Goal: Task Accomplishment & Management: Complete application form

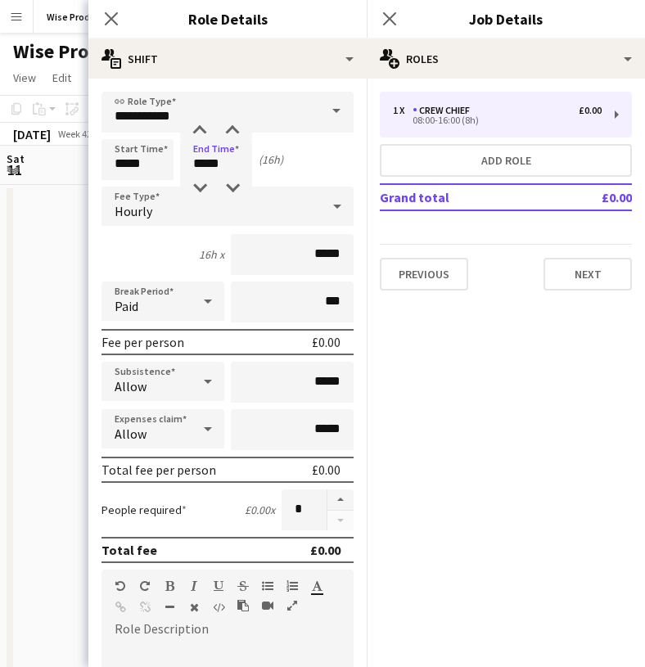
scroll to position [0, 376]
click at [335, 114] on span at bounding box center [336, 111] width 34 height 39
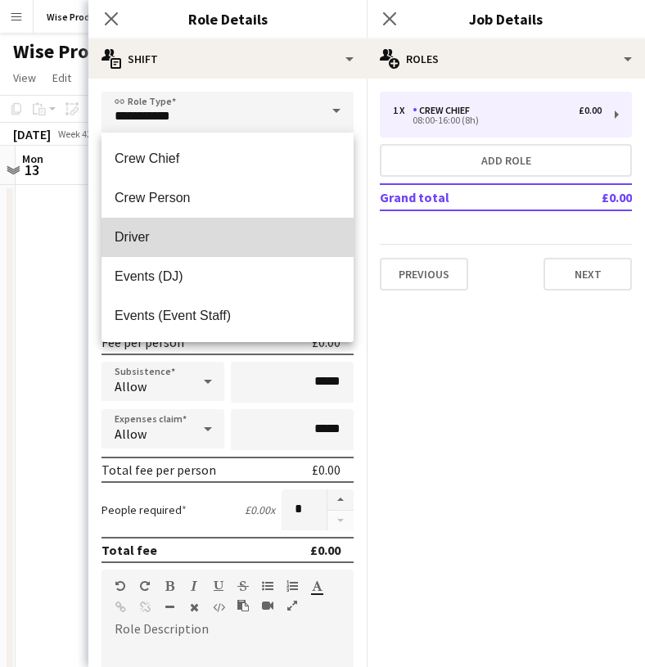
click at [210, 232] on span "Driver" at bounding box center [228, 237] width 226 height 16
type input "******"
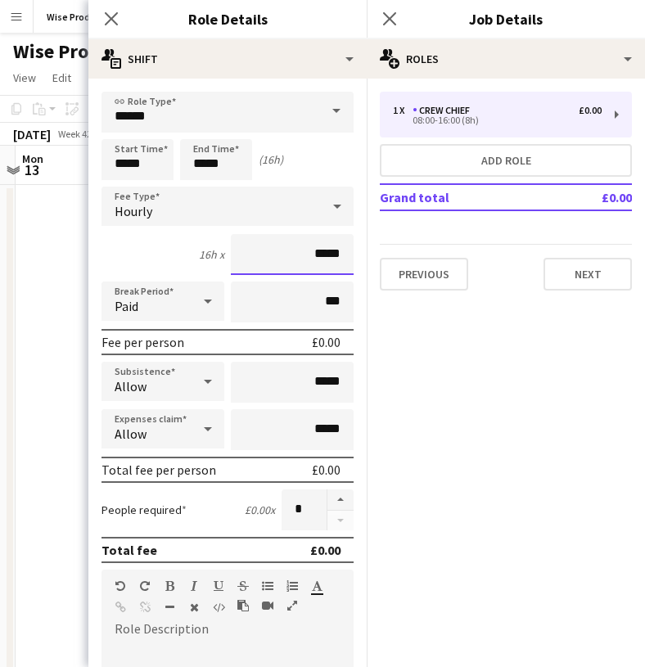
click at [339, 257] on input "*****" at bounding box center [292, 254] width 123 height 41
type input "**"
type input "******"
click at [374, 322] on mat-expansion-panel "pencil3 General details 1 x Crew Chief £0.00 08:00-16:00 (8h) Add role Grand to…" at bounding box center [506, 373] width 278 height 589
click at [578, 270] on button "Next" at bounding box center [587, 274] width 88 height 33
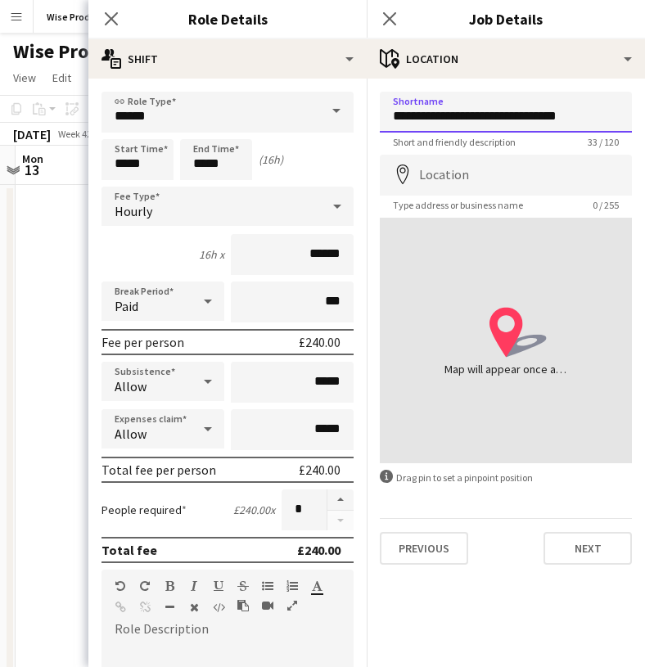
type input "**********"
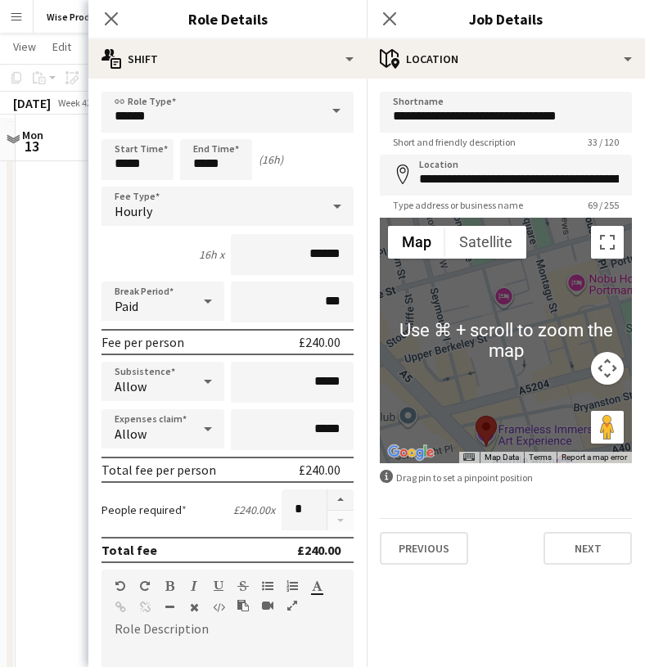
scroll to position [73, 0]
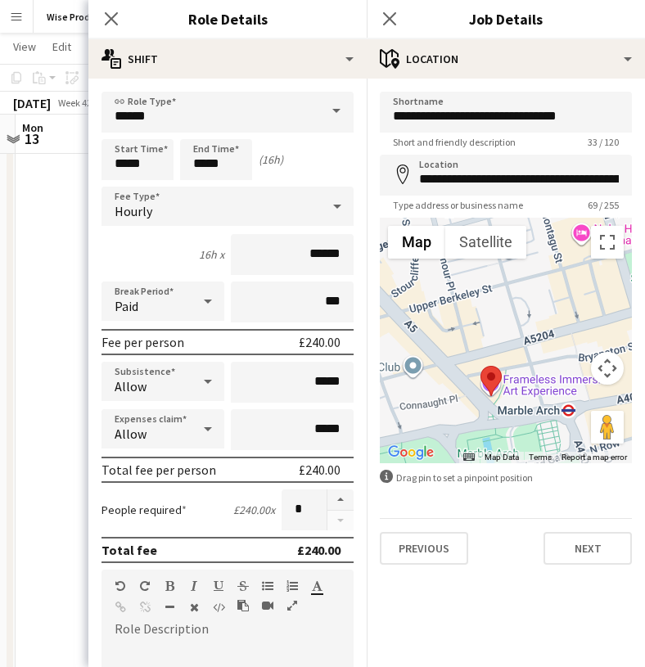
drag, startPoint x: 494, startPoint y: 408, endPoint x: 498, endPoint y: 352, distance: 55.9
click at [498, 352] on div at bounding box center [506, 341] width 252 height 246
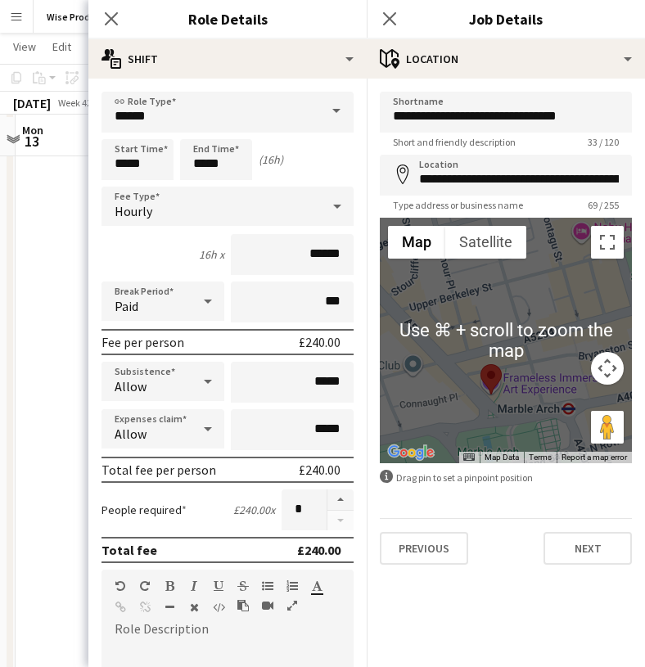
scroll to position [79, 0]
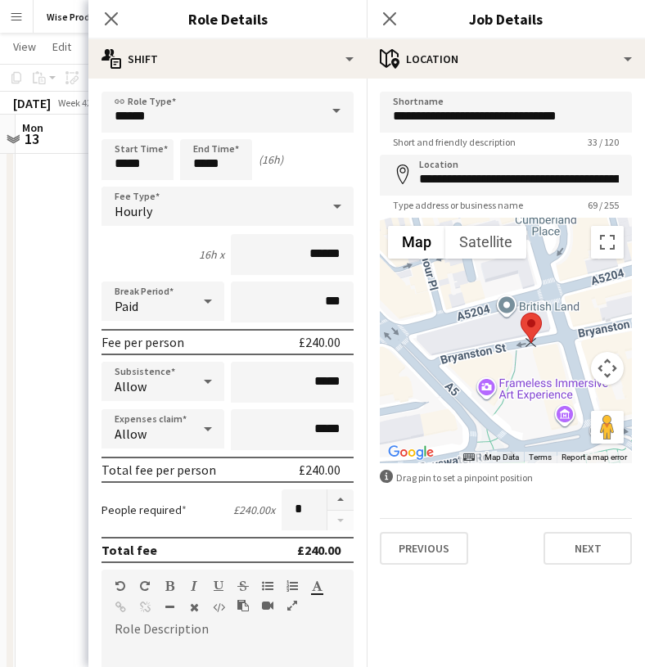
drag, startPoint x: 484, startPoint y: 384, endPoint x: 529, endPoint y: 325, distance: 74.2
click at [521, 313] on area at bounding box center [521, 313] width 0 height 0
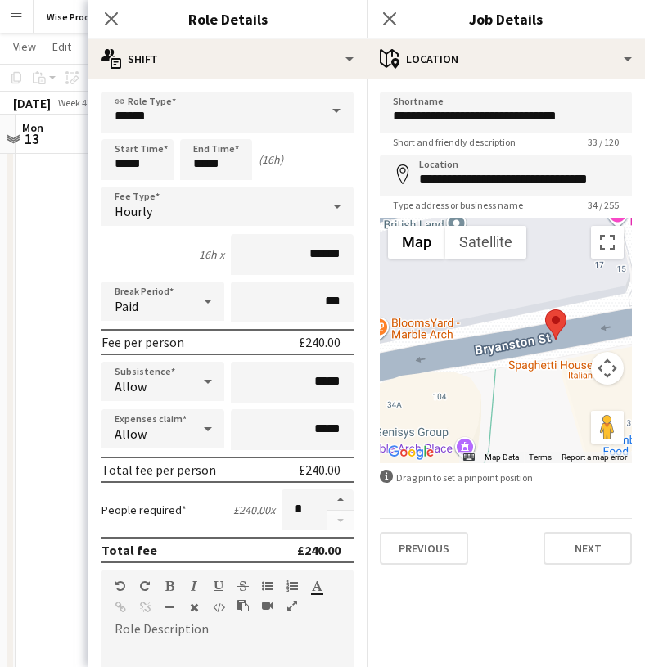
drag, startPoint x: 504, startPoint y: 359, endPoint x: 521, endPoint y: 297, distance: 63.7
click at [521, 297] on div at bounding box center [506, 341] width 252 height 246
drag, startPoint x: 556, startPoint y: 323, endPoint x: 493, endPoint y: 345, distance: 66.5
click at [485, 327] on area at bounding box center [485, 327] width 0 height 0
type input "**********"
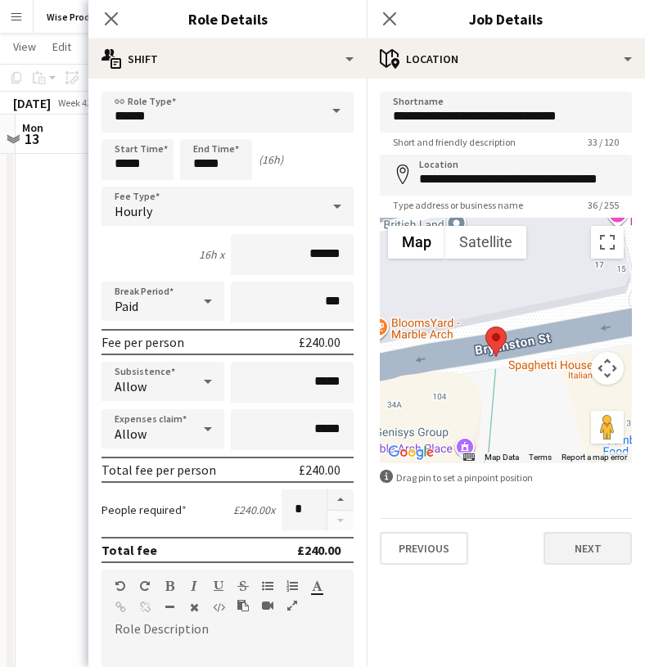
click at [589, 546] on button "Next" at bounding box center [587, 548] width 88 height 33
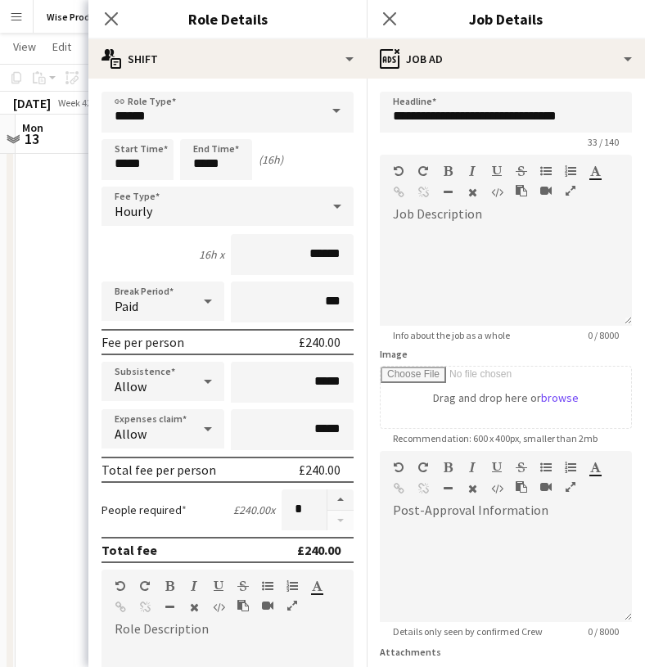
click at [358, 304] on form "link Role Type ****** Start Time ***** End Time ***** (16h) Fee Type Hourly 16h…" at bounding box center [227, 600] width 278 height 1017
click at [463, 282] on div at bounding box center [506, 277] width 252 height 98
paste div
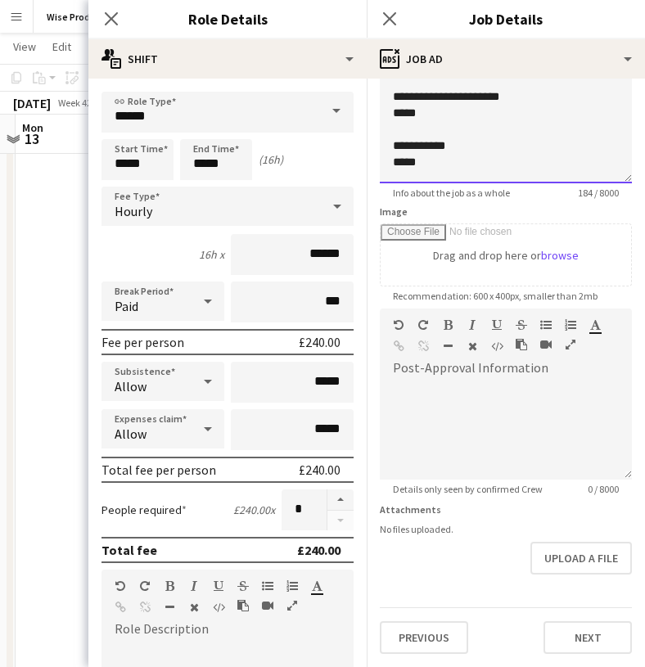
scroll to position [142, 0]
click at [582, 625] on button "Next" at bounding box center [587, 637] width 88 height 33
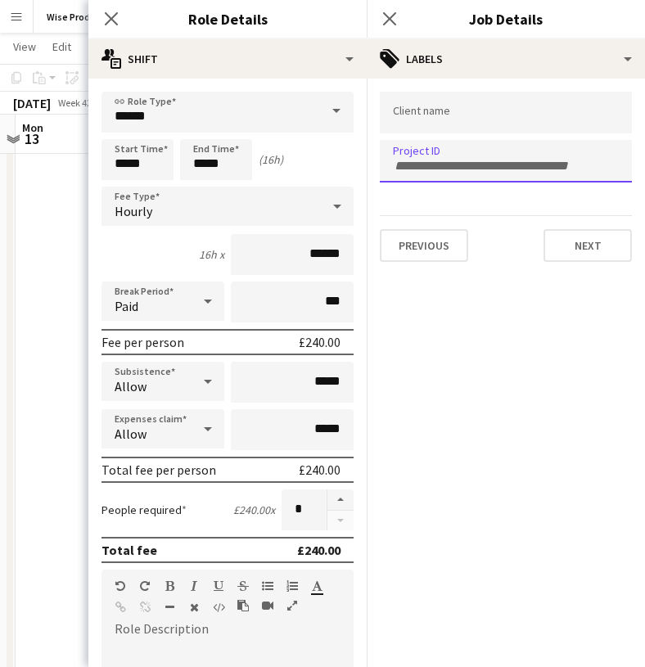
click at [413, 158] on form at bounding box center [506, 164] width 226 height 17
click at [389, 168] on div at bounding box center [506, 161] width 252 height 42
paste input "*******"
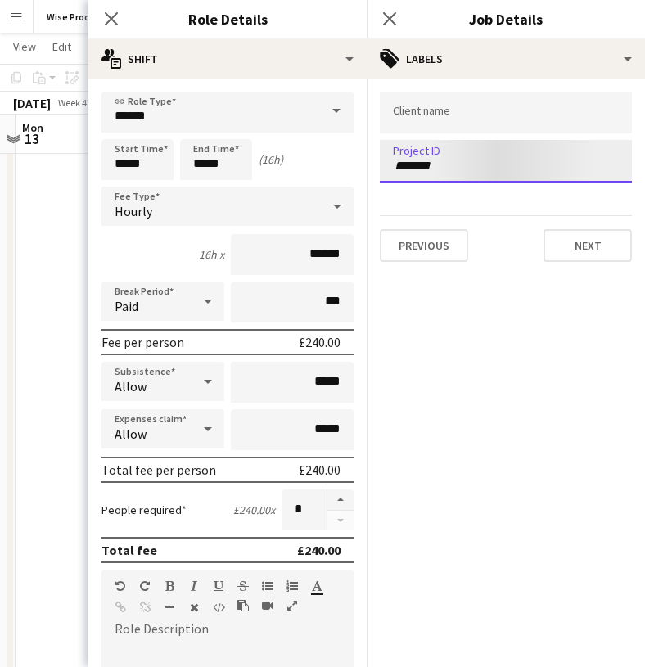
type input "*******"
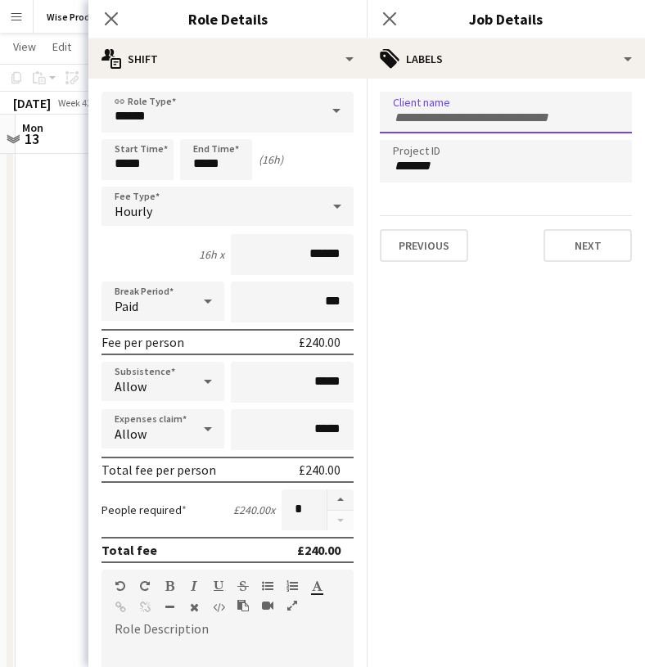
click at [423, 123] on div at bounding box center [506, 113] width 252 height 42
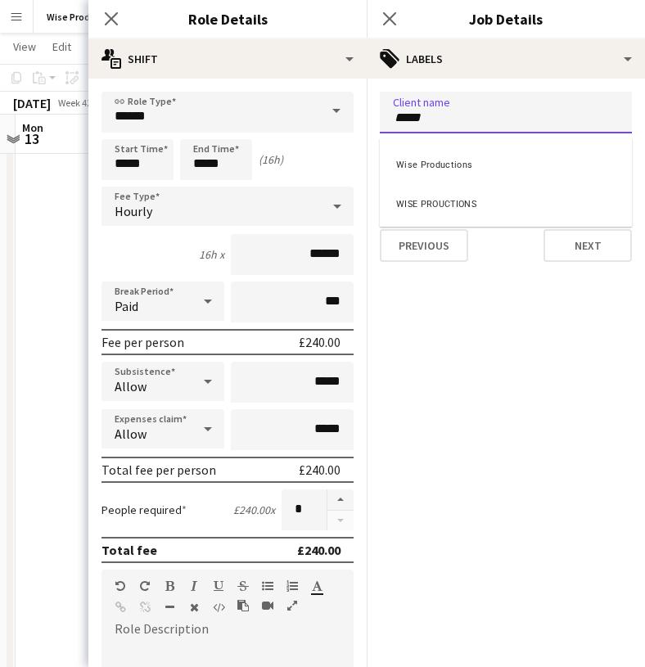
type input "****"
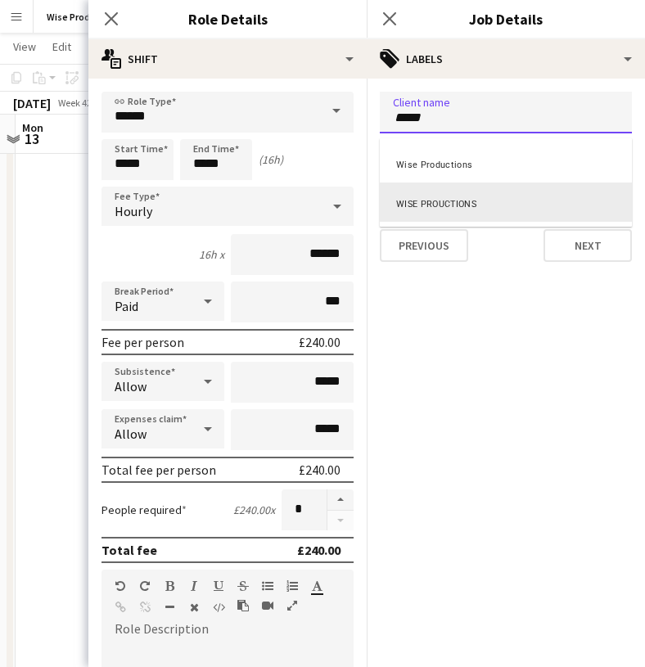
click at [423, 206] on div "WISE PROUCTIONS" at bounding box center [506, 202] width 252 height 39
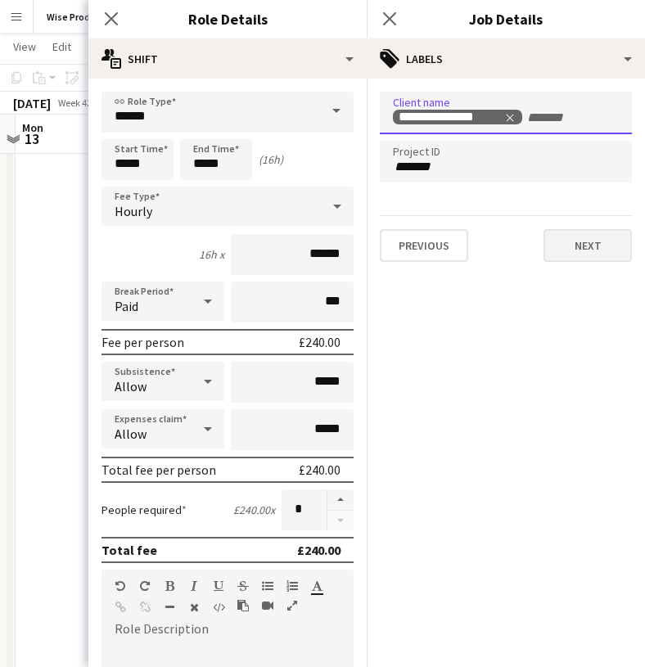
click at [568, 255] on button "Next" at bounding box center [587, 245] width 88 height 33
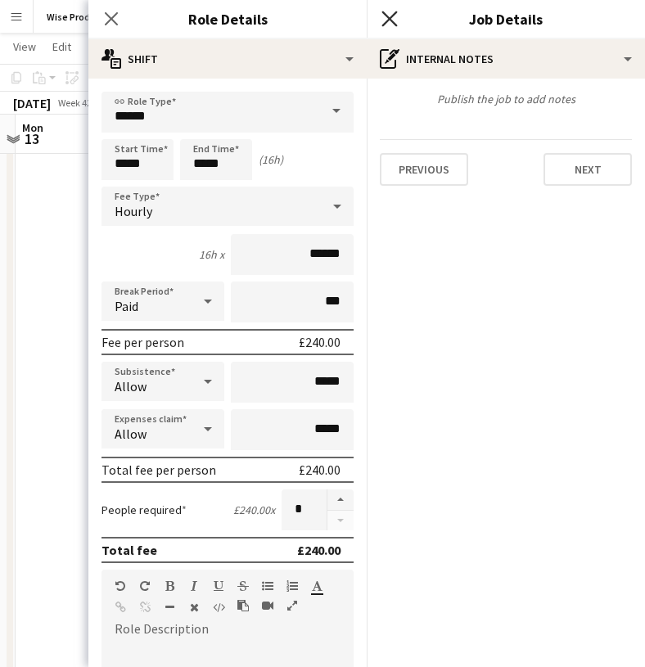
click at [391, 25] on icon "Close pop-in" at bounding box center [389, 19] width 16 height 16
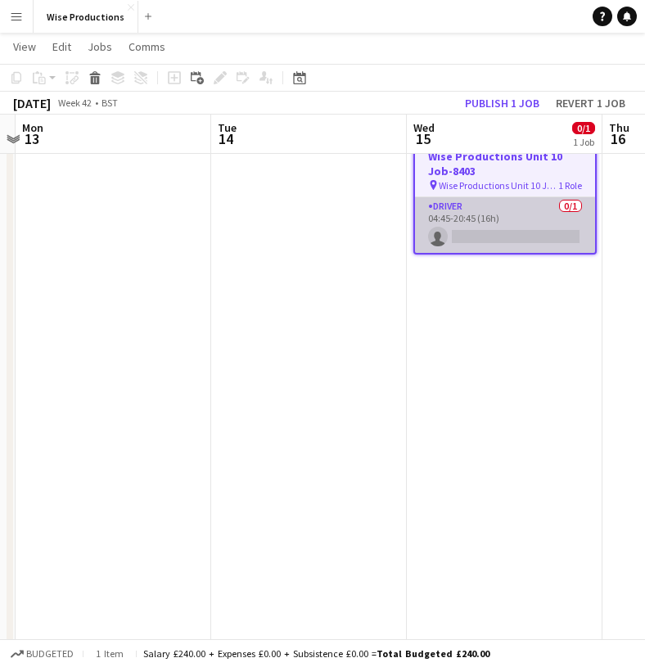
click at [496, 239] on app-card-role "Driver 0/1 04:45-20:45 (16h) single-neutral-actions" at bounding box center [505, 225] width 180 height 56
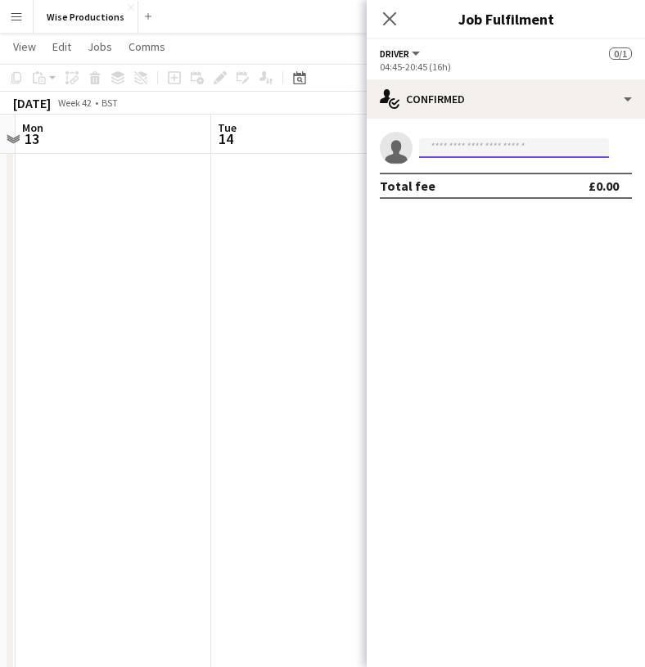
click at [488, 151] on input at bounding box center [514, 148] width 190 height 20
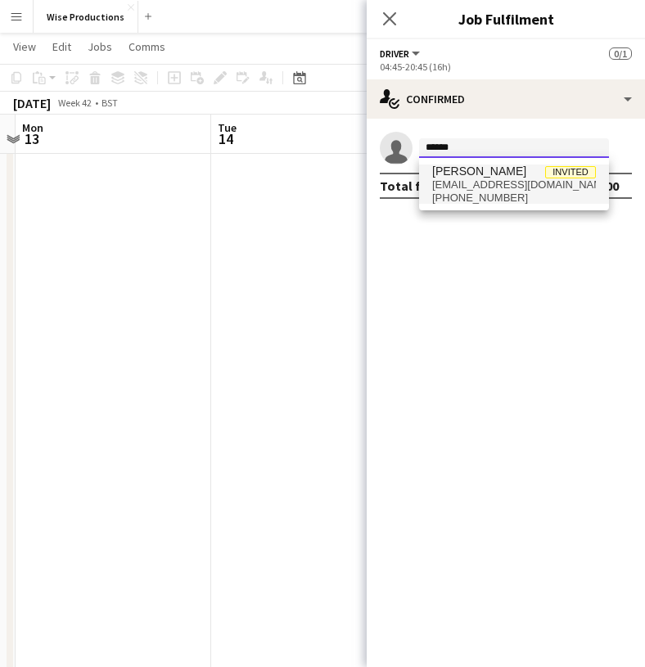
type input "******"
click at [480, 175] on span "[PERSON_NAME]" at bounding box center [479, 172] width 94 height 14
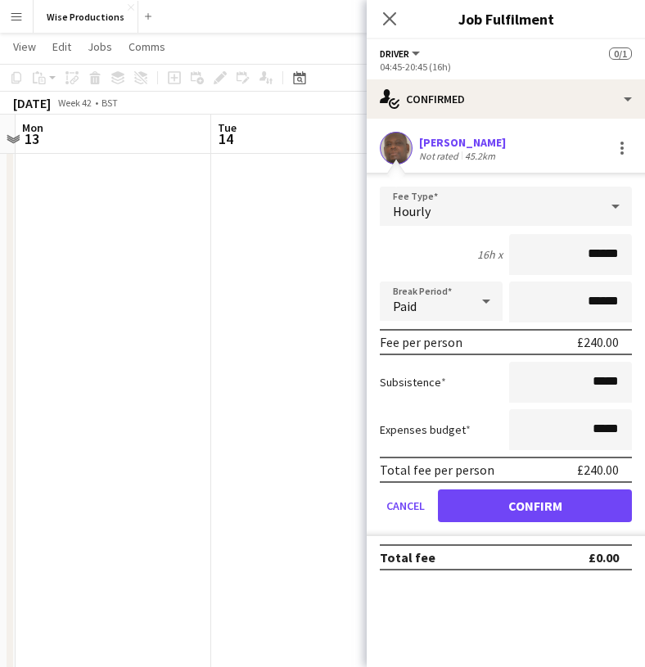
click at [531, 498] on button "Confirm" at bounding box center [535, 505] width 194 height 33
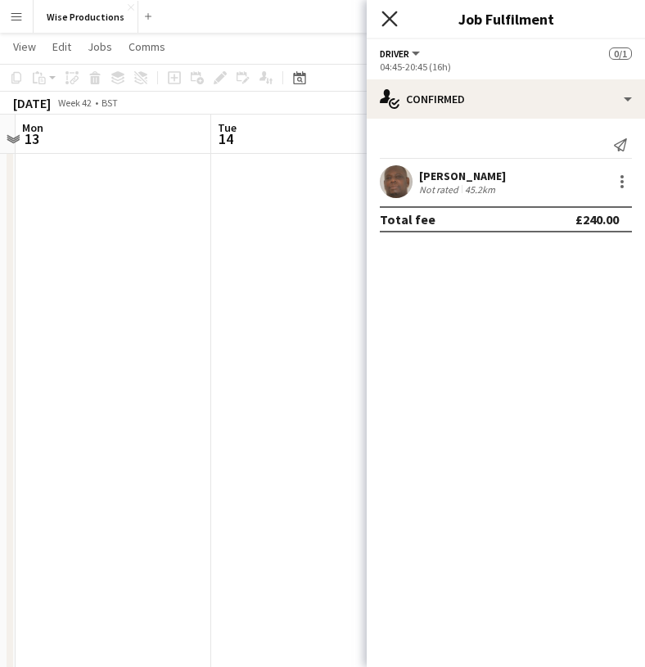
click at [395, 20] on icon "Close pop-in" at bounding box center [389, 19] width 16 height 16
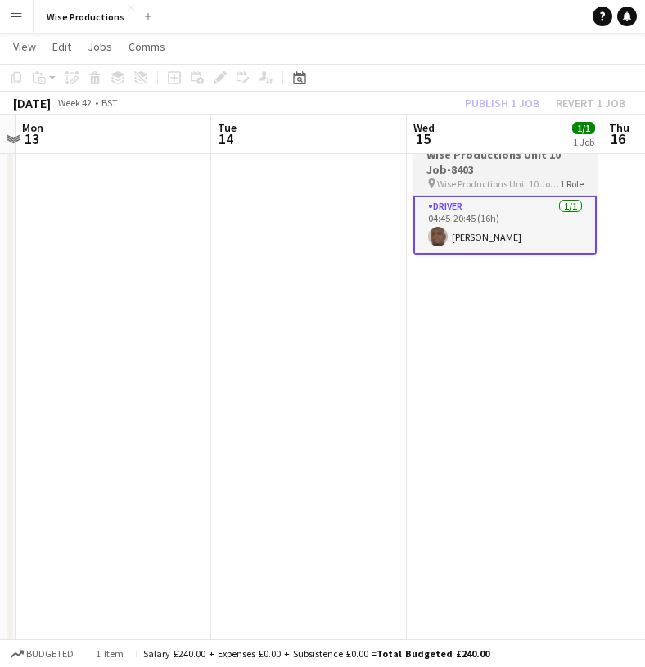
click at [489, 170] on h3 "Wise Productions Unit 10 Job-8403" at bounding box center [504, 161] width 183 height 29
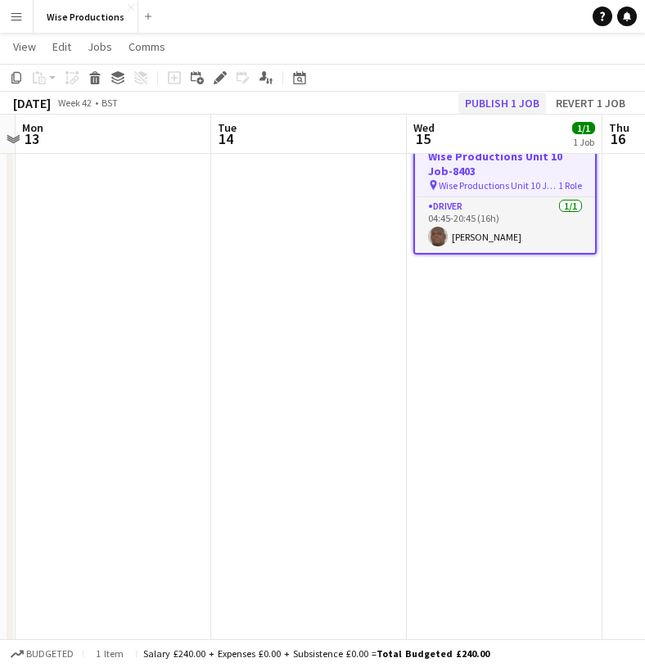
click at [498, 107] on button "Publish 1 job" at bounding box center [502, 102] width 88 height 21
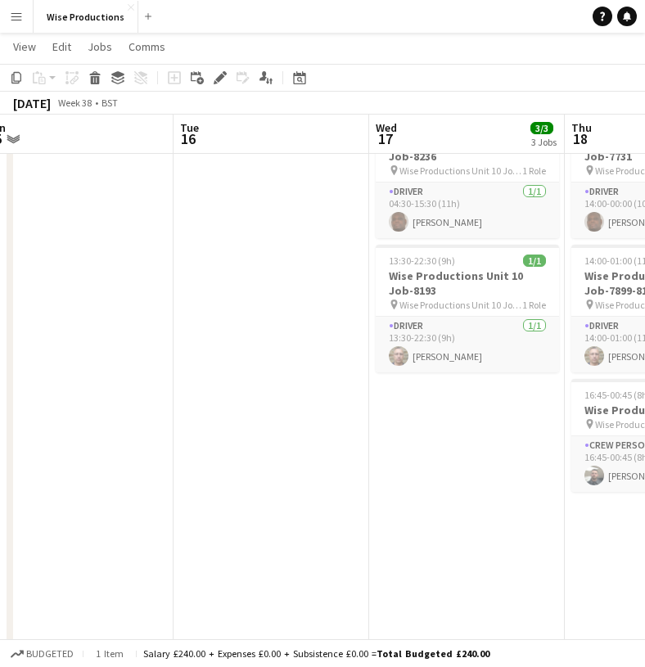
scroll to position [0, 381]
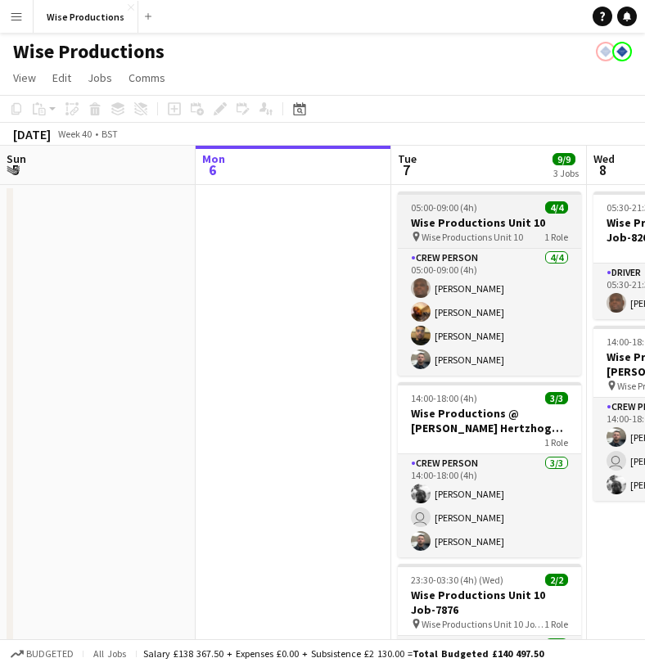
click at [464, 242] on span "Wise Productions Unit 10" at bounding box center [472, 237] width 101 height 12
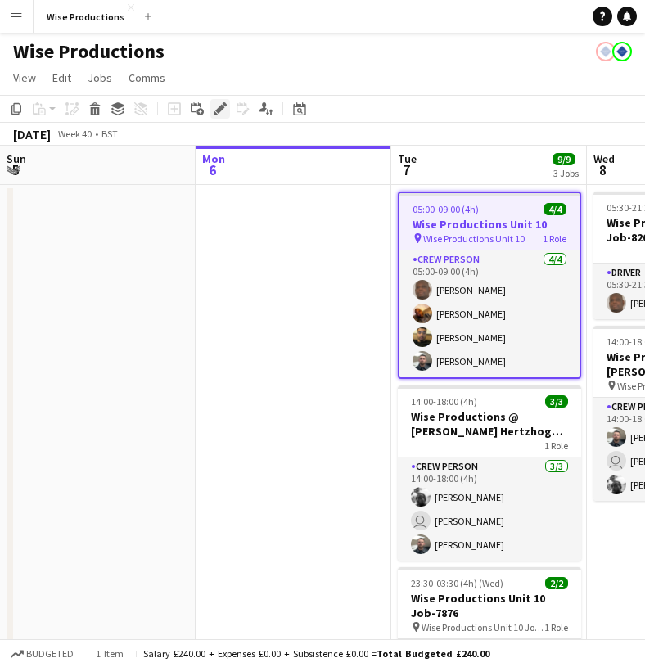
click at [222, 110] on icon "Edit" at bounding box center [220, 108] width 13 height 13
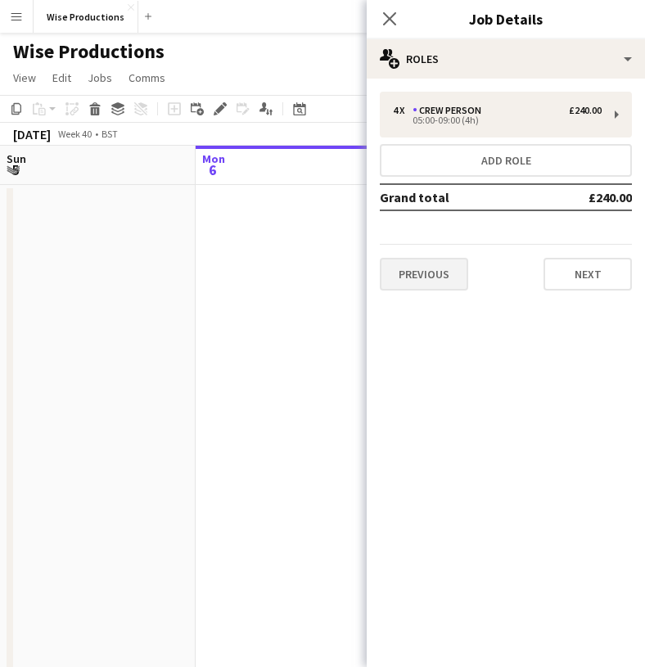
click at [435, 279] on button "Previous" at bounding box center [424, 274] width 88 height 33
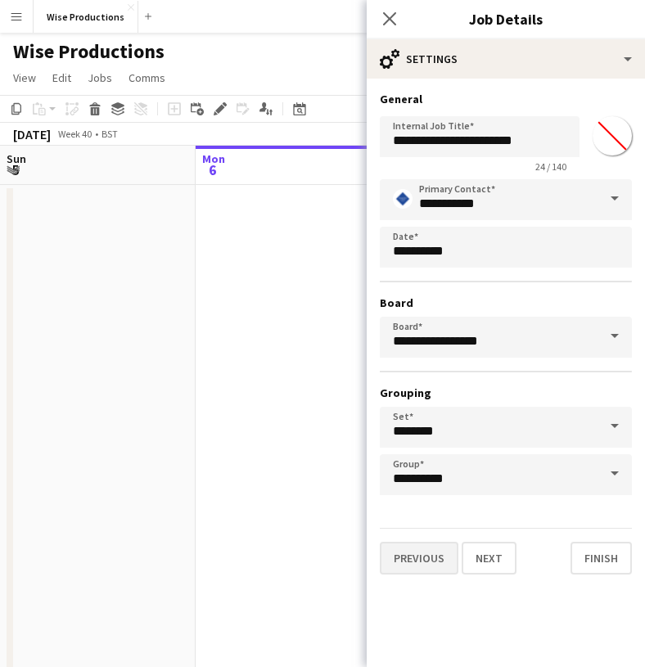
click at [416, 559] on button "Previous" at bounding box center [419, 558] width 79 height 33
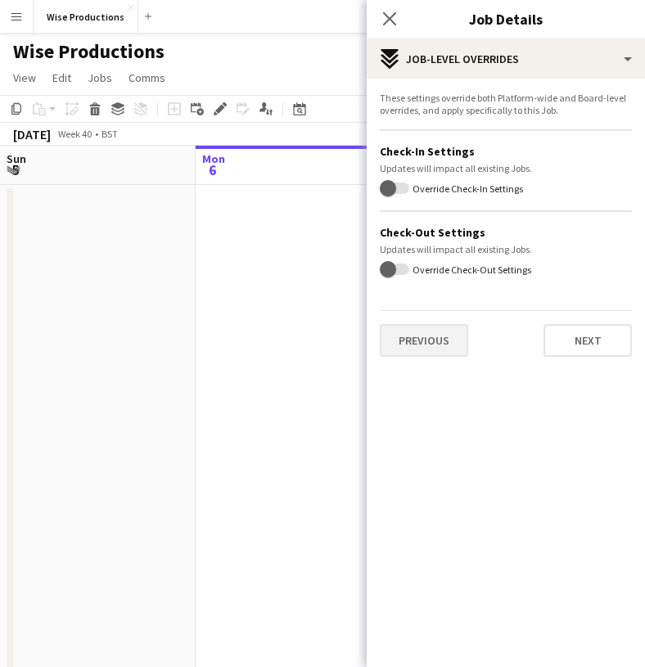
click at [441, 336] on button "Previous" at bounding box center [424, 340] width 88 height 33
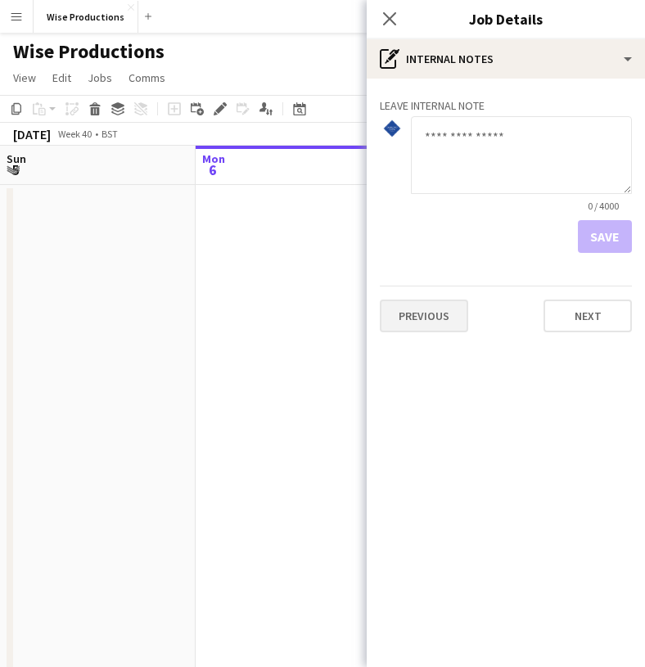
click at [438, 323] on button "Previous" at bounding box center [424, 316] width 88 height 33
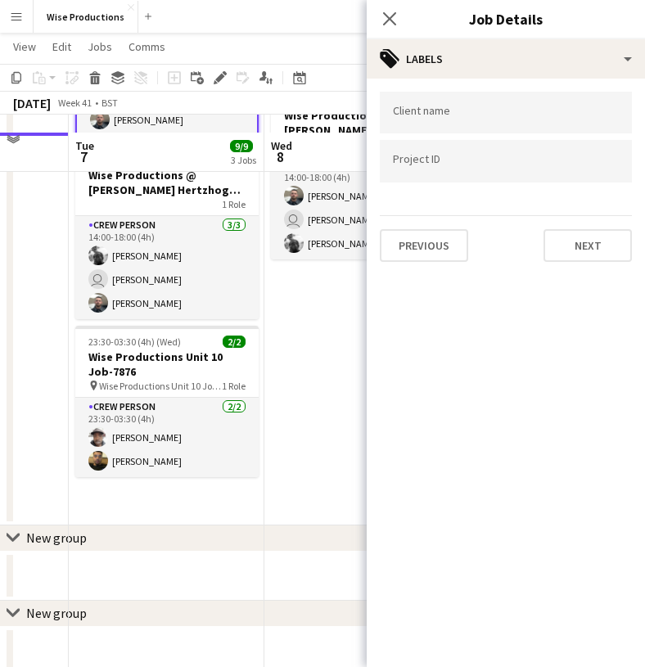
scroll to position [258, 0]
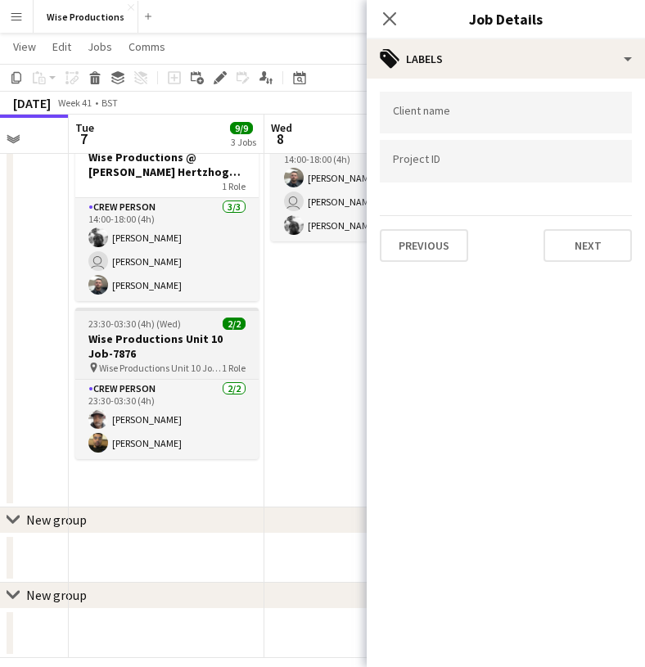
click at [133, 333] on h3 "Wise Productions Unit 10 Job-7876" at bounding box center [166, 345] width 183 height 29
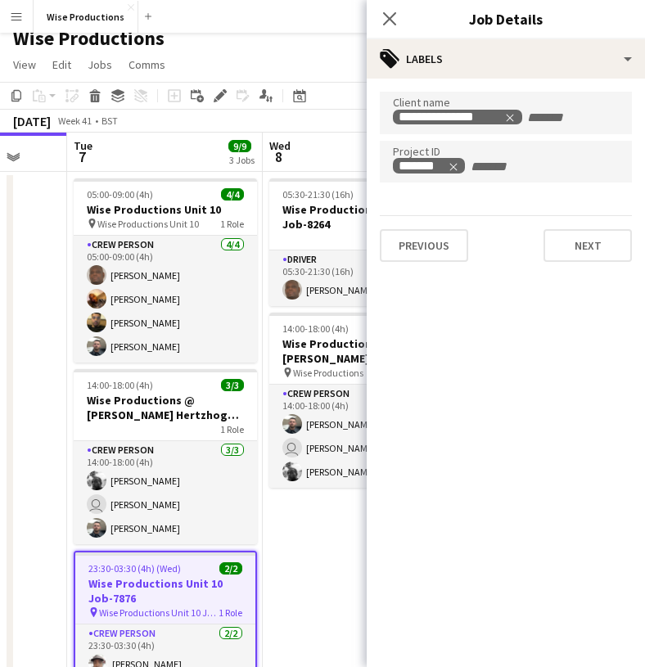
scroll to position [10, 0]
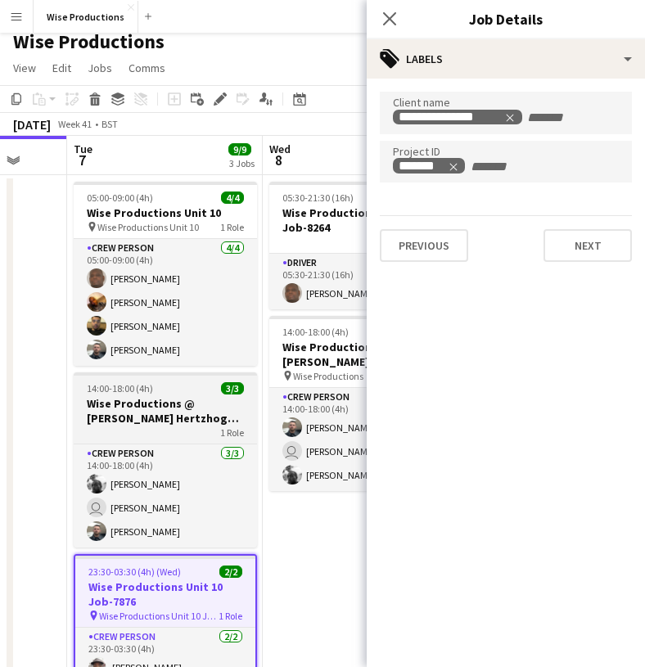
click at [151, 415] on h3 "Wise Productions @ [PERSON_NAME] Hertzhog Job-7871" at bounding box center [165, 410] width 183 height 29
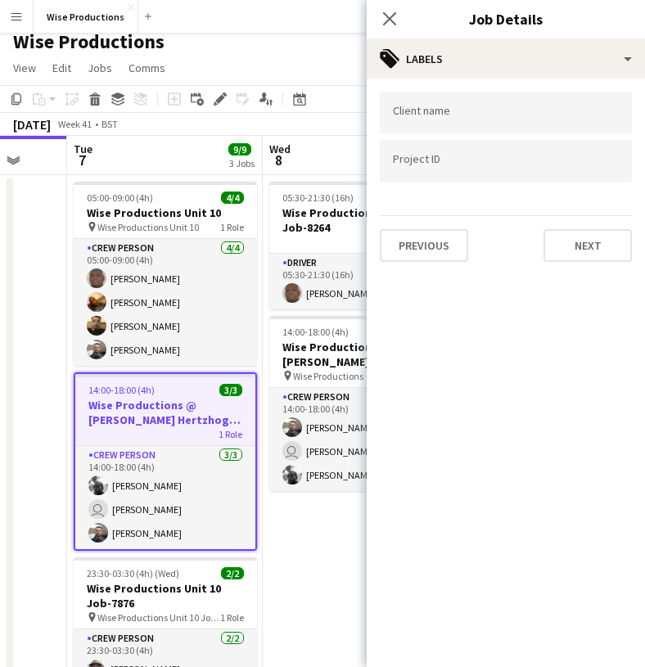
click at [465, 159] on input "Type to search project ID labels..." at bounding box center [506, 161] width 226 height 15
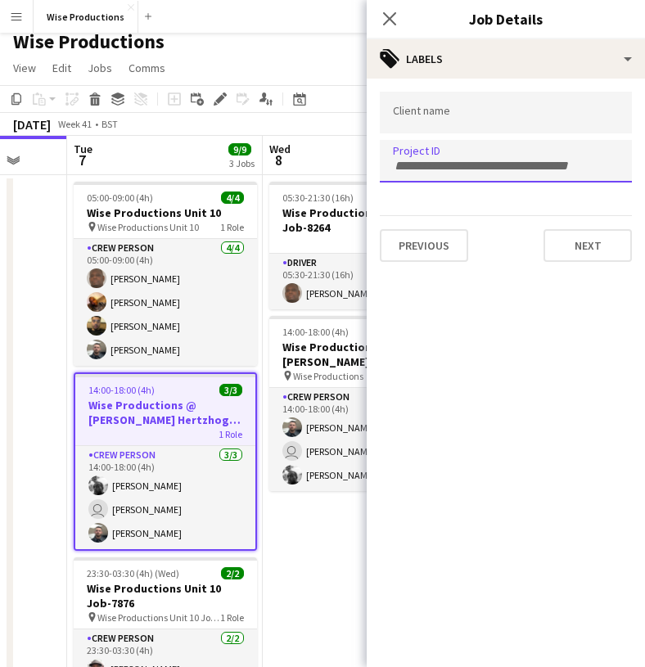
paste input "*******"
type input "*******"
click at [454, 117] on input "Type to search client labels..." at bounding box center [506, 113] width 226 height 15
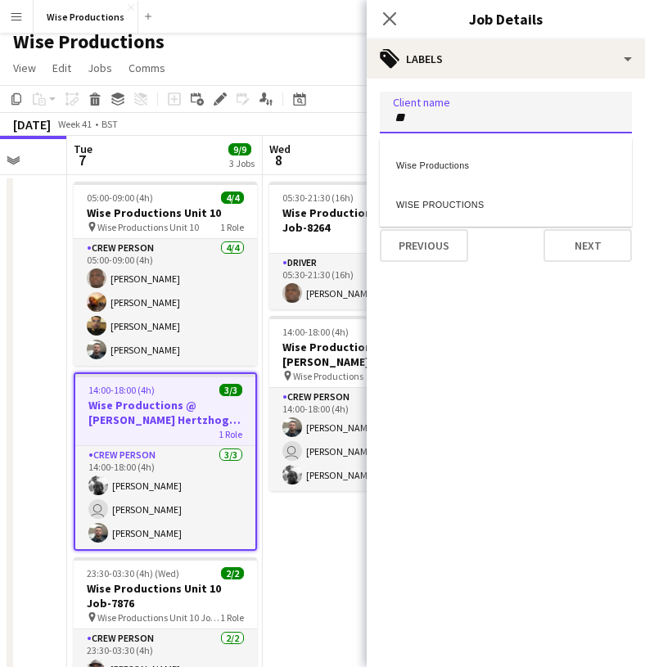
type input "**"
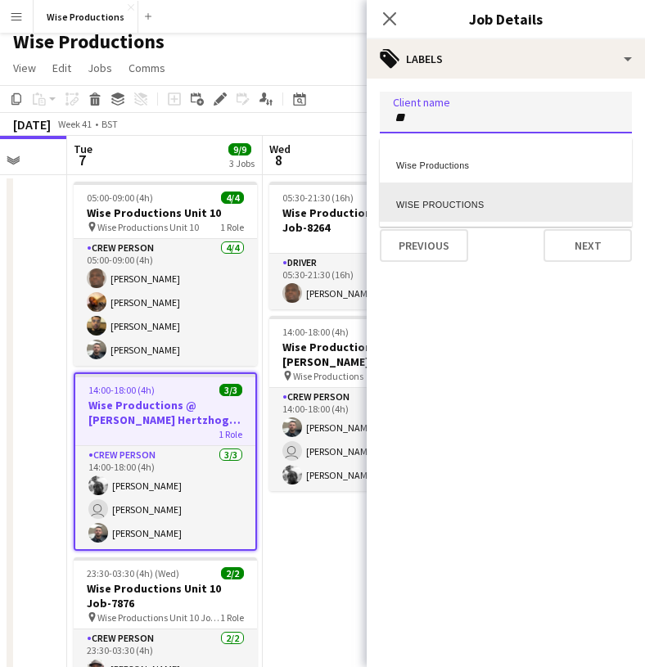
click at [429, 192] on div at bounding box center [506, 188] width 252 height 10
click at [431, 192] on div at bounding box center [506, 188] width 252 height 10
click at [434, 201] on div "WISE PROUCTIONS" at bounding box center [506, 202] width 252 height 39
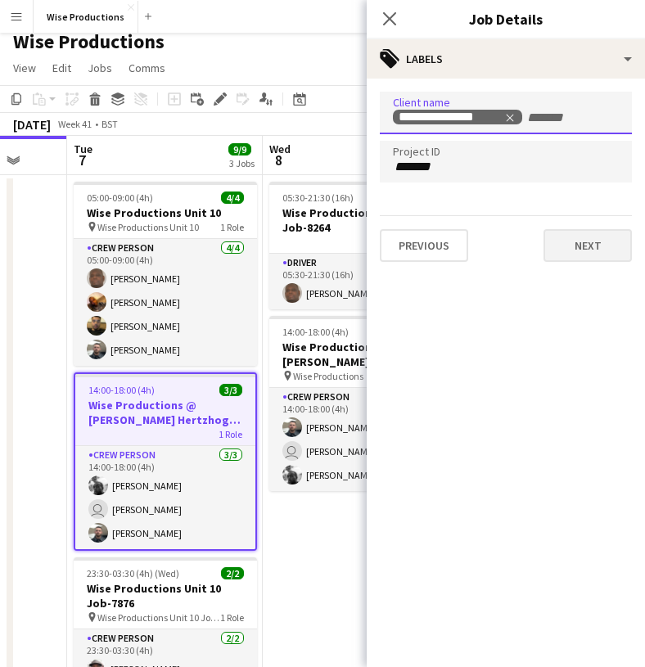
click at [581, 248] on button "Next" at bounding box center [587, 245] width 88 height 33
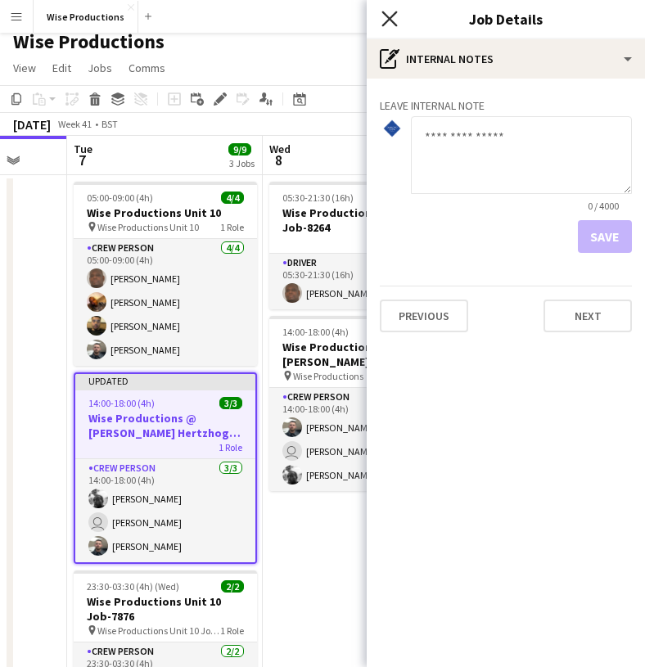
click at [393, 17] on icon "Close pop-in" at bounding box center [389, 19] width 16 height 16
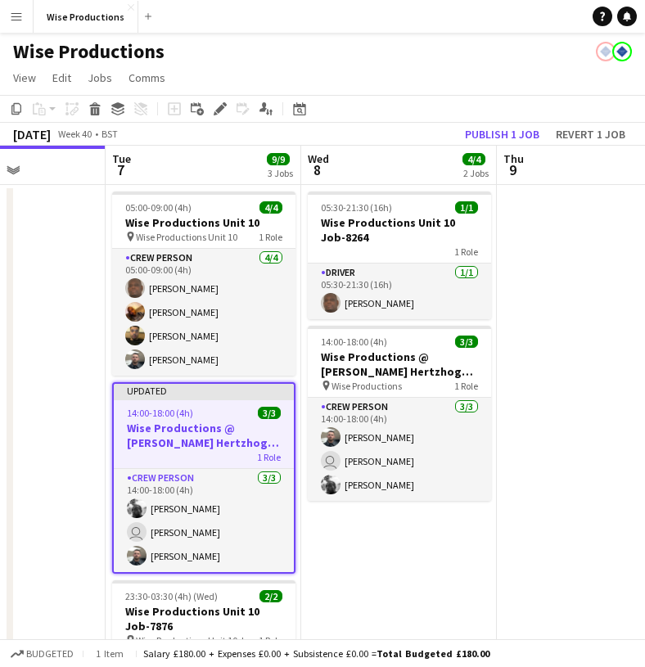
scroll to position [0, 592]
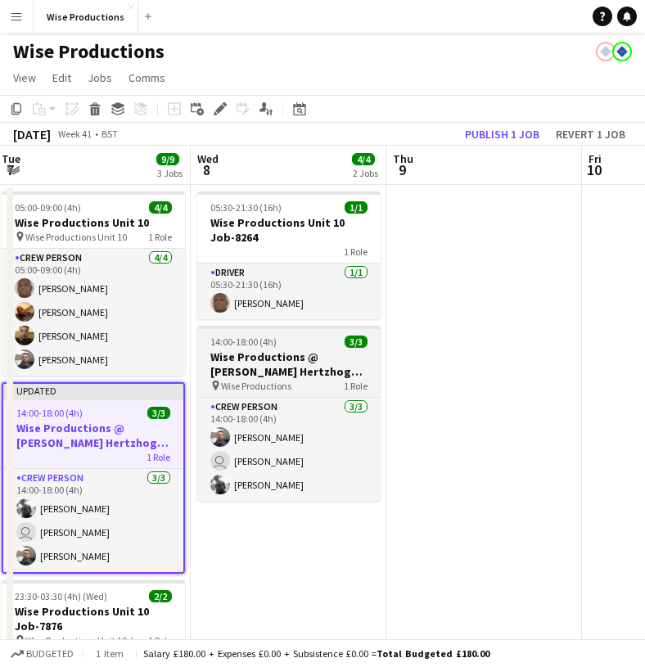
click at [316, 381] on div "pin Wise Productions 1 Role" at bounding box center [288, 385] width 183 height 13
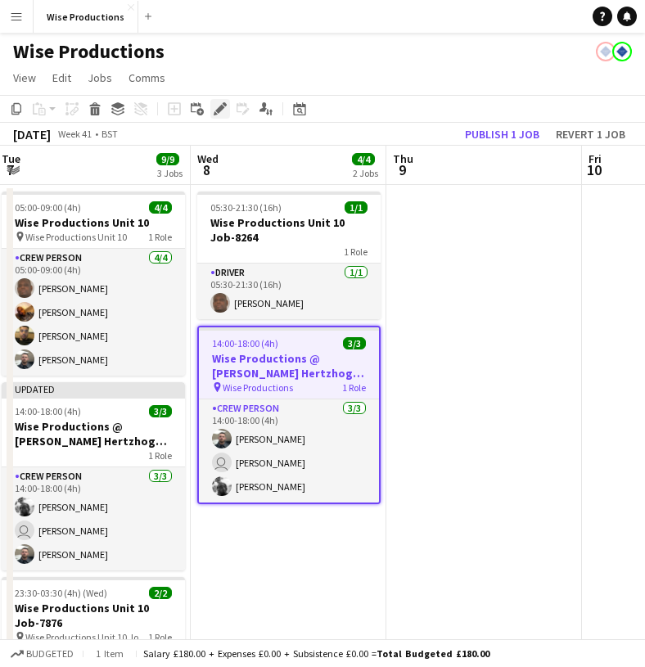
click at [224, 109] on icon "Edit" at bounding box center [220, 108] width 13 height 13
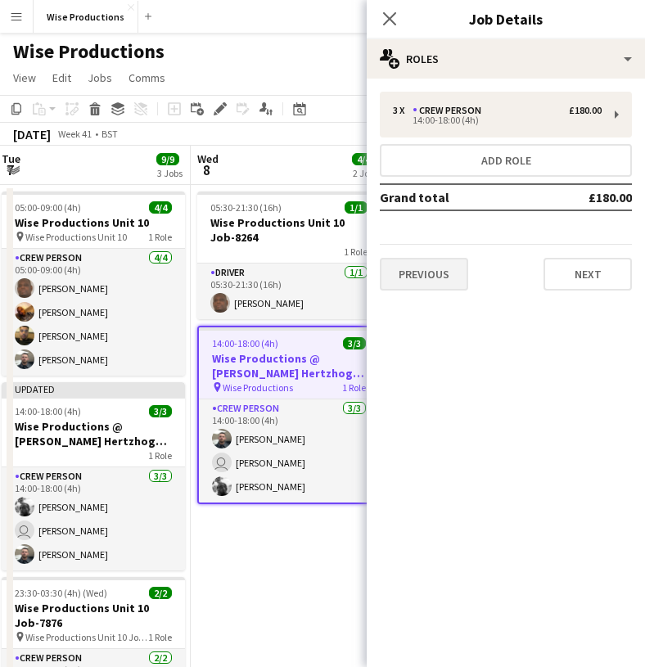
click at [403, 259] on button "Previous" at bounding box center [424, 274] width 88 height 33
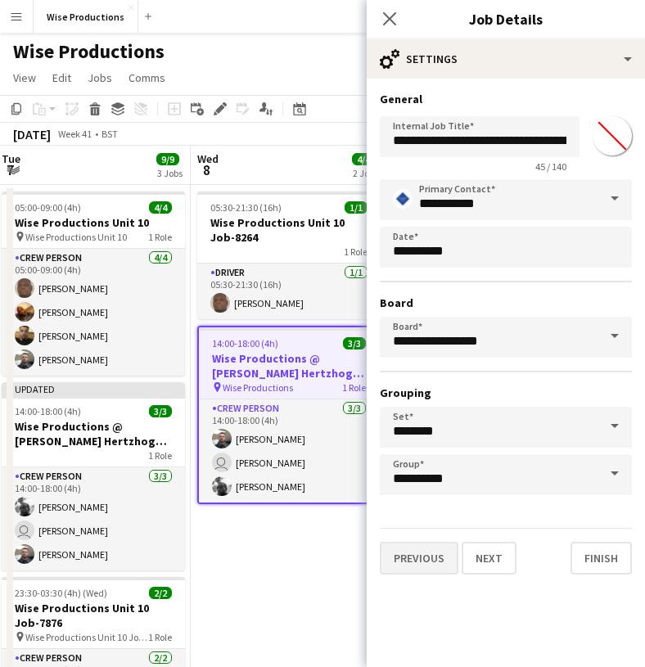
click at [427, 548] on button "Previous" at bounding box center [419, 558] width 79 height 33
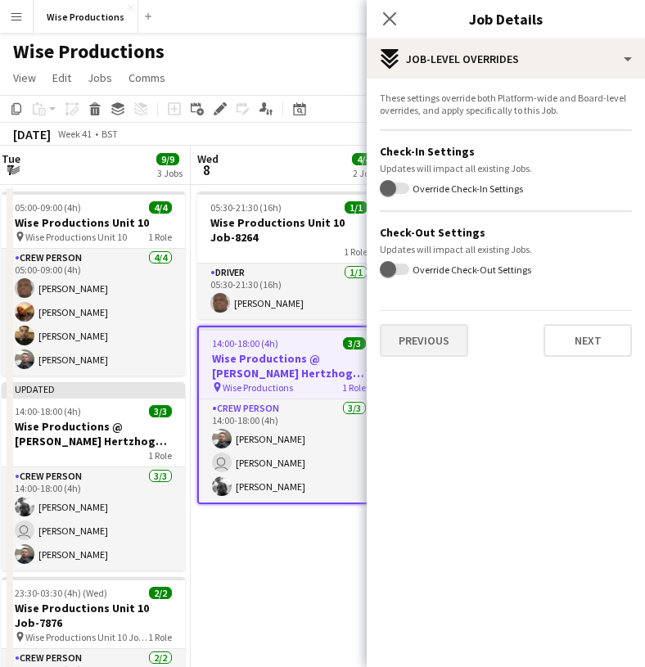
click at [449, 338] on button "Previous" at bounding box center [424, 340] width 88 height 33
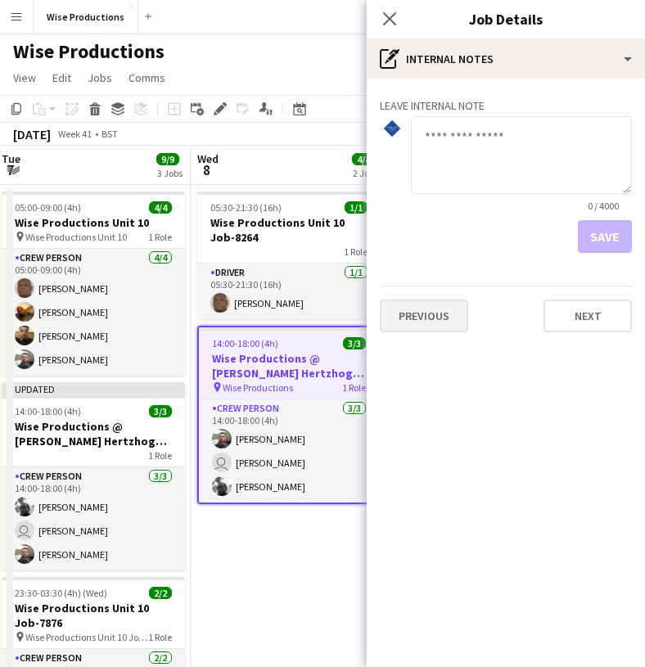
click at [441, 314] on button "Previous" at bounding box center [424, 316] width 88 height 33
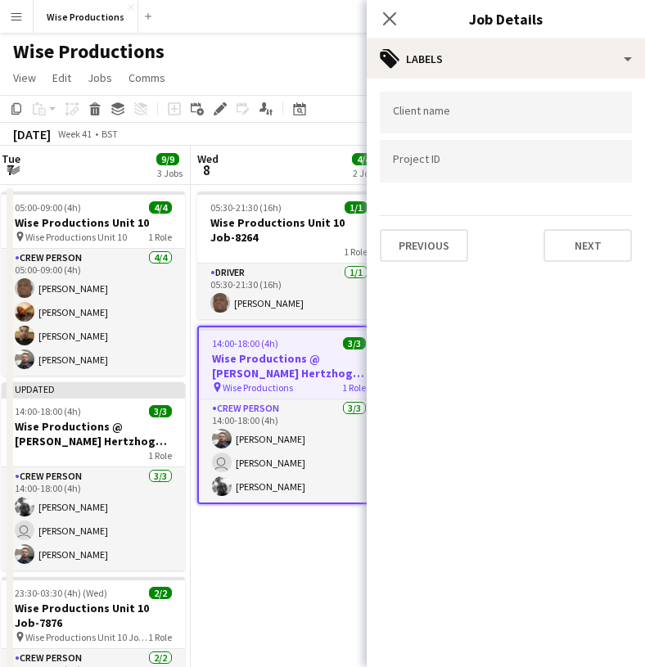
click at [450, 162] on input "Type to search project ID labels..." at bounding box center [506, 161] width 226 height 15
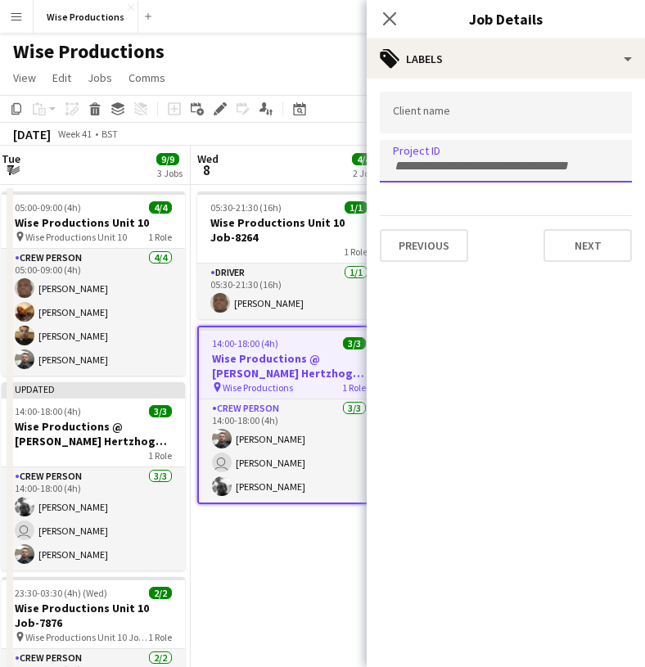
paste input "*******"
type input "*******"
click at [469, 123] on div at bounding box center [506, 113] width 252 height 42
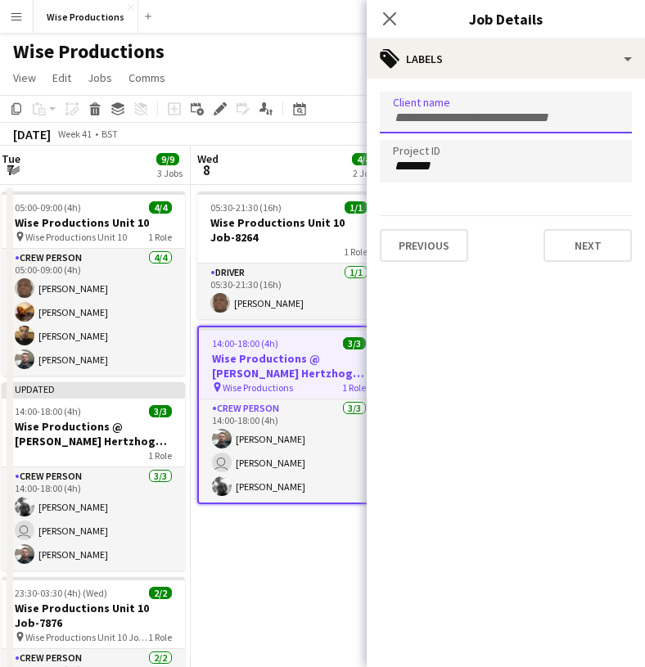
click at [469, 123] on input "Type to search client labels..." at bounding box center [506, 117] width 226 height 15
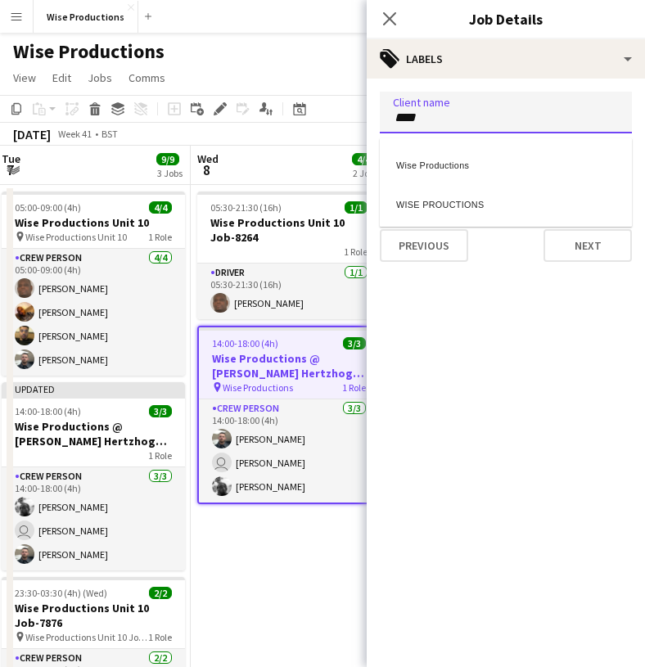
type input "****"
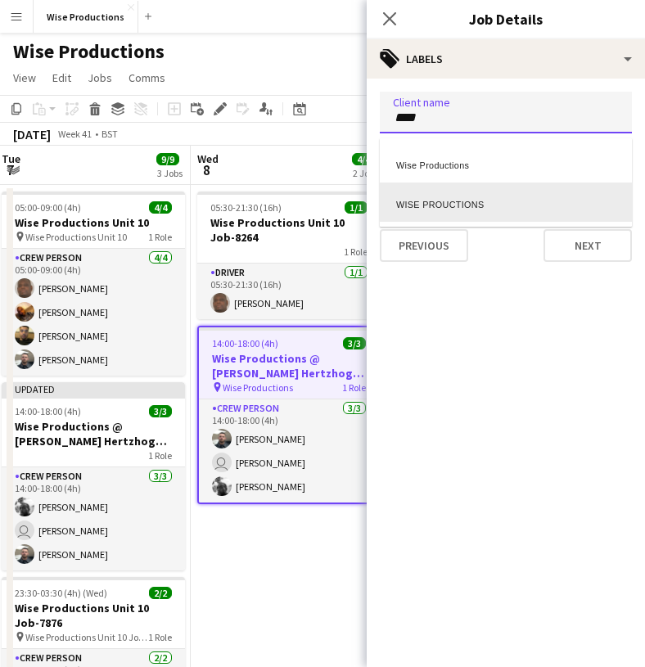
click at [444, 198] on div "WISE PROUCTIONS" at bounding box center [506, 202] width 252 height 39
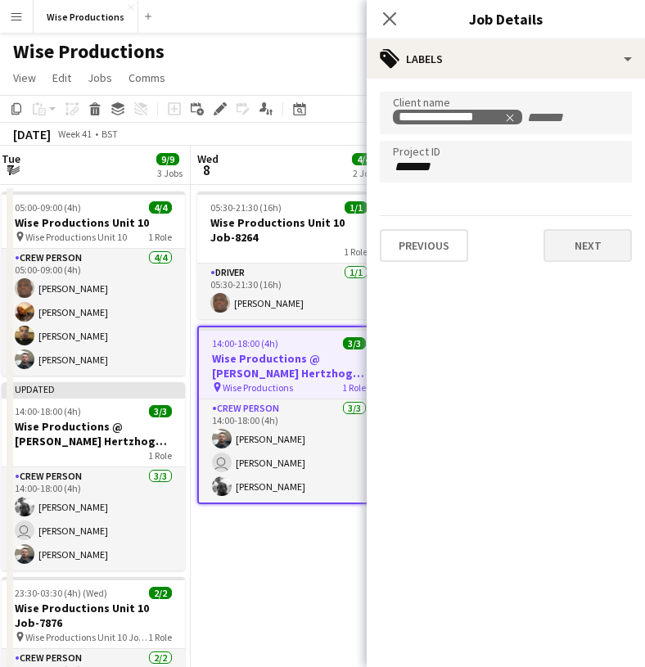
click at [566, 247] on button "Next" at bounding box center [587, 245] width 88 height 33
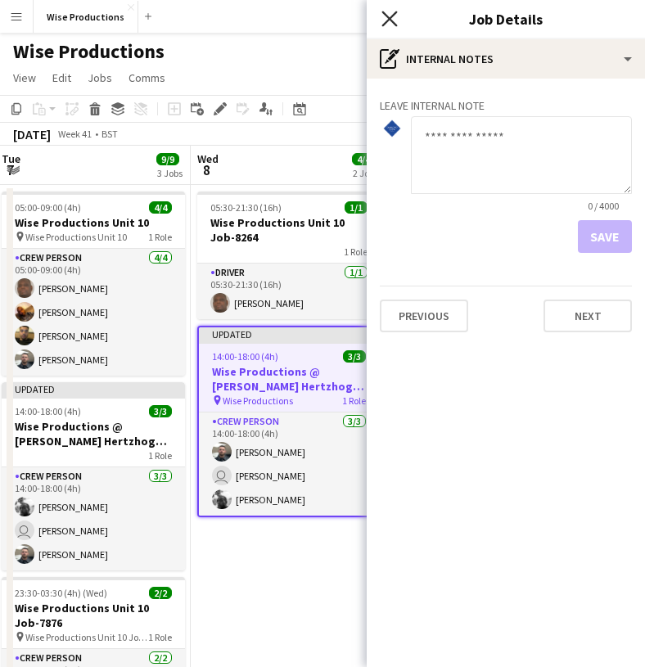
click at [391, 23] on icon "Close pop-in" at bounding box center [389, 19] width 16 height 16
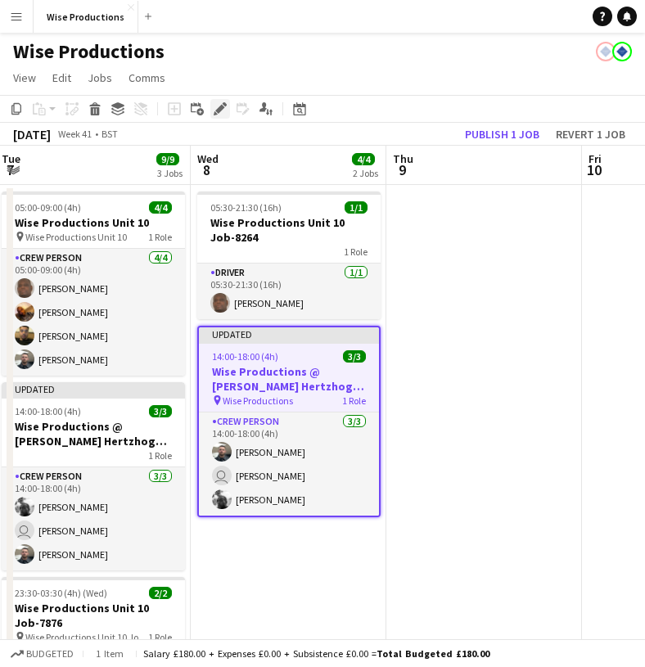
click at [223, 110] on icon "Edit" at bounding box center [220, 108] width 13 height 13
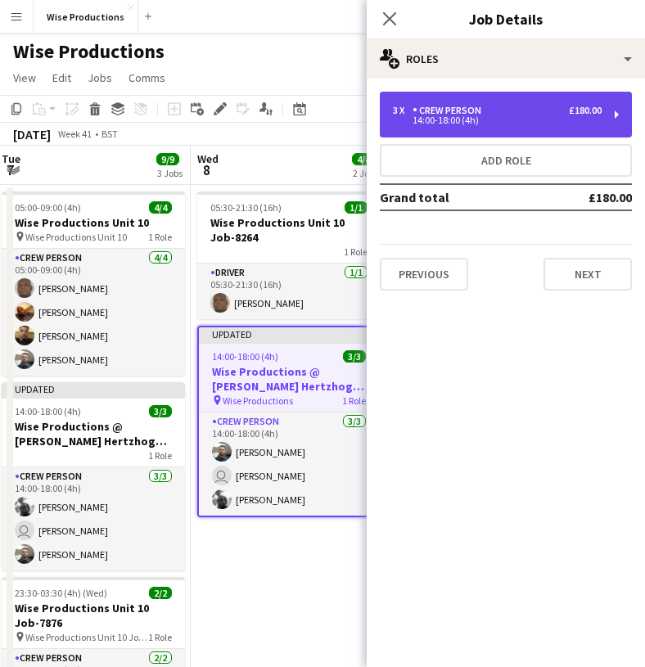
click at [442, 120] on div "14:00-18:00 (4h)" at bounding box center [497, 120] width 209 height 8
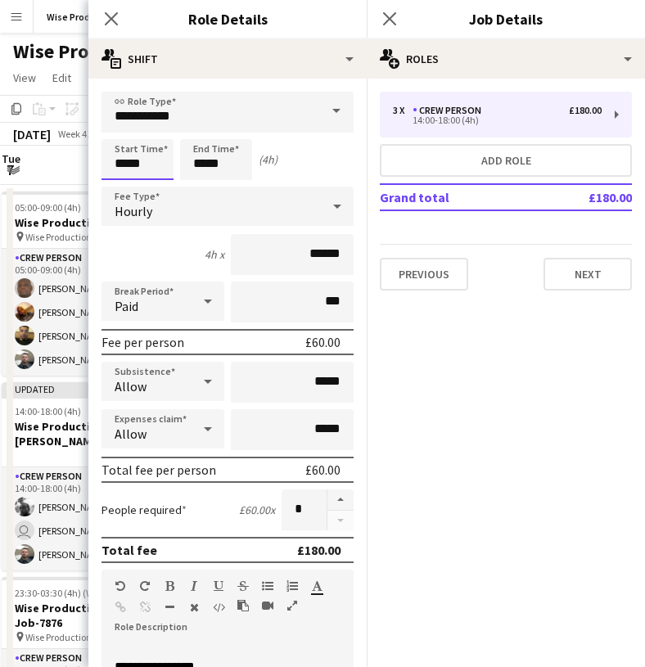
click at [138, 166] on input "*****" at bounding box center [137, 159] width 72 height 41
click at [125, 192] on div at bounding box center [121, 188] width 33 height 16
type input "*****"
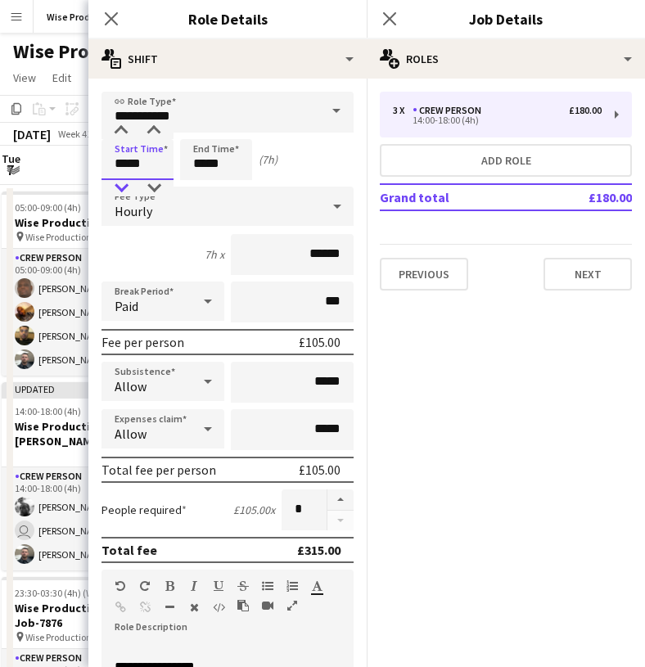
click at [125, 192] on div at bounding box center [121, 188] width 33 height 16
click at [200, 171] on input "*****" at bounding box center [216, 159] width 72 height 41
click at [199, 187] on div at bounding box center [199, 188] width 33 height 16
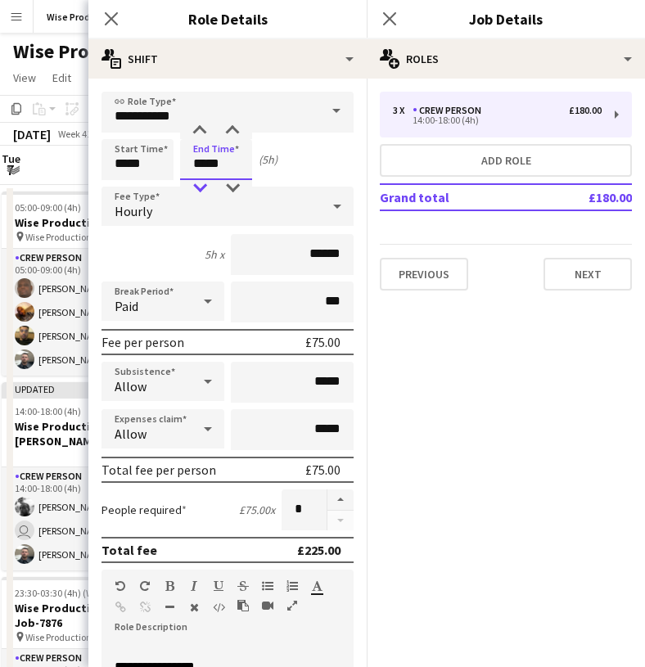
type input "*****"
click at [199, 187] on div at bounding box center [199, 188] width 33 height 16
click at [395, 22] on icon "Close pop-in" at bounding box center [389, 19] width 16 height 16
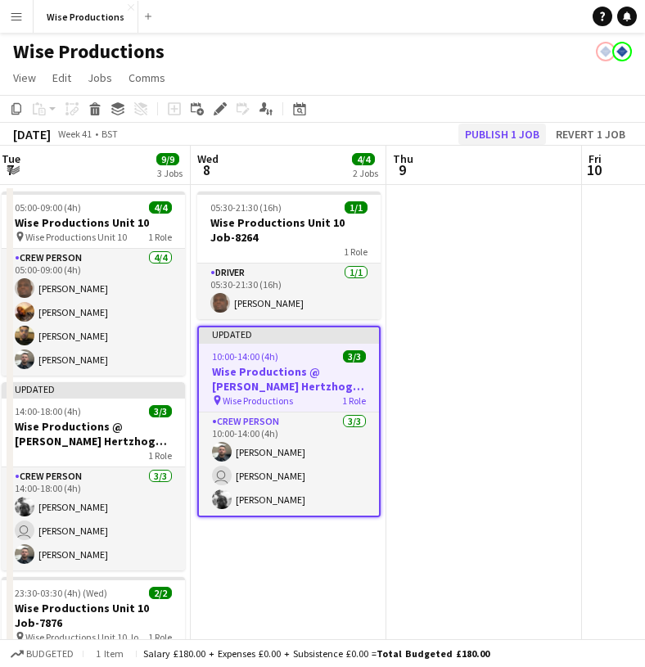
click at [497, 129] on button "Publish 1 job" at bounding box center [502, 134] width 88 height 21
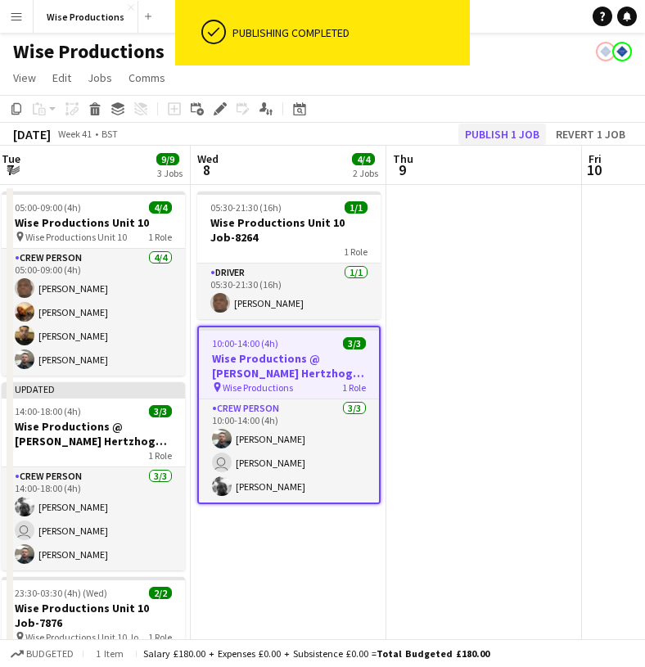
click at [497, 129] on button "Publish 1 job" at bounding box center [502, 134] width 88 height 21
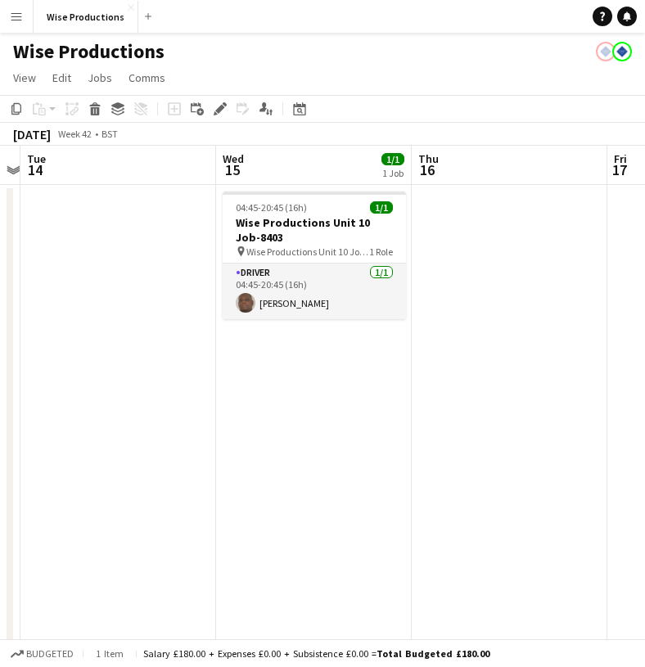
scroll to position [0, 397]
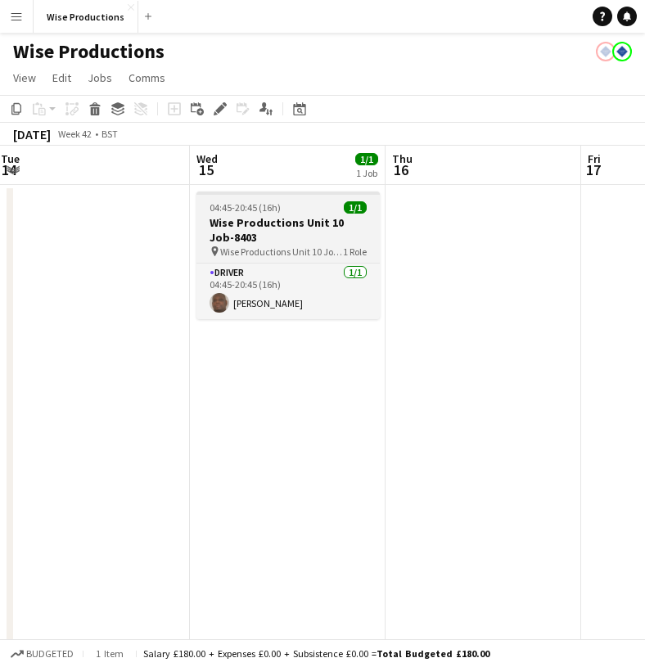
click at [295, 208] on div "04:45-20:45 (16h) 1/1" at bounding box center [287, 207] width 183 height 12
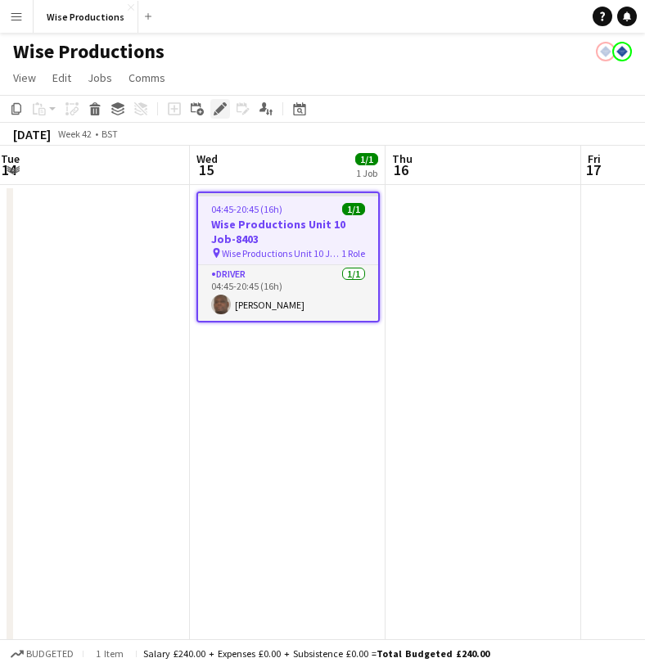
click at [214, 107] on icon "Edit" at bounding box center [220, 108] width 13 height 13
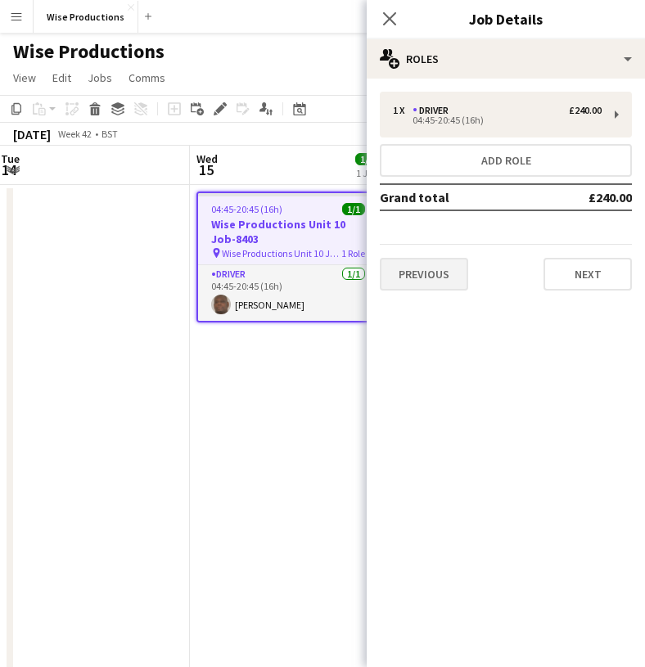
click at [429, 275] on button "Previous" at bounding box center [424, 274] width 88 height 33
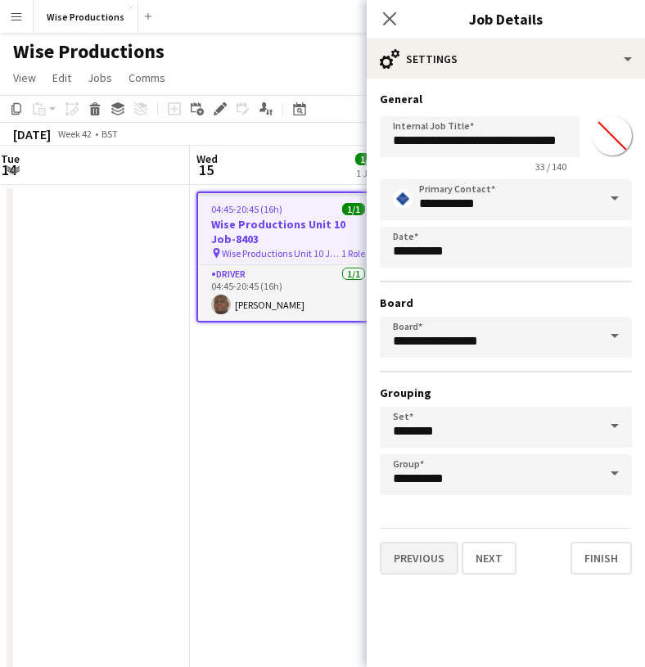
click at [426, 551] on button "Previous" at bounding box center [419, 558] width 79 height 33
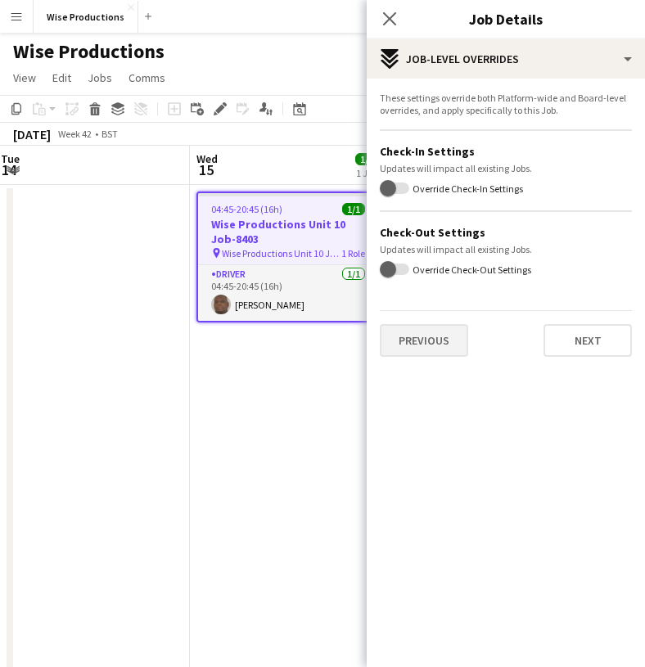
click at [444, 344] on button "Previous" at bounding box center [424, 340] width 88 height 33
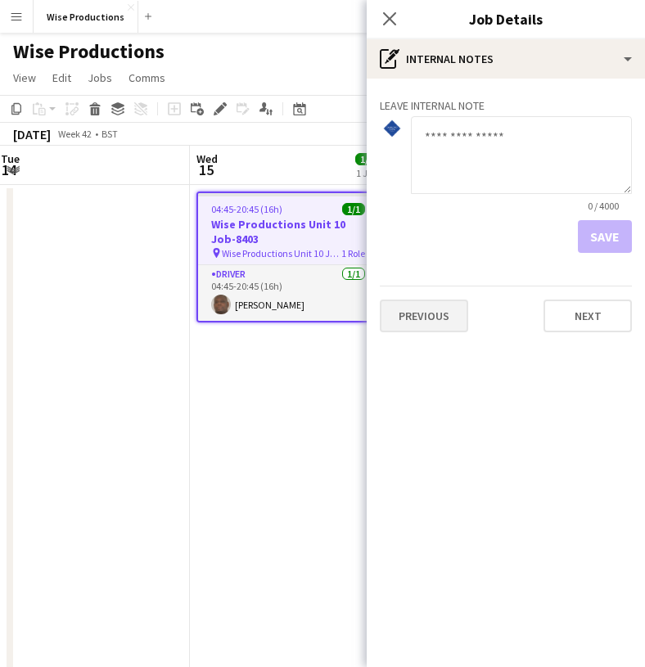
click at [444, 327] on button "Previous" at bounding box center [424, 316] width 88 height 33
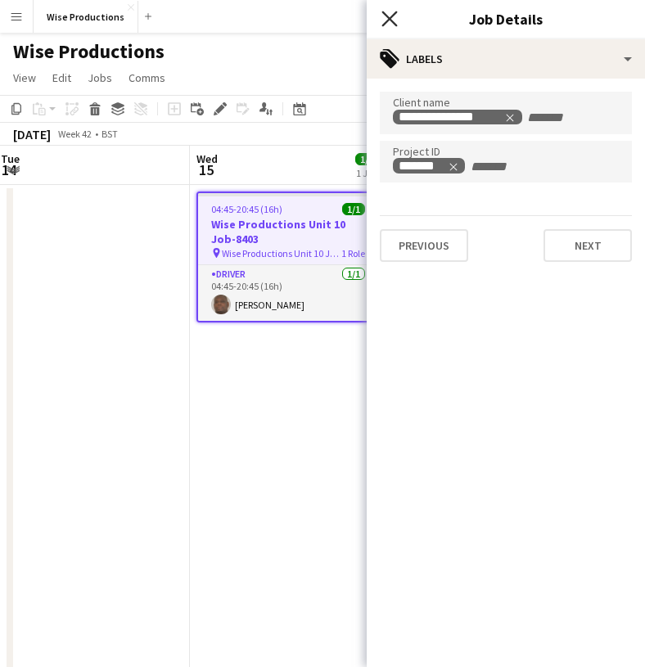
click at [394, 16] on icon "Close pop-in" at bounding box center [389, 19] width 16 height 16
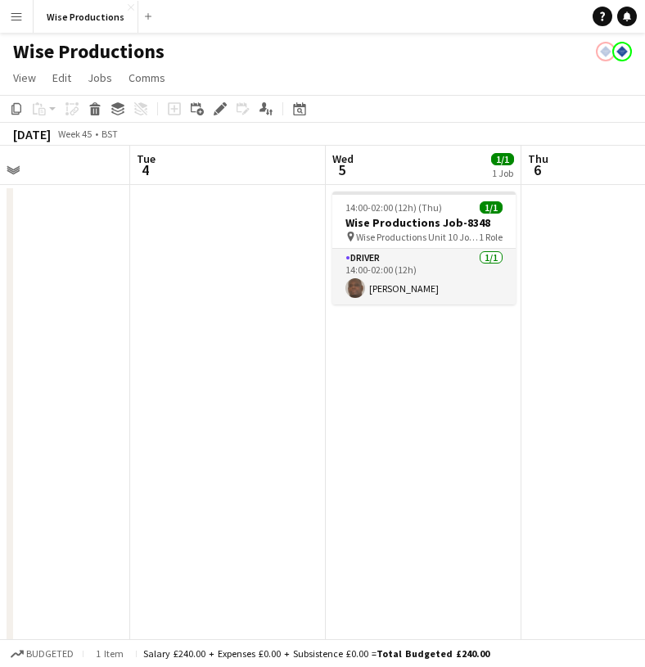
scroll to position [0, 426]
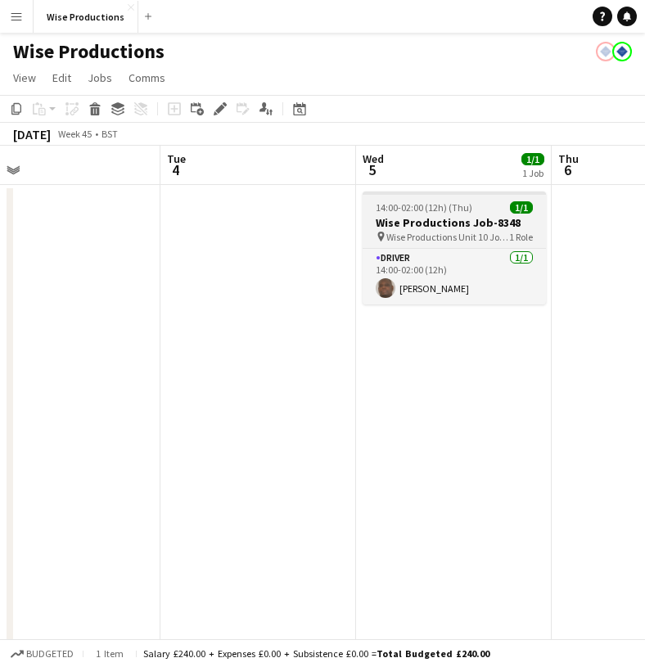
click at [458, 210] on span "14:00-02:00 (12h) (Thu)" at bounding box center [424, 207] width 97 height 12
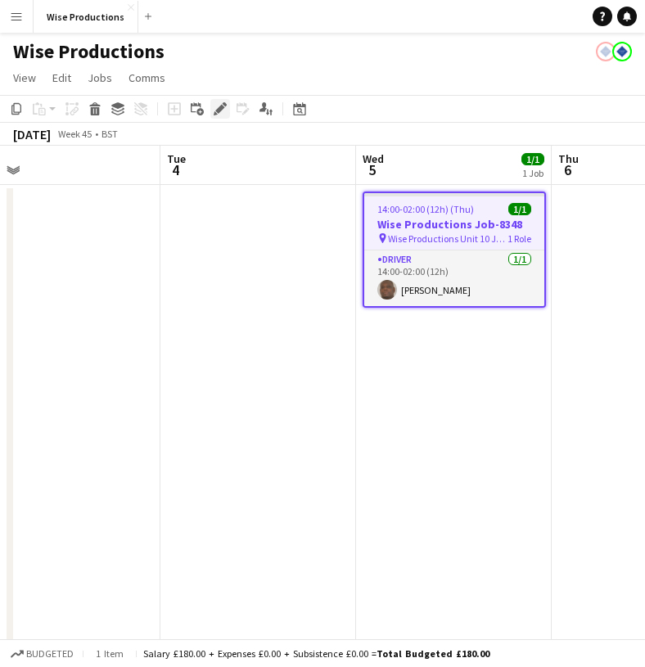
click at [221, 105] on icon "Edit" at bounding box center [220, 108] width 13 height 13
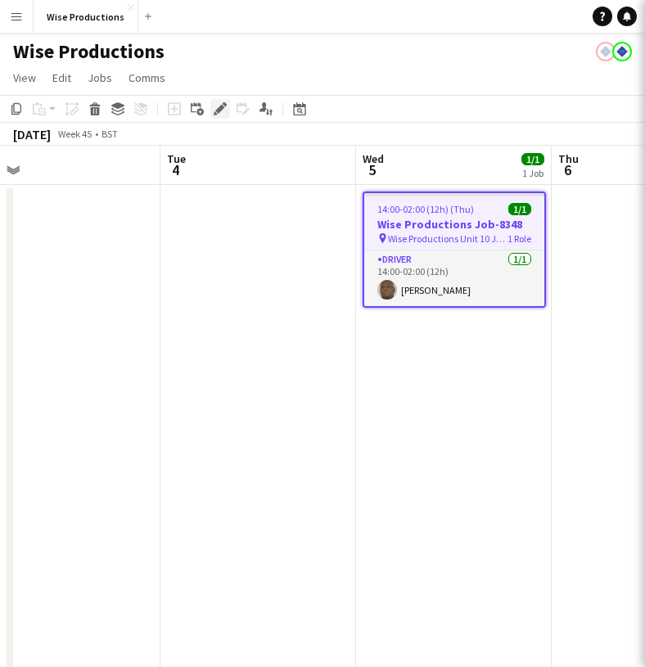
type input "*******"
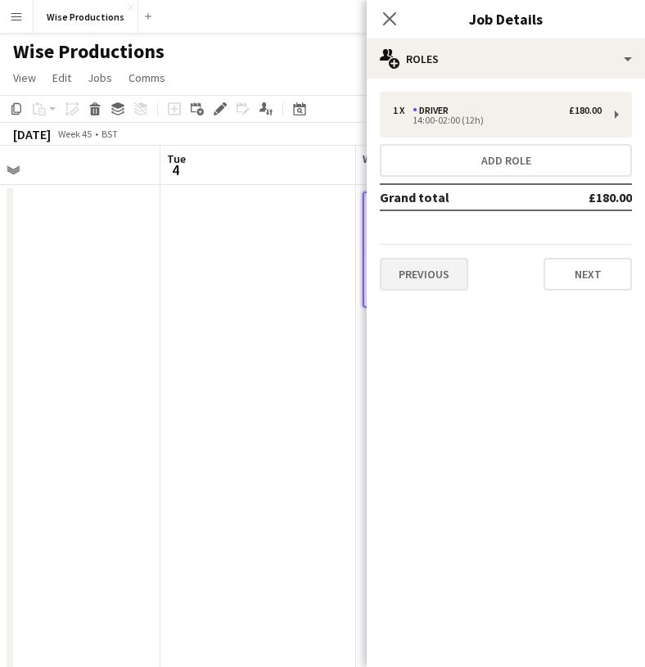
click at [448, 261] on button "Previous" at bounding box center [424, 274] width 88 height 33
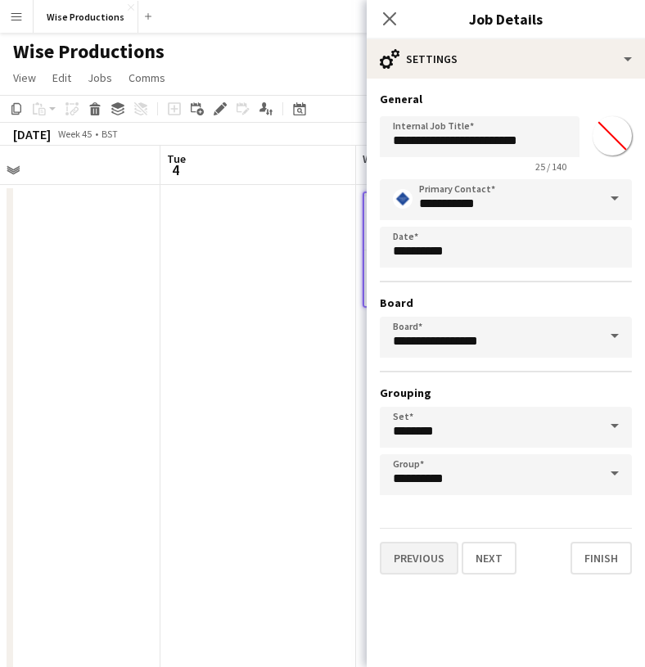
click at [430, 552] on button "Previous" at bounding box center [419, 558] width 79 height 33
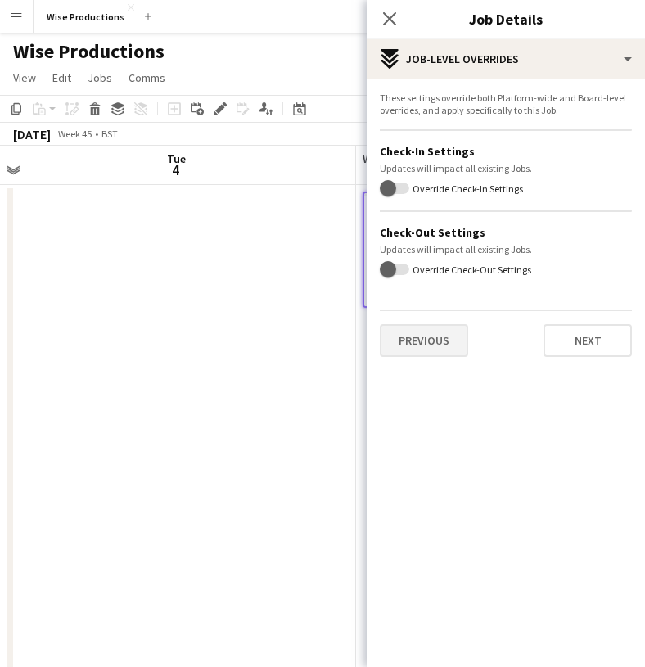
click at [444, 341] on button "Previous" at bounding box center [424, 340] width 88 height 33
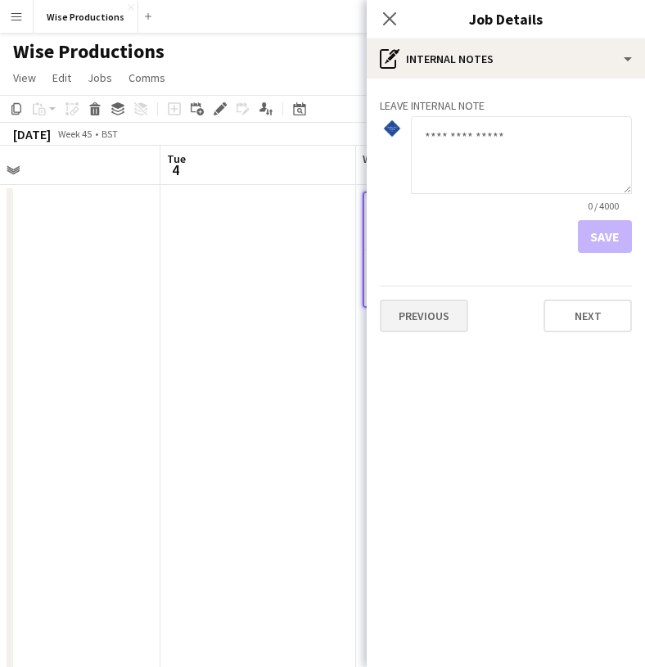
click at [437, 322] on button "Previous" at bounding box center [424, 316] width 88 height 33
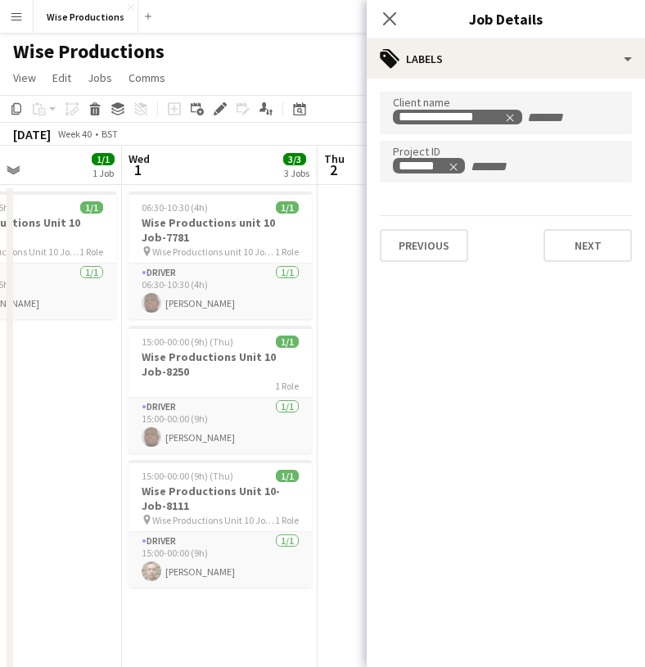
scroll to position [0, 453]
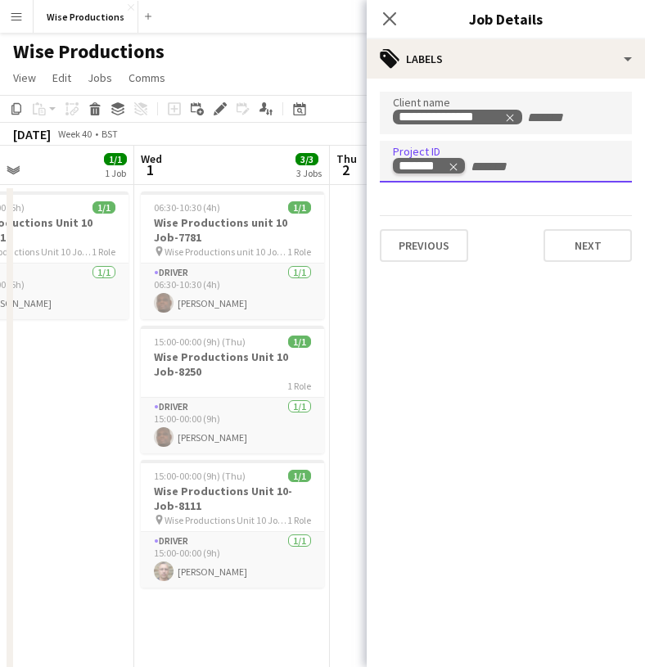
click at [453, 163] on icon "Remove tag" at bounding box center [453, 166] width 11 height 11
paste input "*******"
type input "*******"
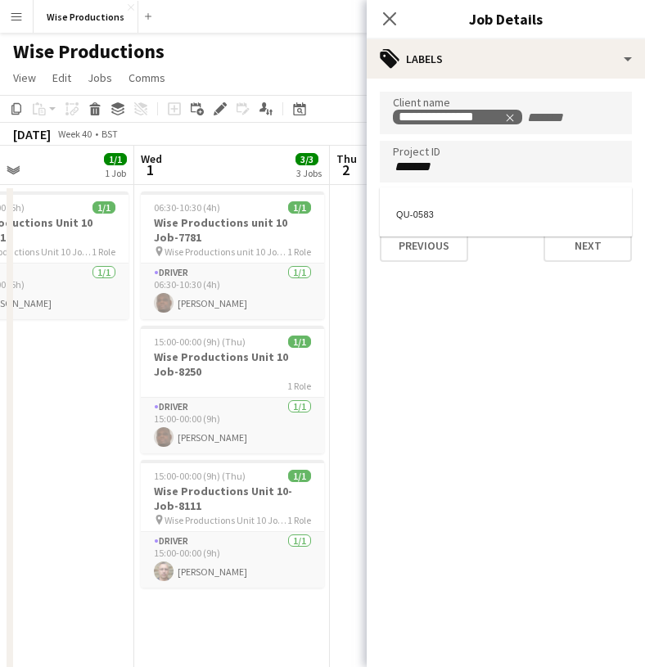
click at [573, 250] on div at bounding box center [506, 333] width 278 height 667
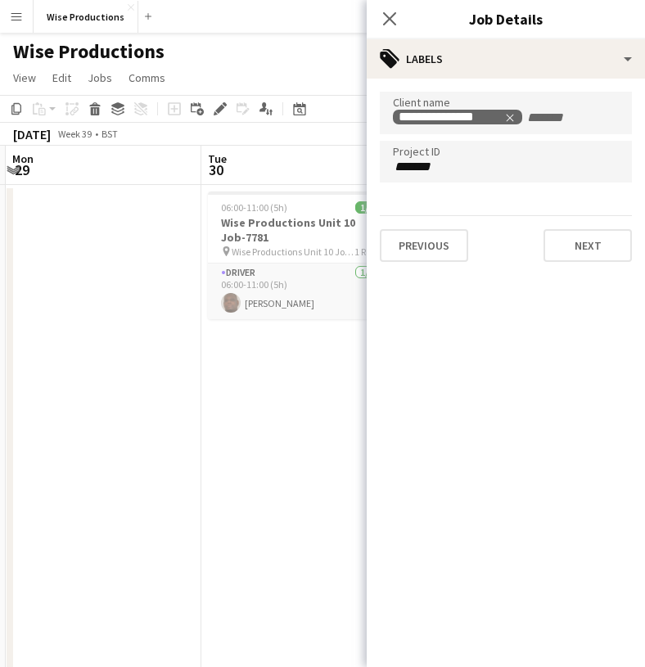
scroll to position [0, 592]
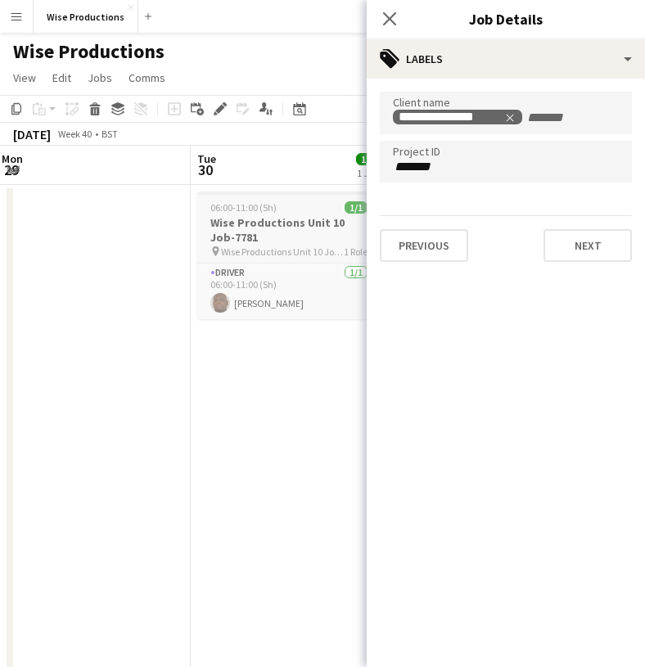
click at [276, 235] on h3 "Wise Productions Unit 10 Job-7781" at bounding box center [288, 229] width 183 height 29
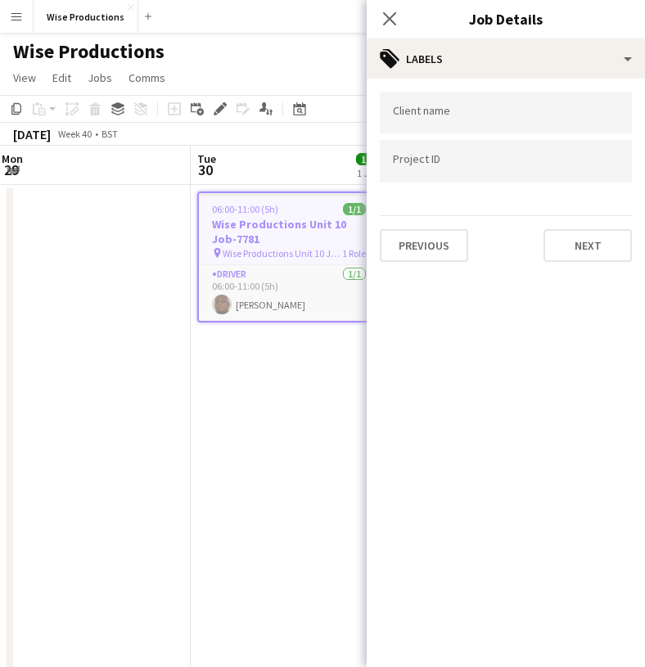
click at [435, 166] on input "Type to search project ID labels..." at bounding box center [506, 161] width 226 height 15
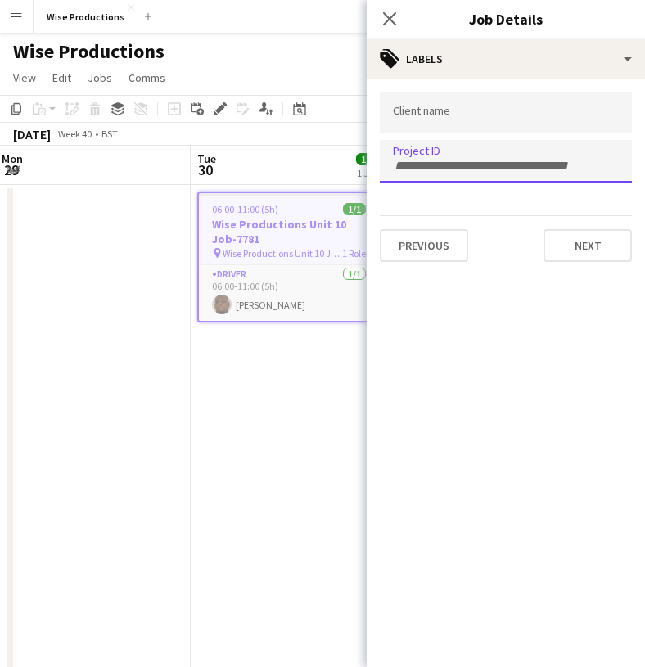
paste input "*******"
type input "*******"
click at [451, 111] on input "Type to search client labels..." at bounding box center [506, 113] width 226 height 15
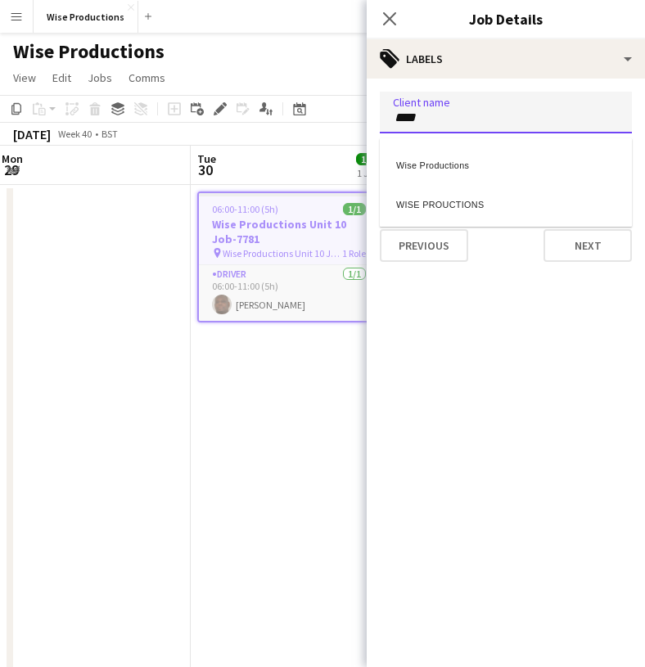
type input "****"
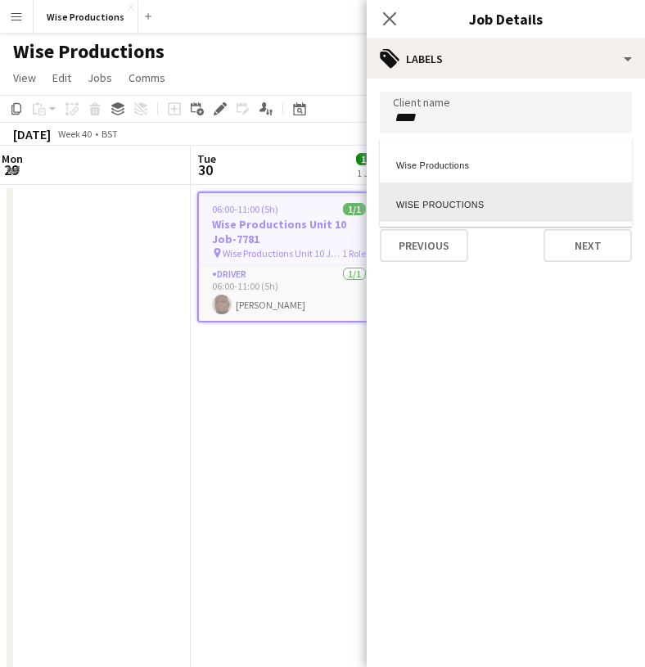
click at [447, 192] on div at bounding box center [506, 192] width 252 height 10
click at [448, 201] on div "WISE PROUCTIONS" at bounding box center [506, 202] width 252 height 39
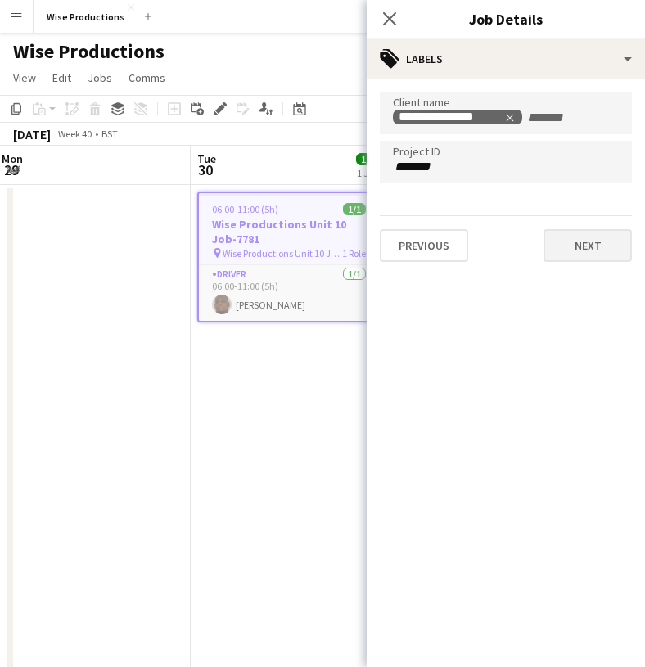
click at [600, 254] on button "Next" at bounding box center [587, 245] width 88 height 33
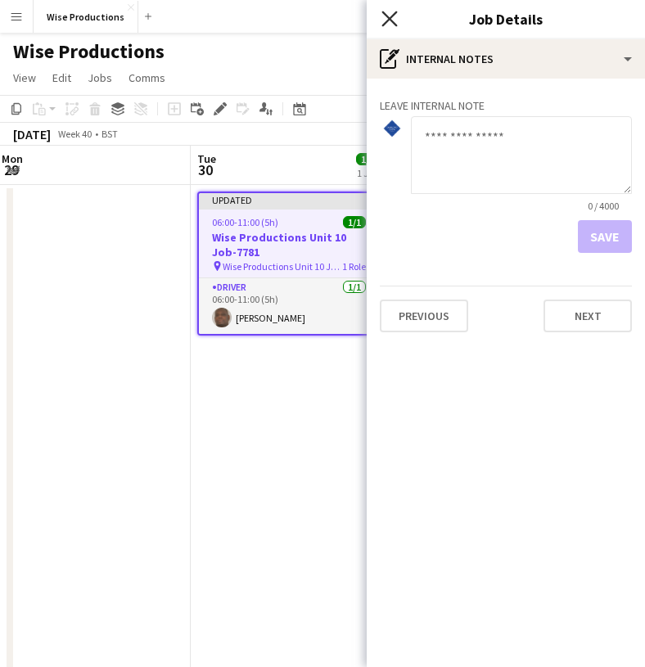
click at [388, 21] on icon at bounding box center [389, 19] width 16 height 16
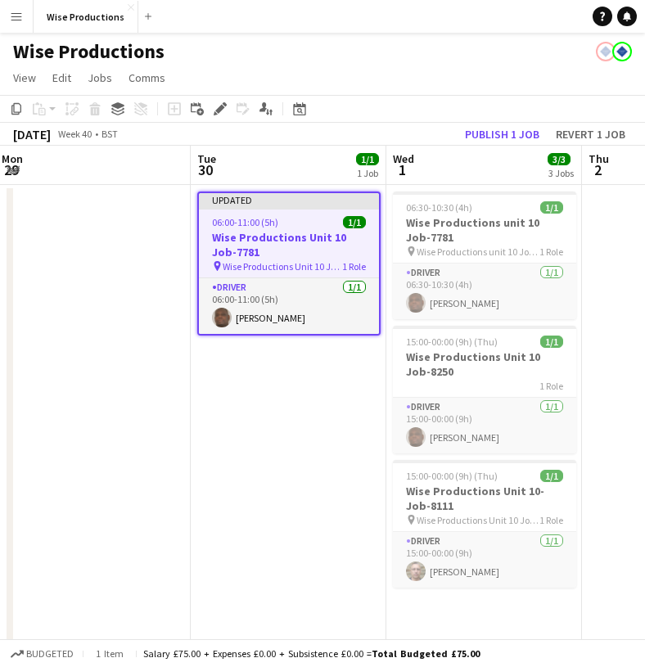
click at [308, 238] on h3 "Wise Productions Unit 10 Job-7781" at bounding box center [289, 244] width 180 height 29
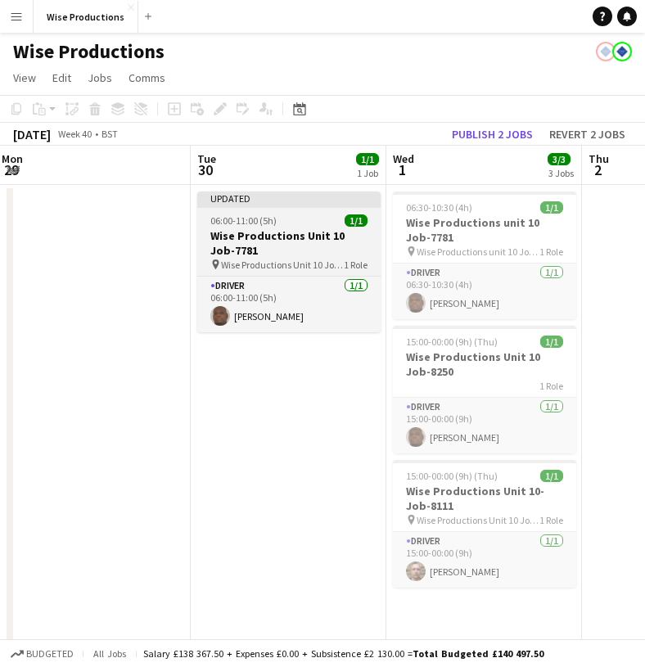
click at [293, 229] on h3 "Wise Productions Unit 10 Job-7781" at bounding box center [288, 242] width 183 height 29
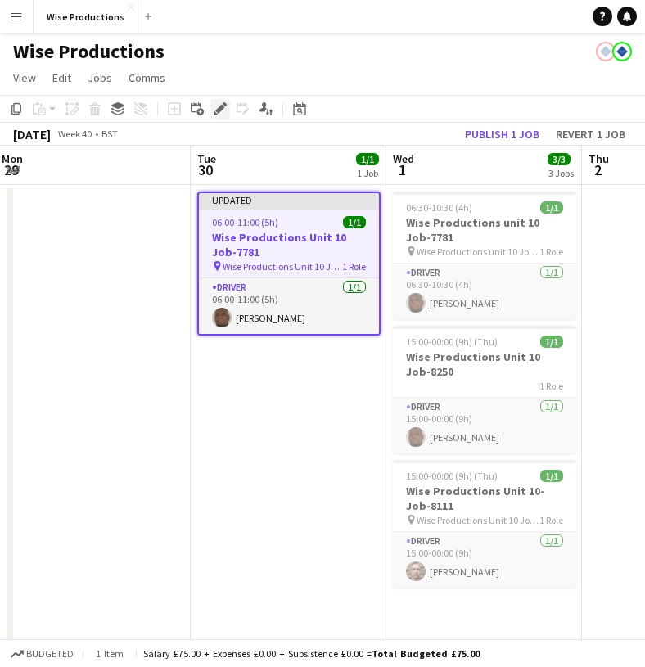
click at [223, 112] on icon "Edit" at bounding box center [220, 108] width 13 height 13
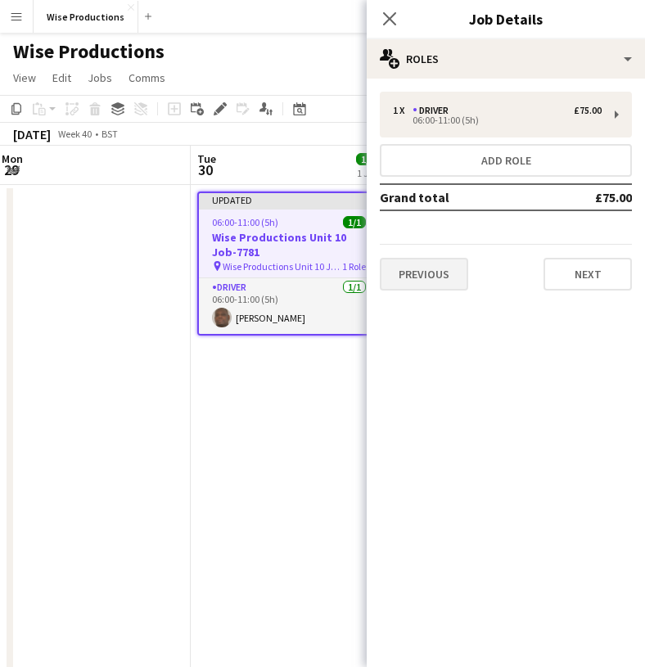
click at [432, 262] on button "Previous" at bounding box center [424, 274] width 88 height 33
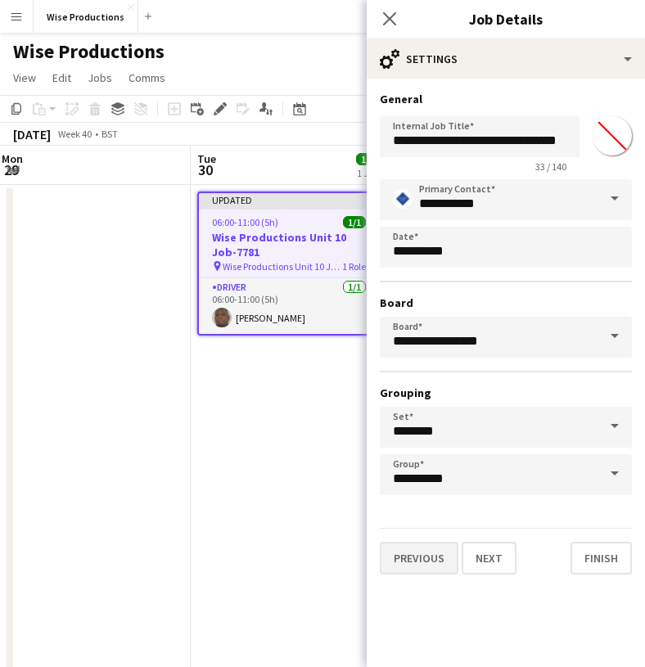
click at [415, 550] on button "Previous" at bounding box center [419, 558] width 79 height 33
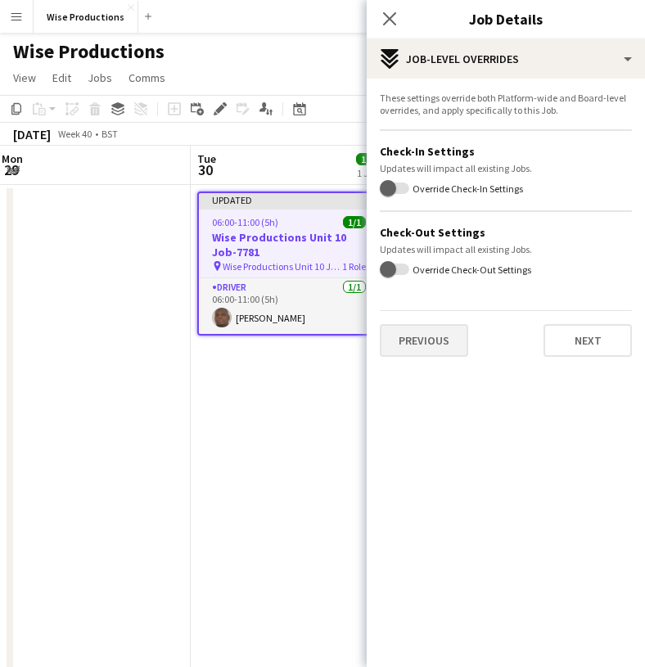
click at [427, 346] on button "Previous" at bounding box center [424, 340] width 88 height 33
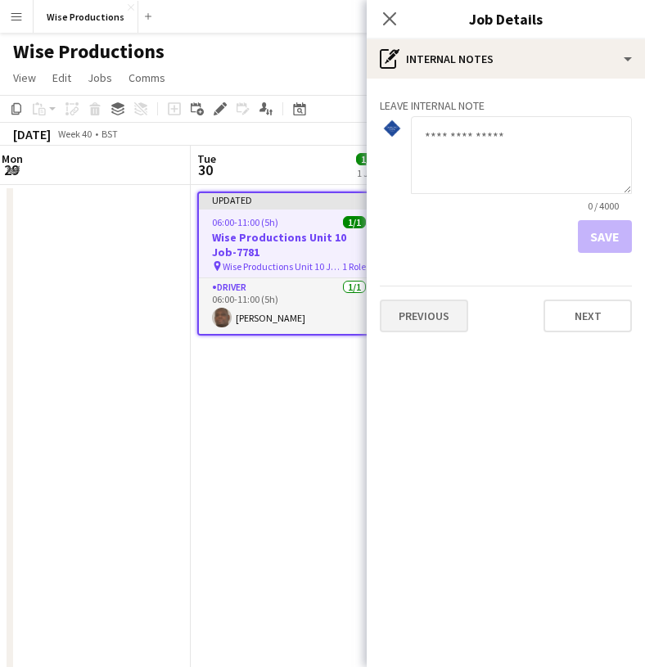
click at [433, 311] on button "Previous" at bounding box center [424, 316] width 88 height 33
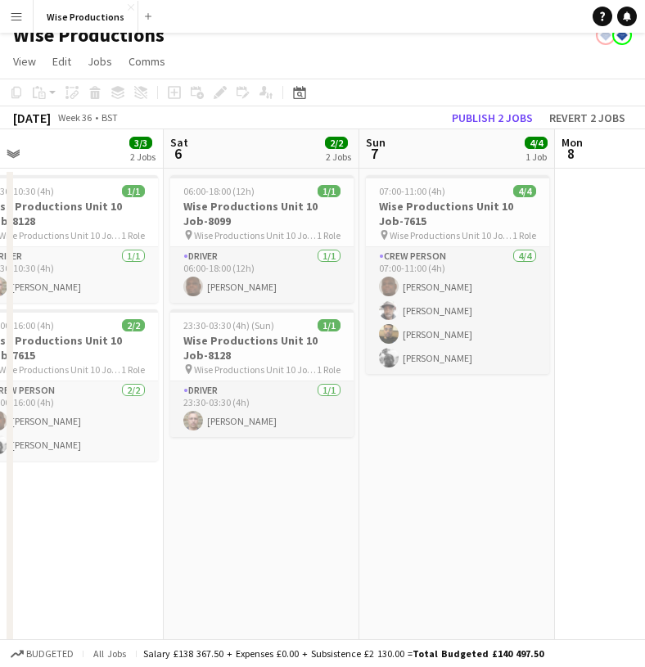
scroll to position [16, 0]
click at [291, 231] on span "Wise Productions Unit 10 Job-8099" at bounding box center [255, 235] width 123 height 12
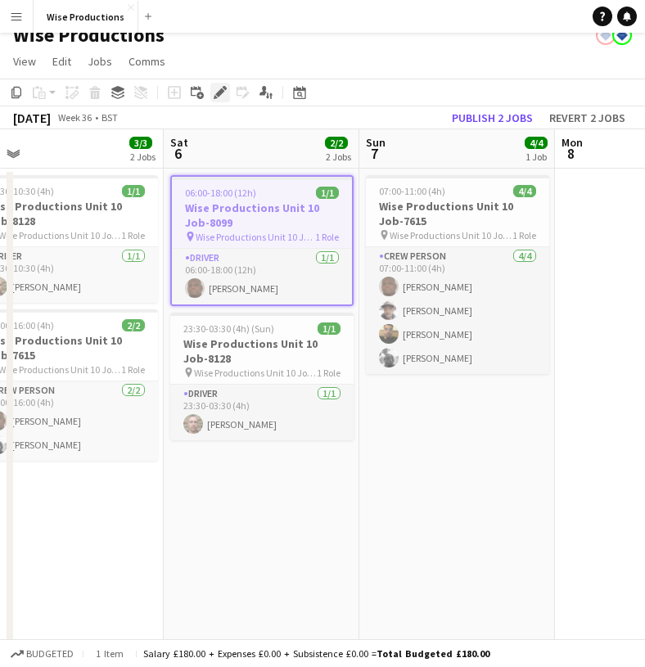
click at [219, 94] on icon at bounding box center [219, 92] width 9 height 9
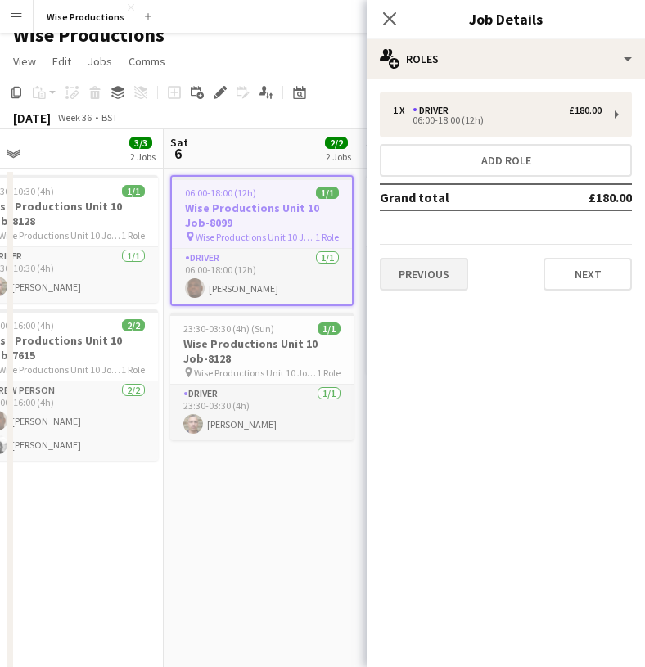
click at [408, 273] on button "Previous" at bounding box center [424, 274] width 88 height 33
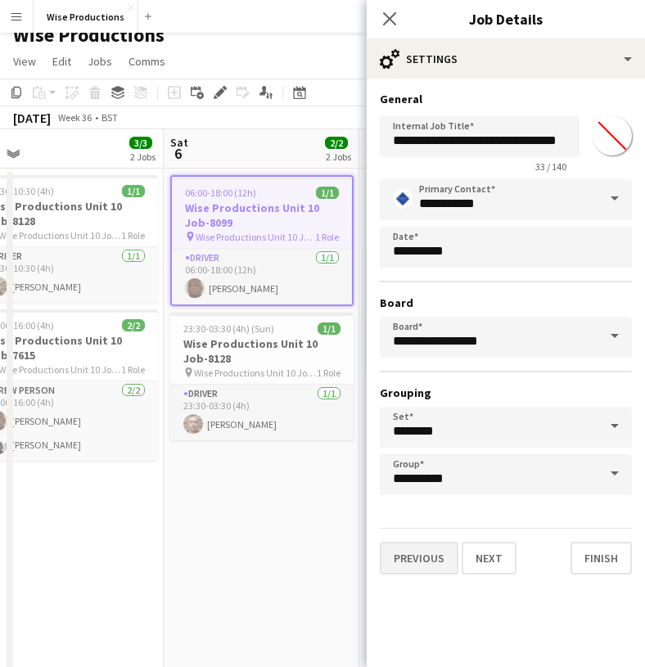
click at [425, 562] on button "Previous" at bounding box center [419, 558] width 79 height 33
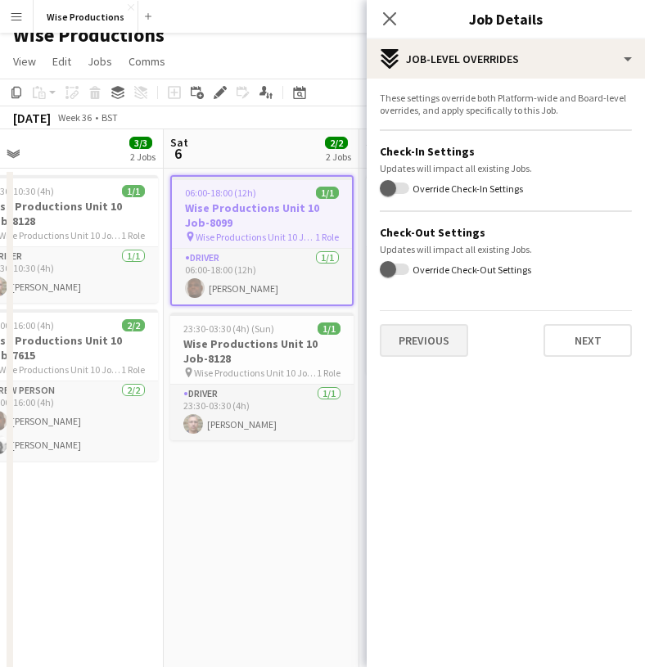
click at [438, 354] on button "Previous" at bounding box center [424, 340] width 88 height 33
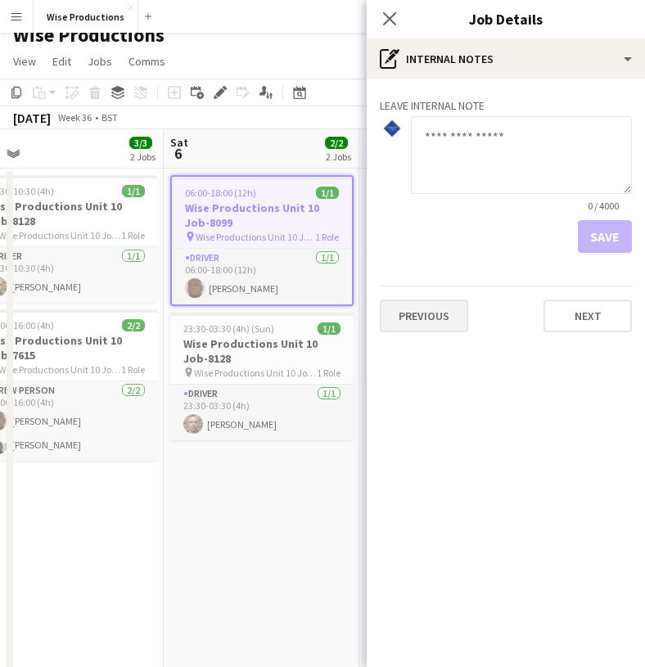
click at [436, 328] on button "Previous" at bounding box center [424, 316] width 88 height 33
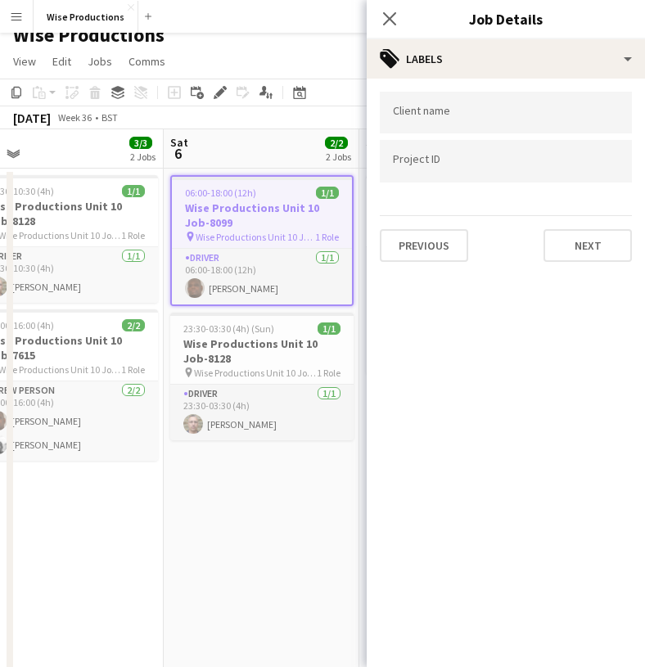
click at [414, 163] on input "Type to search project ID labels..." at bounding box center [506, 161] width 226 height 15
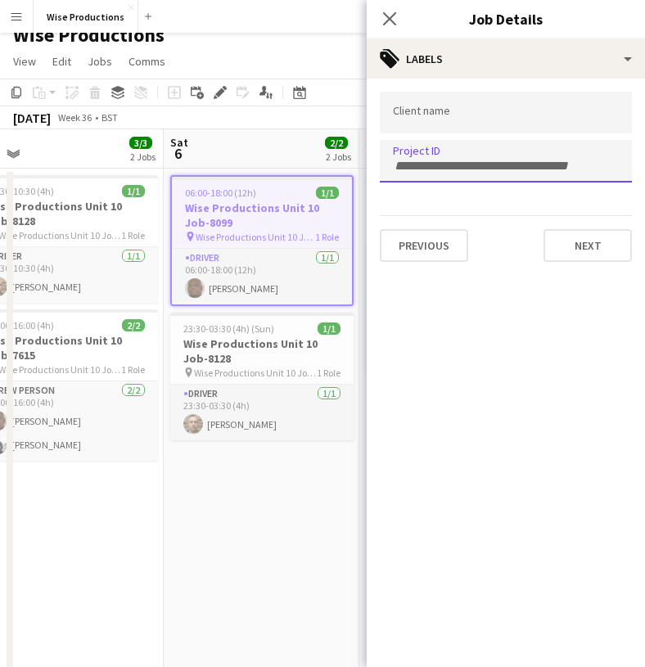
paste input "*******"
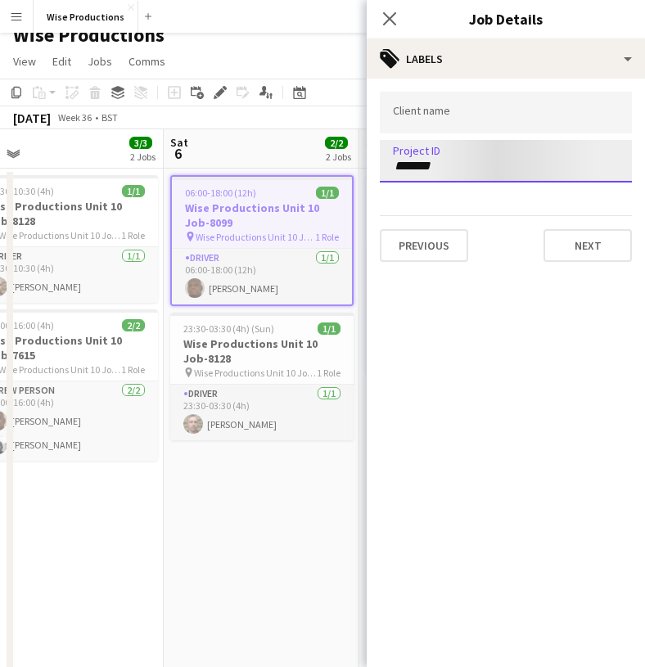
type input "*******"
click at [436, 124] on div at bounding box center [506, 113] width 252 height 42
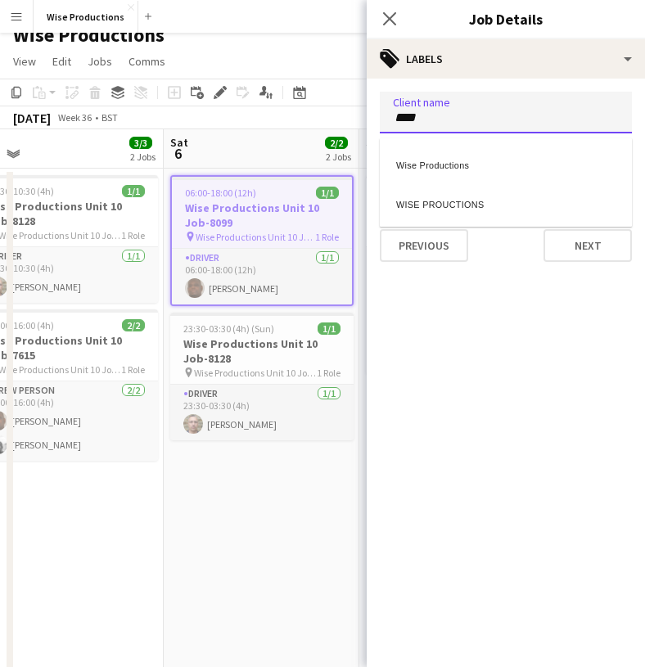
type input "****"
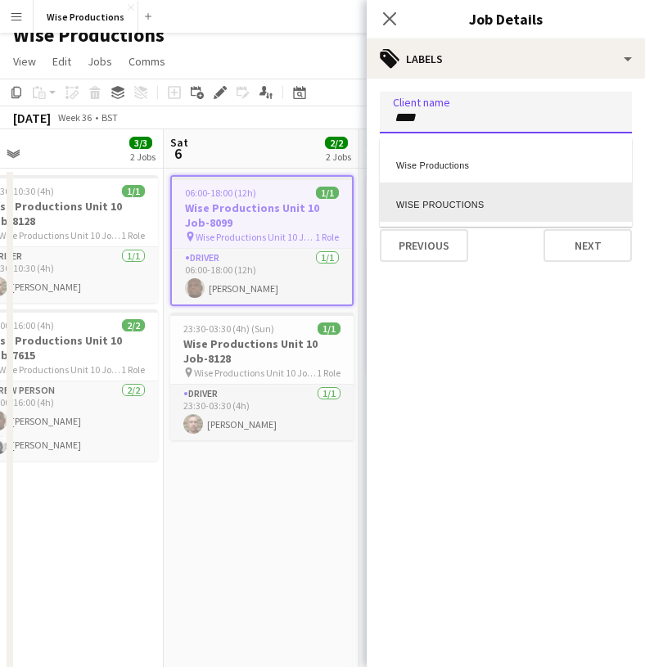
click at [442, 205] on div "WISE PROUCTIONS" at bounding box center [506, 202] width 252 height 39
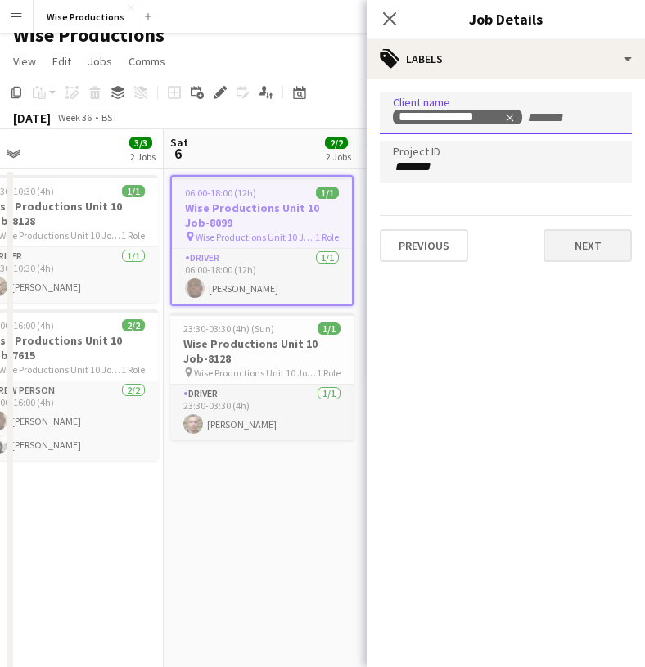
click at [555, 250] on button "Next" at bounding box center [587, 245] width 88 height 33
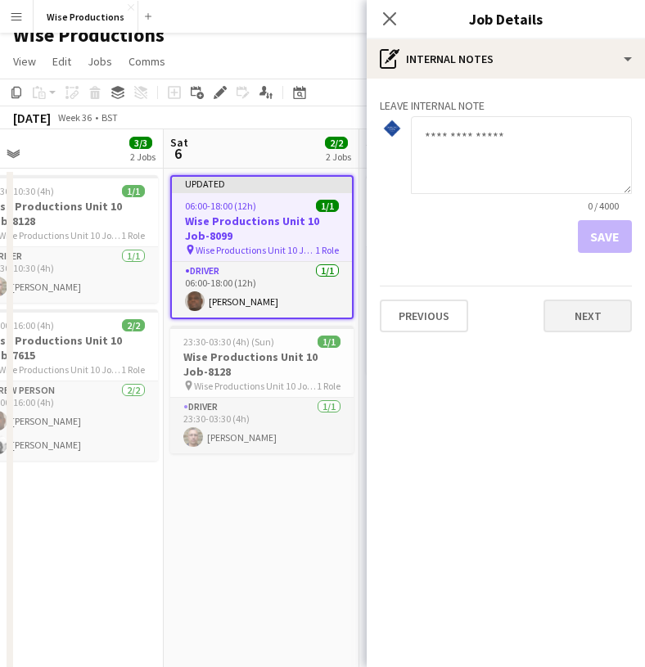
click at [582, 319] on button "Next" at bounding box center [587, 316] width 88 height 33
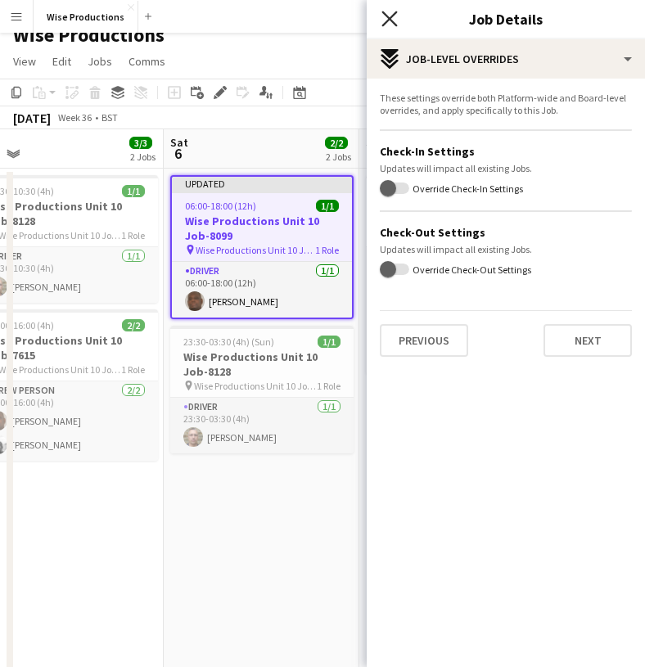
click at [386, 16] on icon at bounding box center [389, 19] width 16 height 16
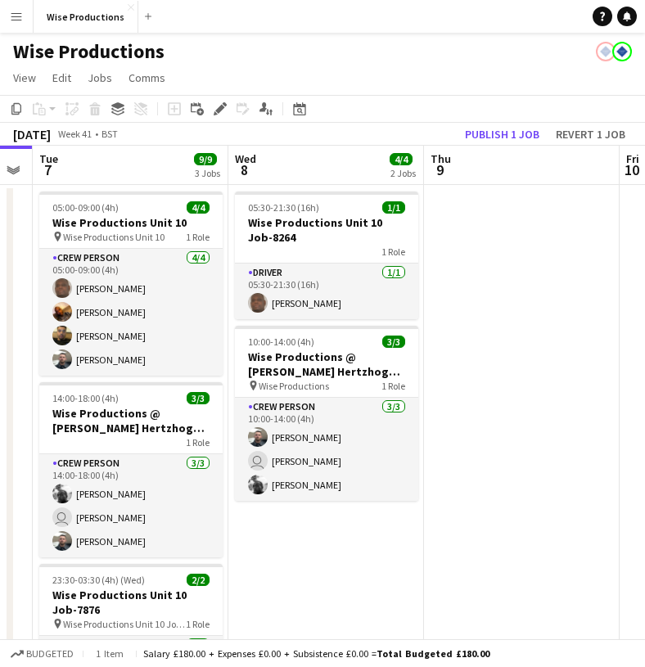
scroll to position [0, 754]
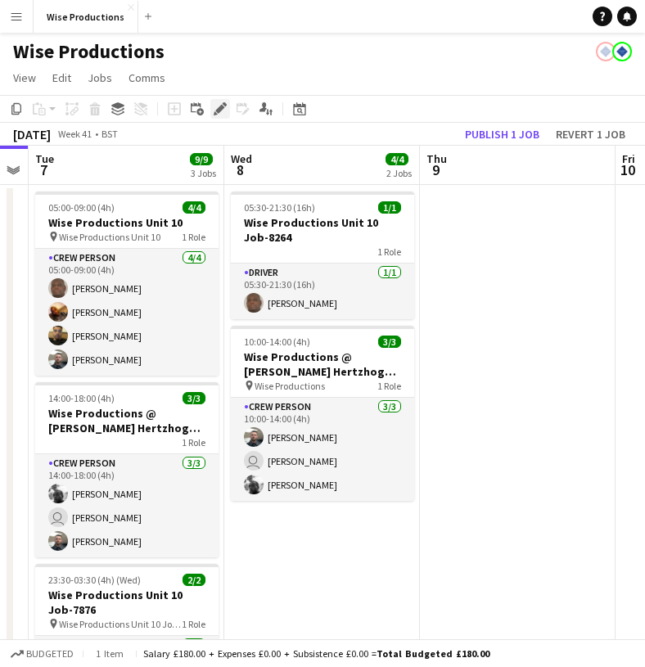
click at [223, 107] on icon at bounding box center [219, 109] width 9 height 9
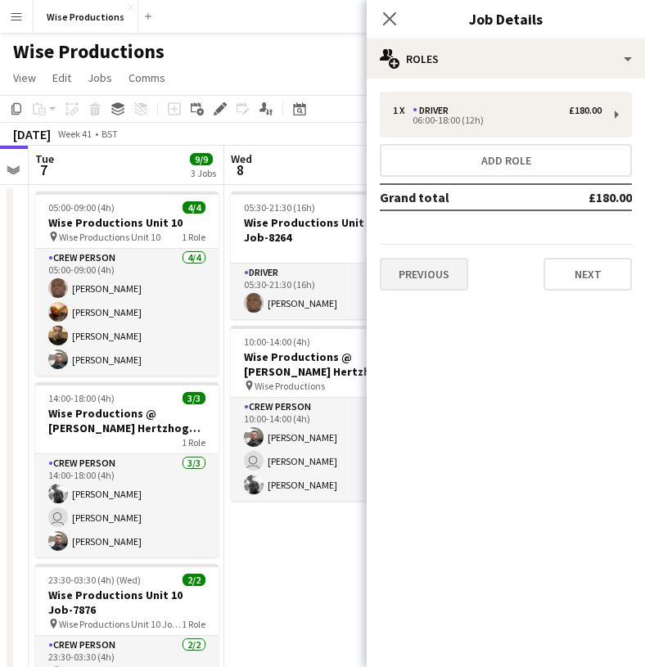
click at [407, 274] on button "Previous" at bounding box center [424, 274] width 88 height 33
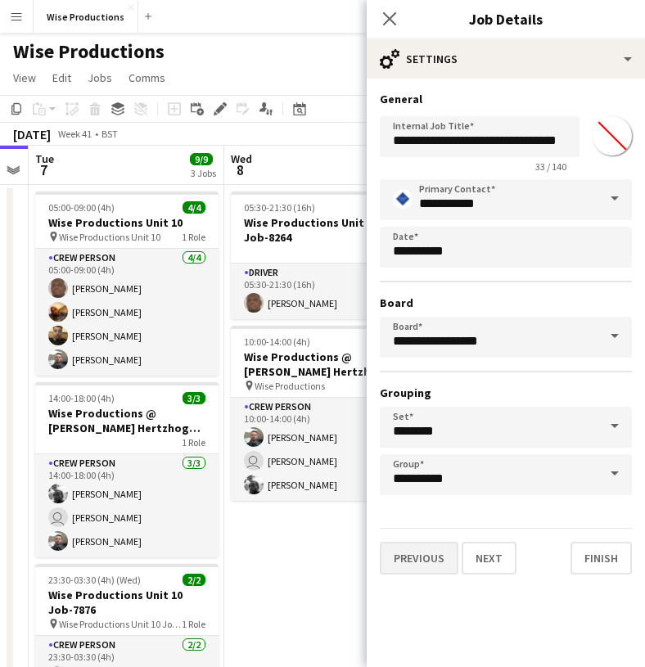
click at [431, 552] on button "Previous" at bounding box center [419, 558] width 79 height 33
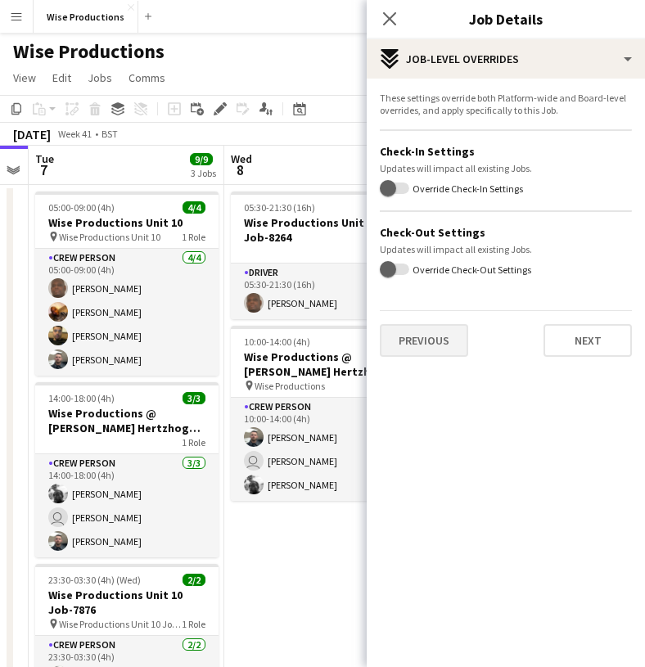
click at [436, 349] on button "Previous" at bounding box center [424, 340] width 88 height 33
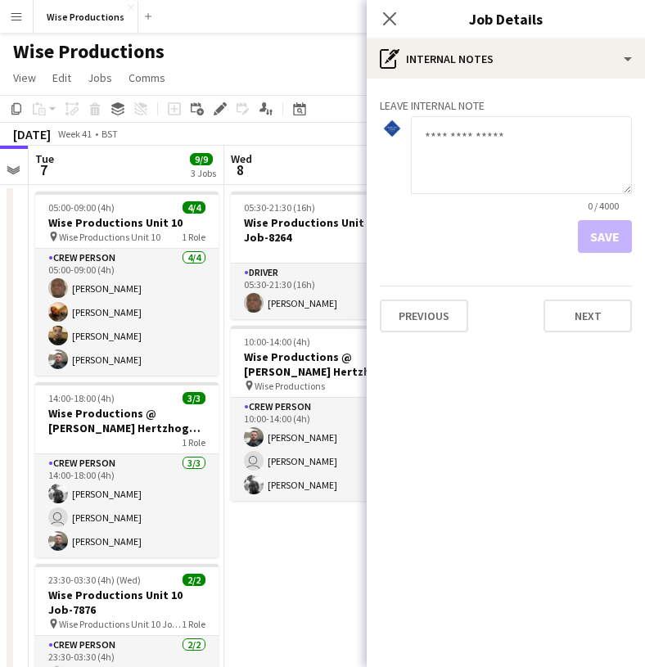
click at [434, 332] on div "Leave internal note 0 / 4000 Save Previous Next" at bounding box center [506, 212] width 278 height 267
click at [435, 325] on button "Previous" at bounding box center [424, 316] width 88 height 33
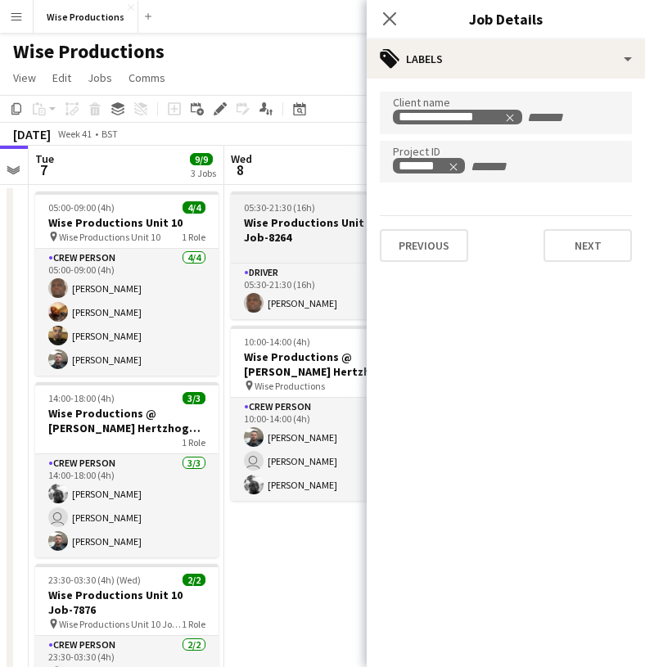
click at [314, 241] on h3 "Wise Productions Unit 10 Job-8264" at bounding box center [322, 229] width 183 height 29
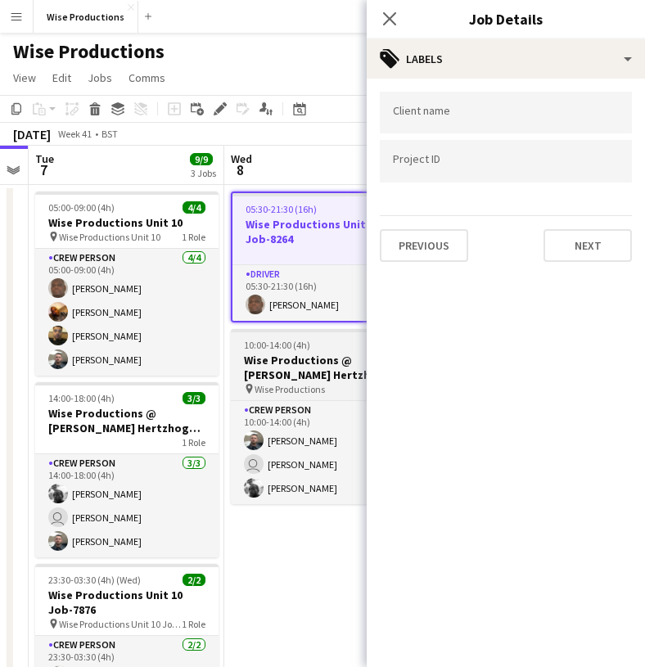
click at [307, 363] on h3 "Wise Productions @ [PERSON_NAME] Hertzhog Job-7871" at bounding box center [322, 367] width 183 height 29
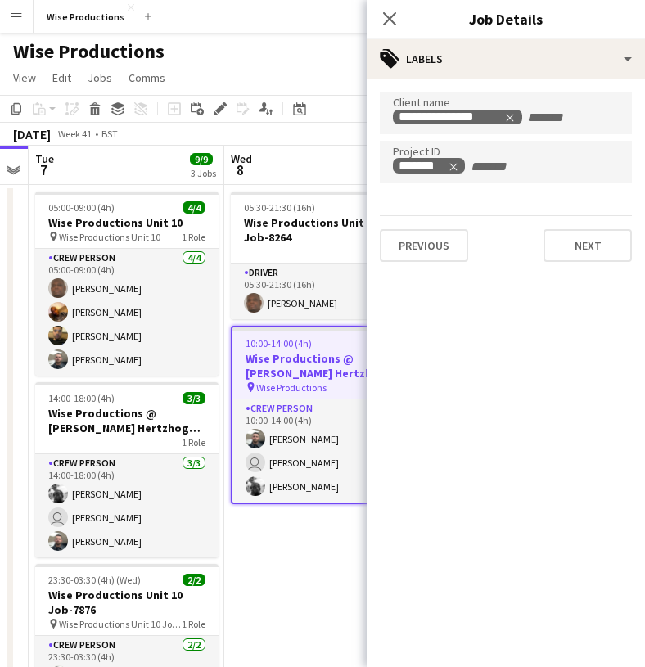
scroll to position [0, 0]
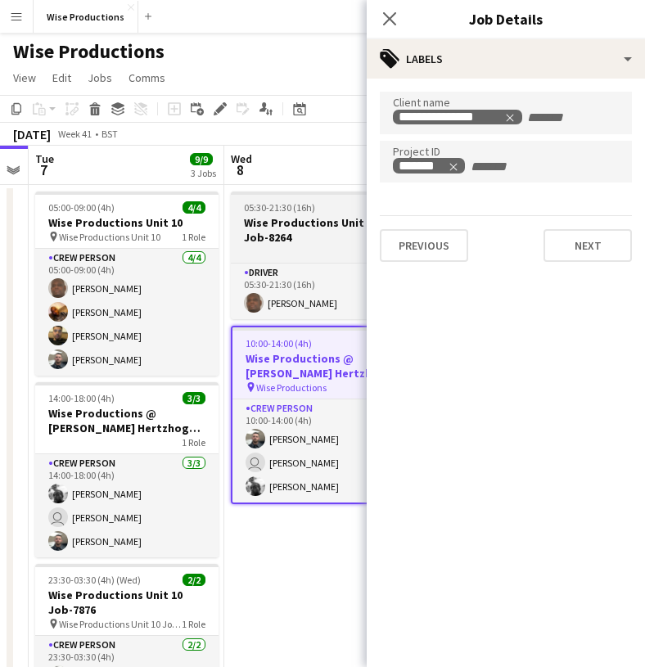
click at [277, 218] on h3 "Wise Productions Unit 10 Job-8264" at bounding box center [322, 229] width 183 height 29
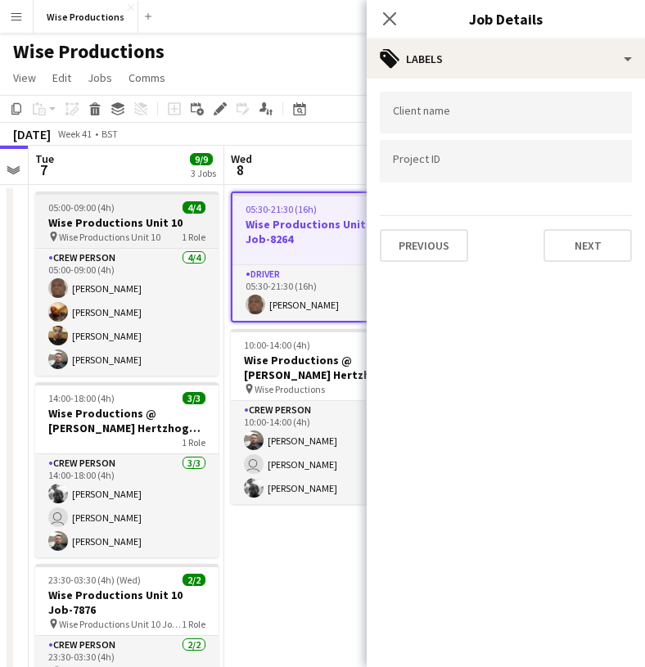
click at [168, 234] on div "pin Wise Productions Unit 10 1 Role" at bounding box center [126, 236] width 183 height 13
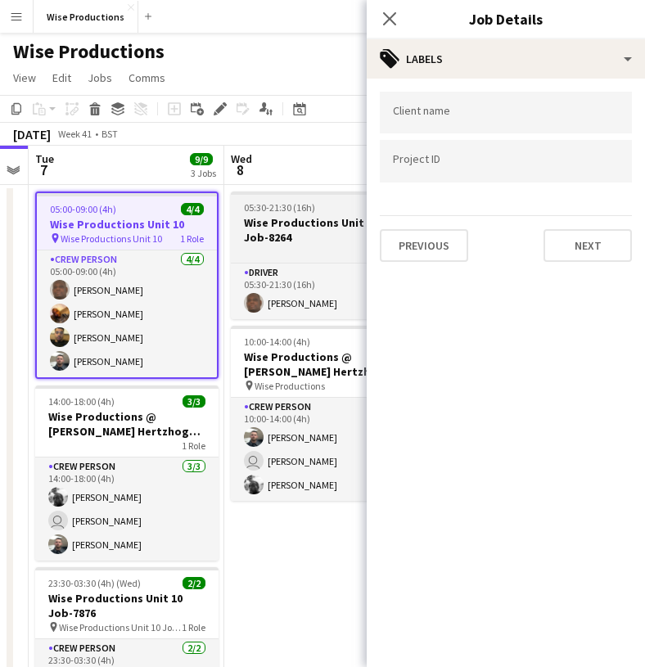
click at [262, 237] on h3 "Wise Productions Unit 10 Job-8264" at bounding box center [322, 229] width 183 height 29
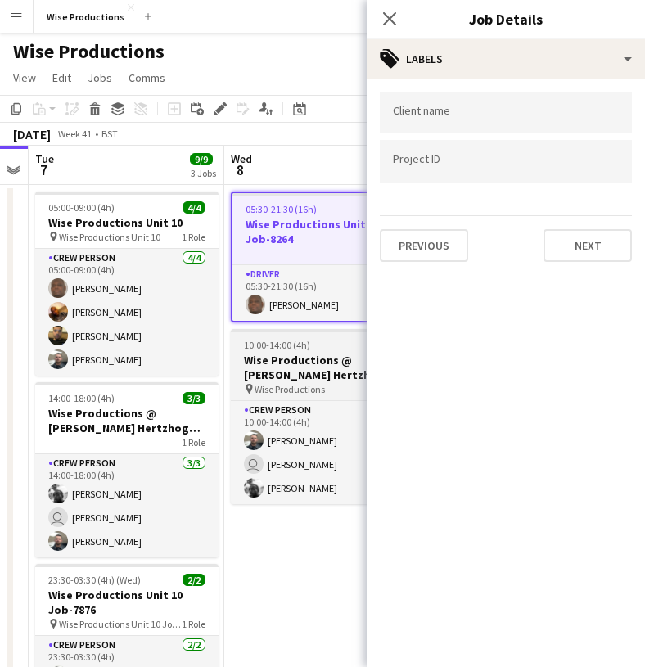
click at [259, 386] on span "Wise Productions" at bounding box center [290, 389] width 70 height 12
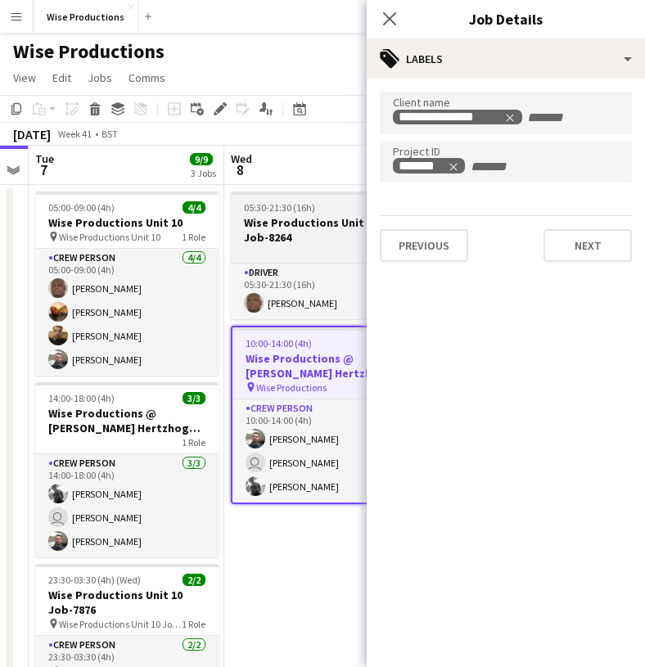
click at [304, 222] on h3 "Wise Productions Unit 10 Job-8264" at bounding box center [322, 229] width 183 height 29
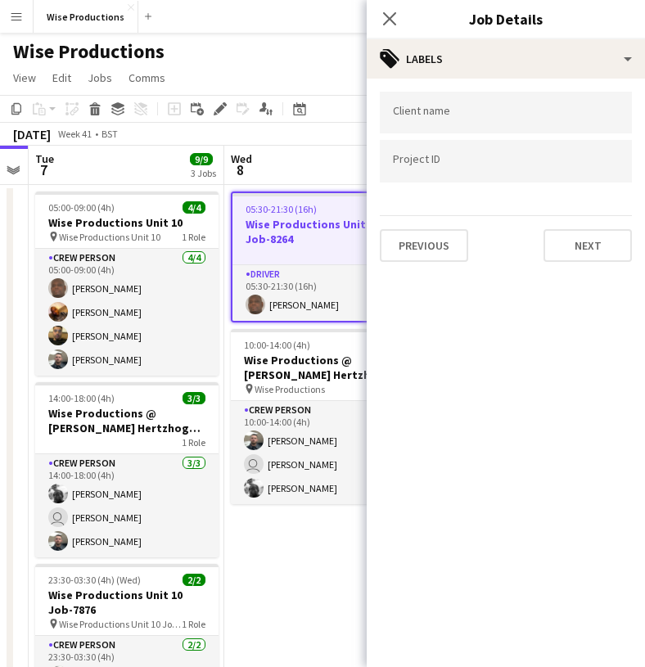
click at [422, 169] on input "Type to search project ID labels..." at bounding box center [506, 161] width 226 height 15
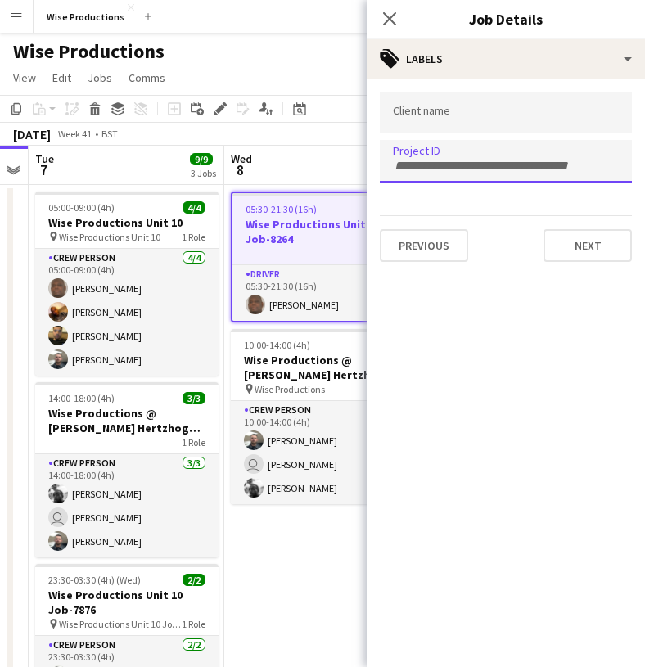
paste input "*******"
type input "*******"
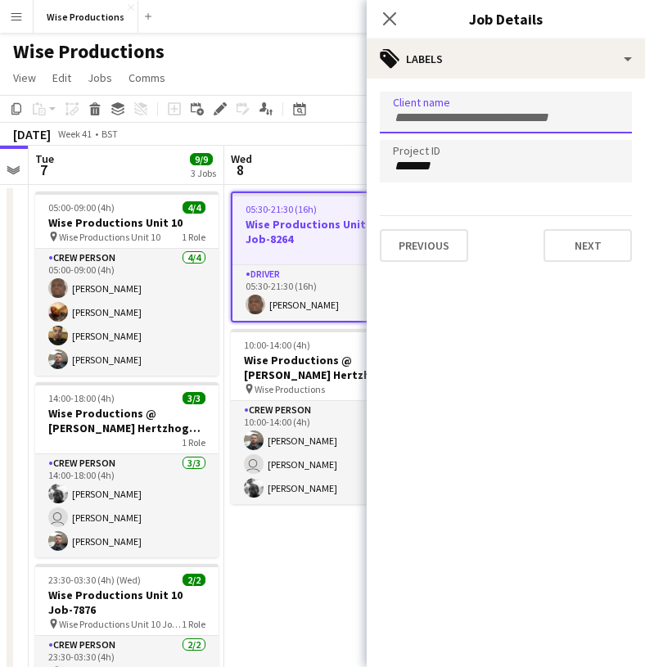
click at [440, 113] on input "Type to search client labels..." at bounding box center [506, 117] width 226 height 15
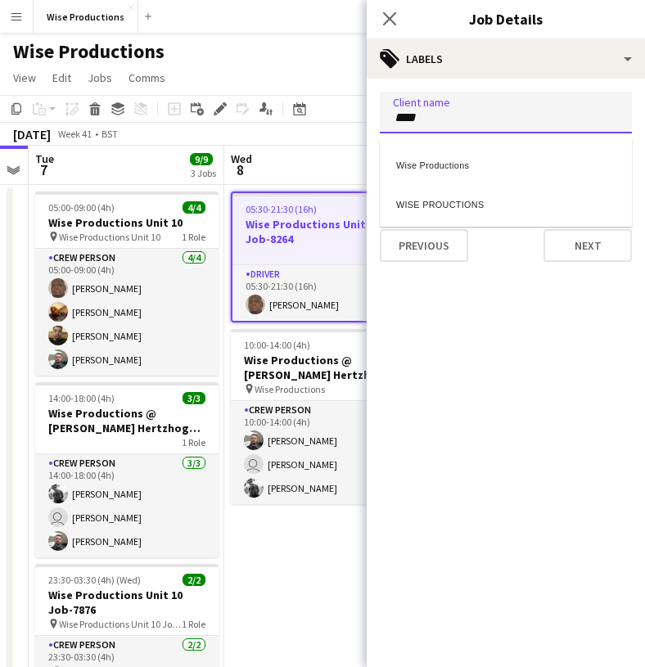
type input "****"
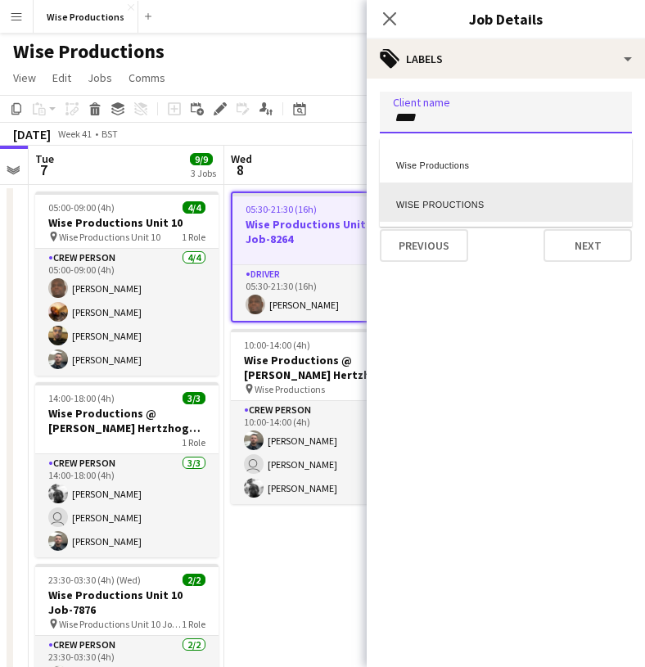
click at [431, 200] on div "WISE PROUCTIONS" at bounding box center [506, 202] width 252 height 39
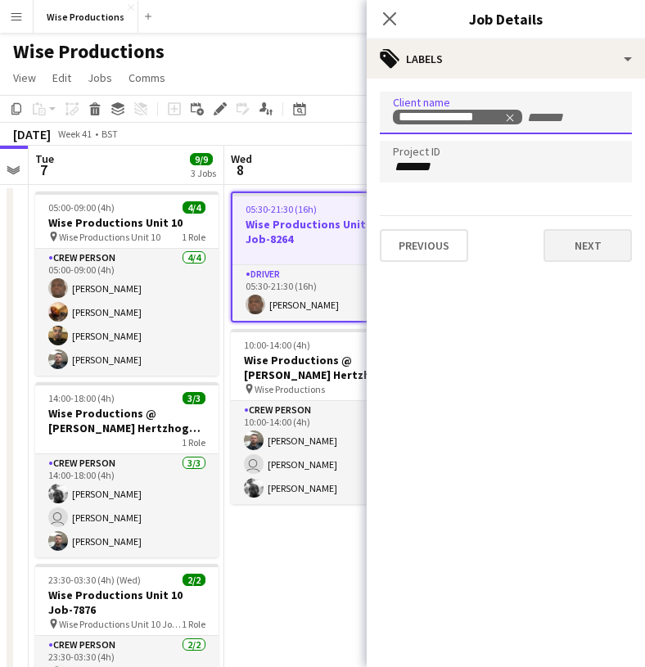
click at [576, 248] on button "Next" at bounding box center [587, 245] width 88 height 33
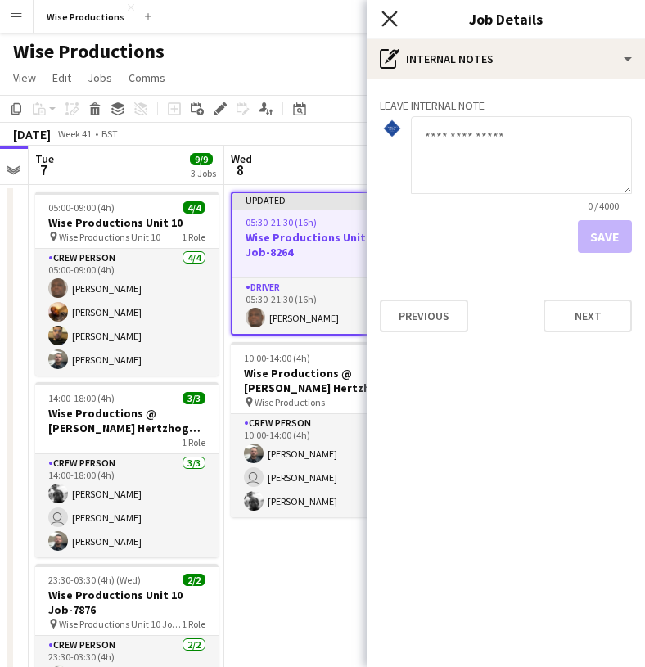
click at [388, 20] on icon at bounding box center [389, 19] width 16 height 16
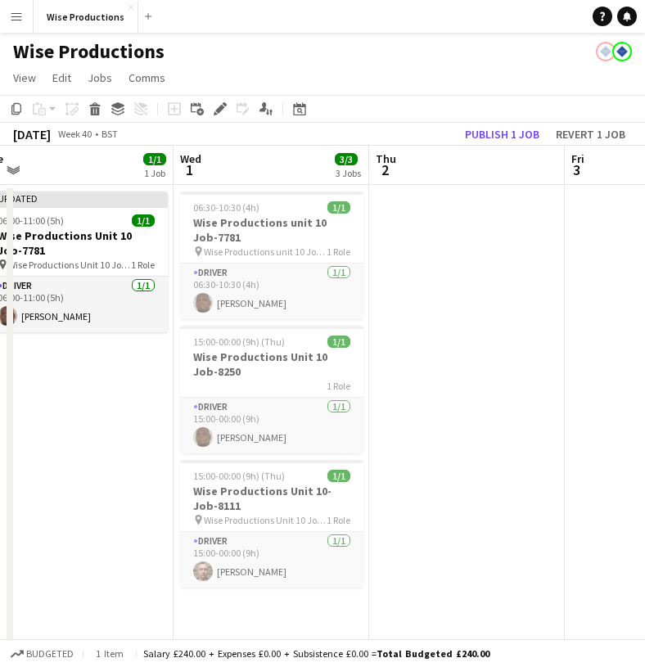
scroll to position [0, 412]
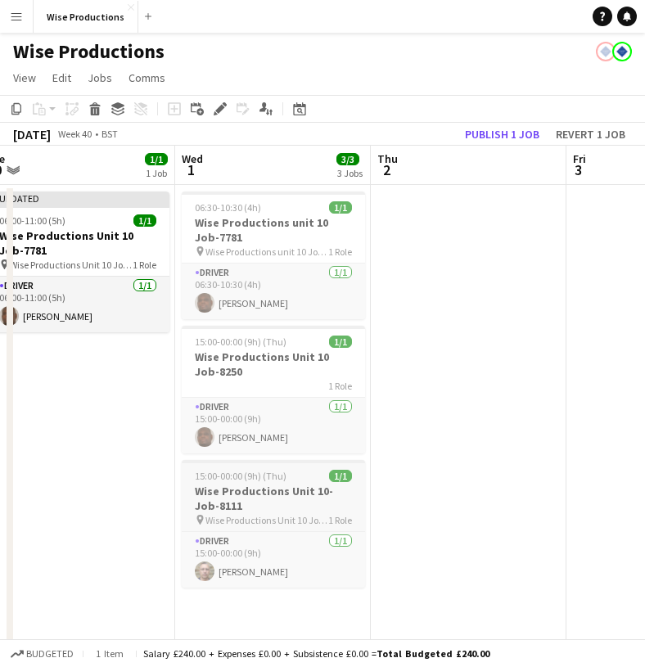
click at [257, 489] on h3 "Wise Productions Unit 10-Job-8111" at bounding box center [273, 498] width 183 height 29
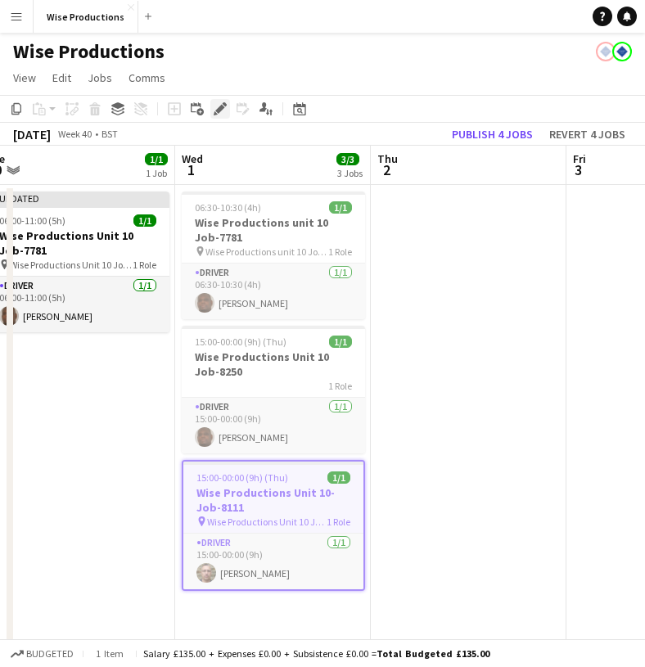
click at [218, 115] on div "Edit" at bounding box center [220, 109] width 20 height 20
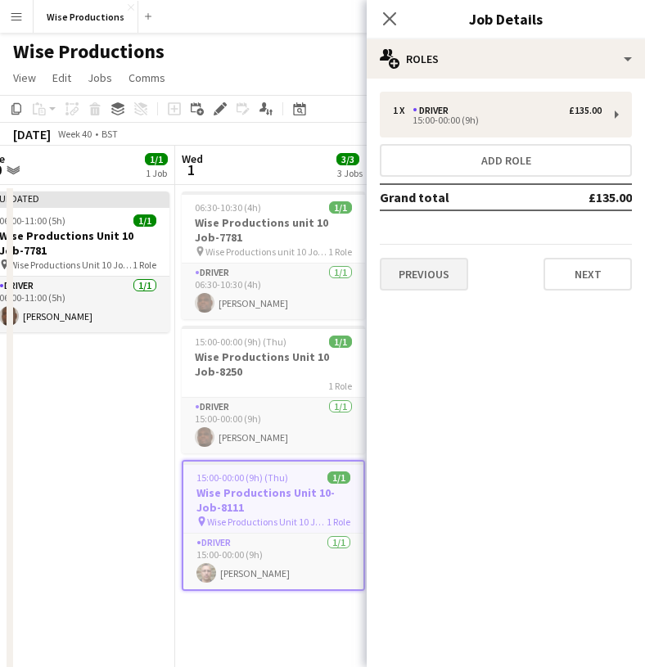
click at [415, 270] on button "Previous" at bounding box center [424, 274] width 88 height 33
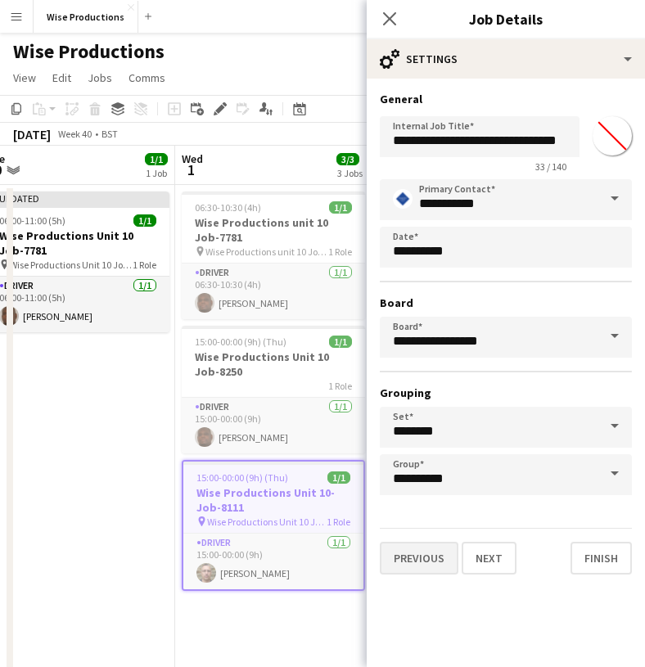
click at [425, 548] on button "Previous" at bounding box center [419, 558] width 79 height 33
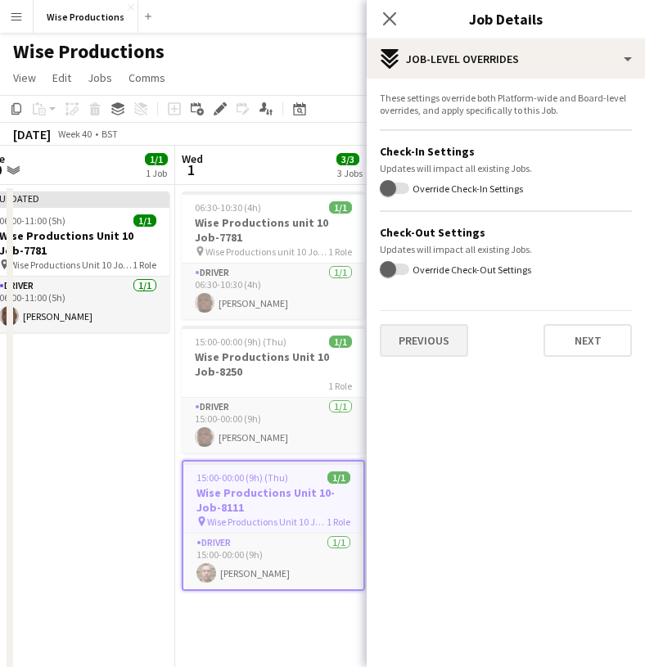
click at [429, 350] on button "Previous" at bounding box center [424, 340] width 88 height 33
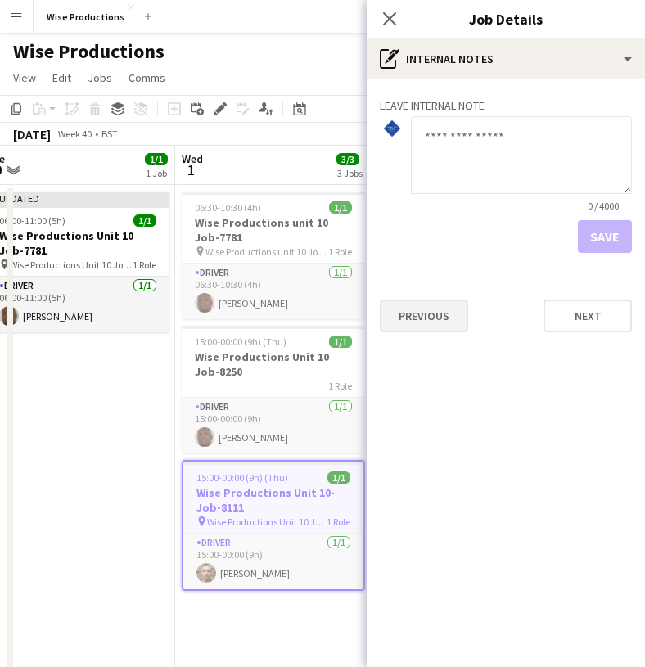
click at [431, 309] on button "Previous" at bounding box center [424, 316] width 88 height 33
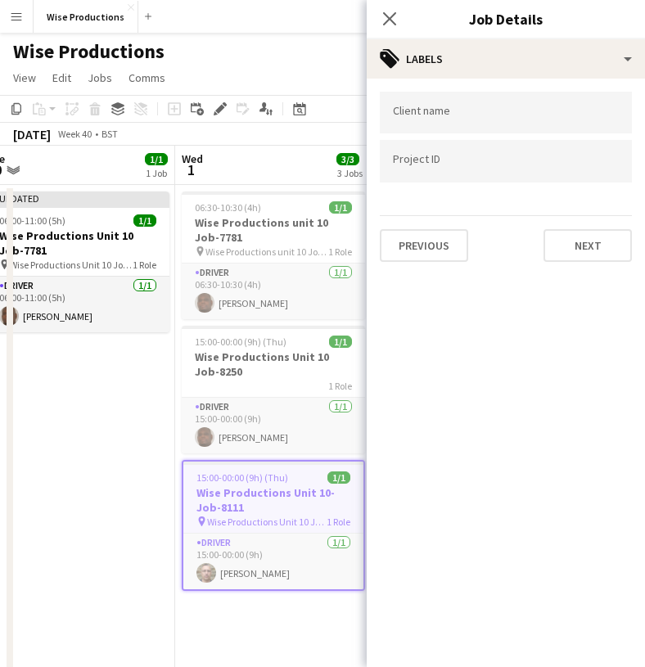
click at [431, 168] on input "Type to search project ID labels..." at bounding box center [506, 161] width 226 height 15
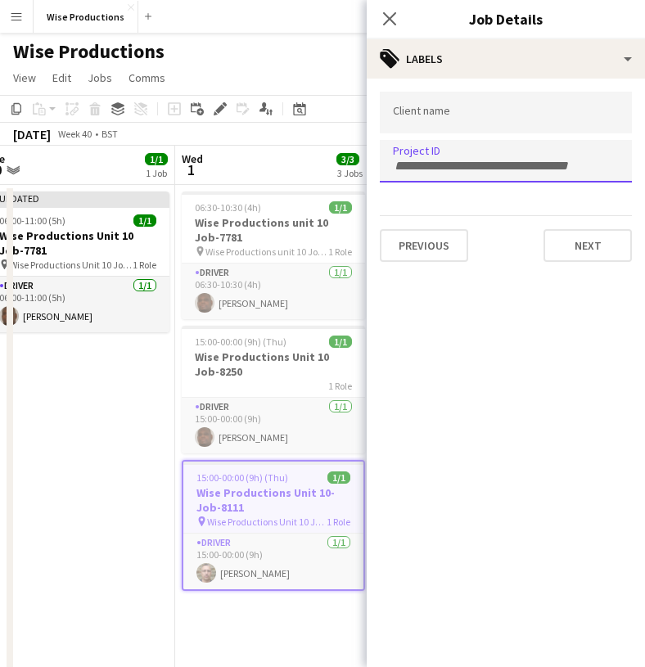
paste input "*******"
type input "*******"
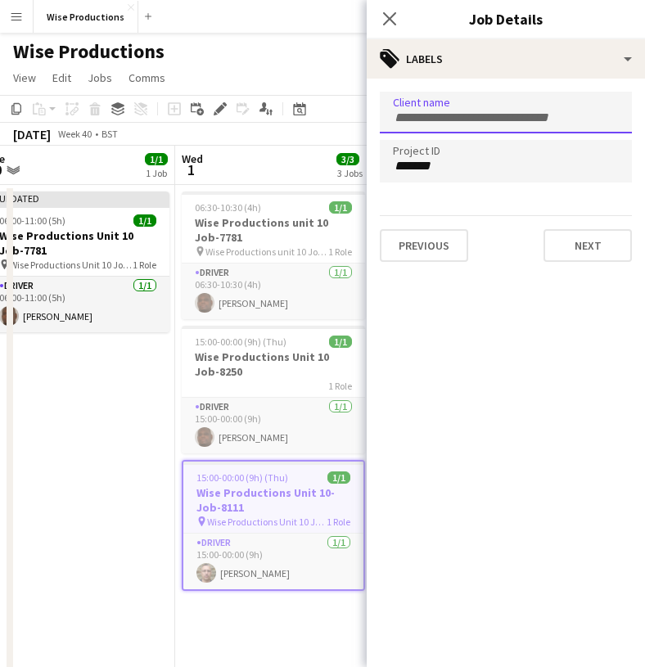
click at [451, 107] on div at bounding box center [506, 113] width 252 height 42
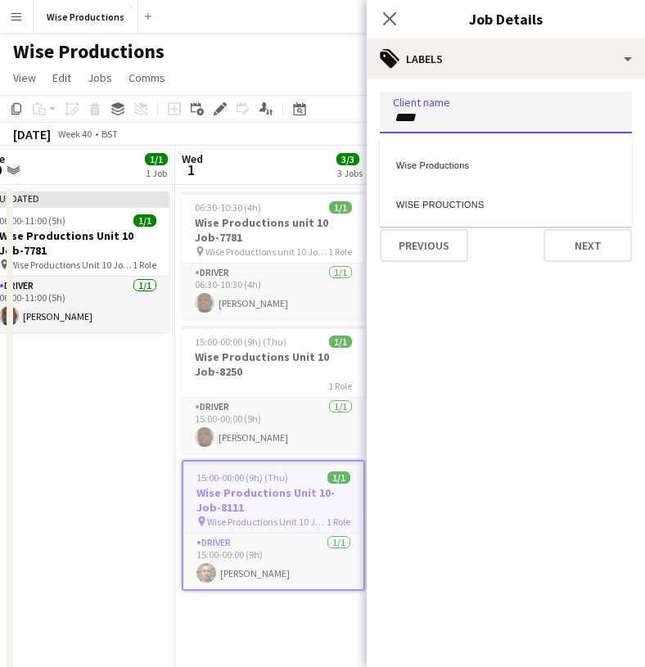
type input "****"
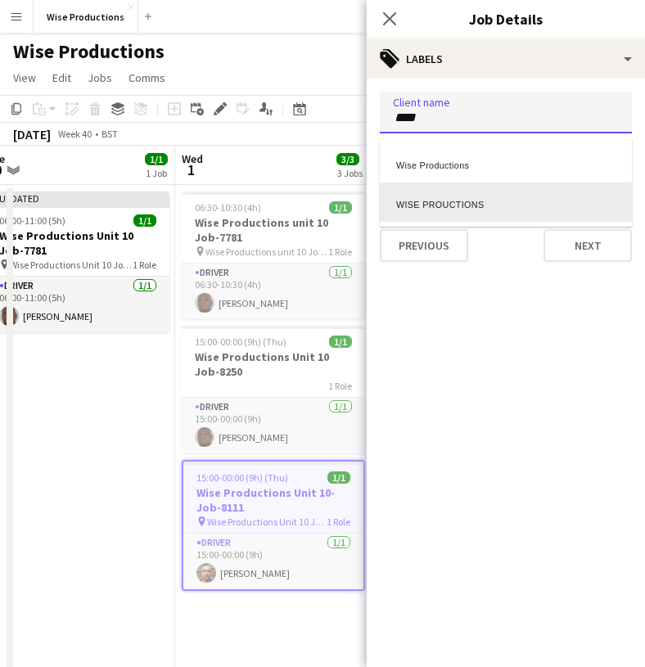
click at [442, 208] on div "WISE PROUCTIONS" at bounding box center [506, 202] width 252 height 39
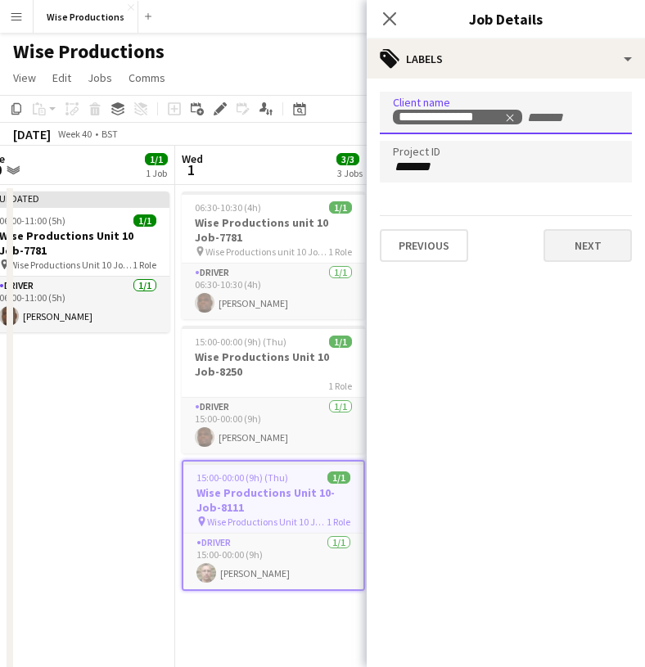
click at [569, 244] on button "Next" at bounding box center [587, 245] width 88 height 33
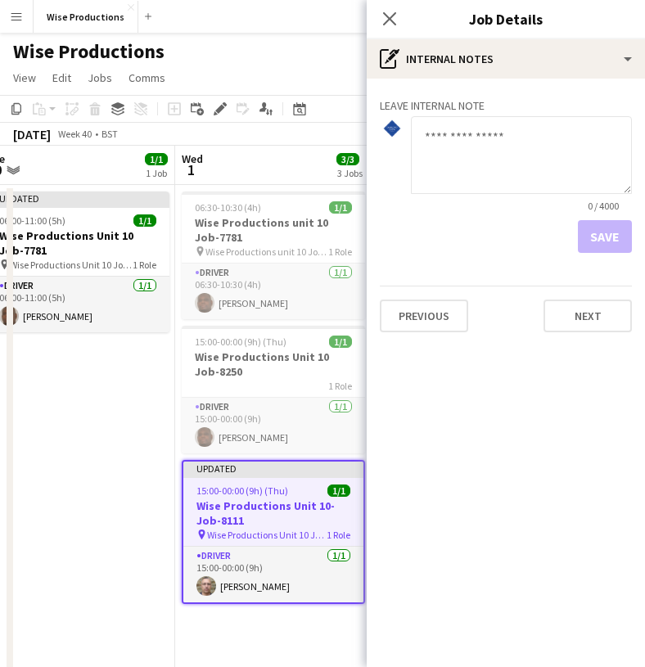
click at [292, 480] on app-job-card "Updated 15:00-00:00 (9h) (Thu) 1/1 Wise Productions Unit 10-Job-8111 pin Wise P…" at bounding box center [273, 532] width 183 height 144
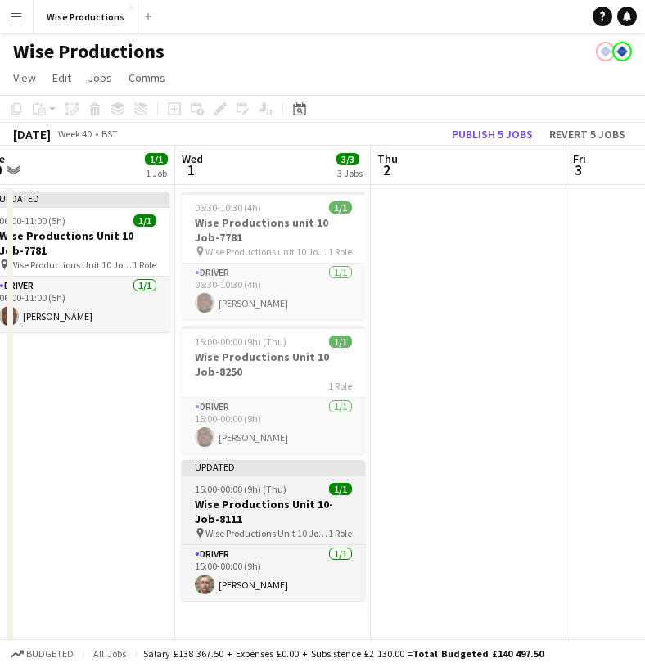
click at [302, 477] on app-job-card "Updated 15:00-00:00 (9h) (Thu) 1/1 Wise Productions Unit 10-Job-8111 pin Wise P…" at bounding box center [273, 530] width 183 height 141
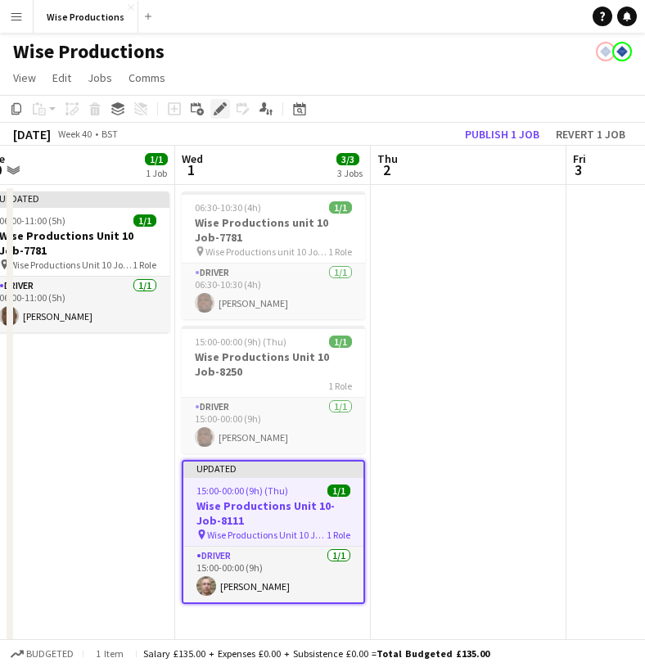
click at [217, 102] on icon "Edit" at bounding box center [220, 108] width 13 height 13
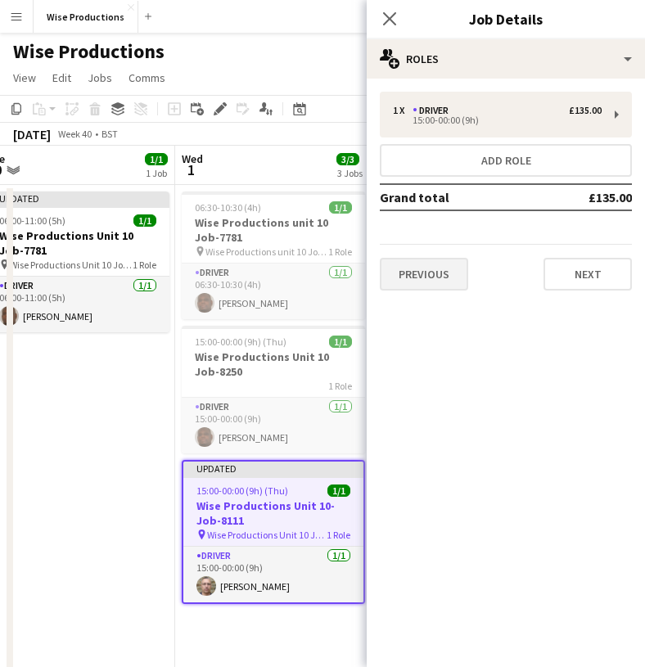
click at [442, 265] on button "Previous" at bounding box center [424, 274] width 88 height 33
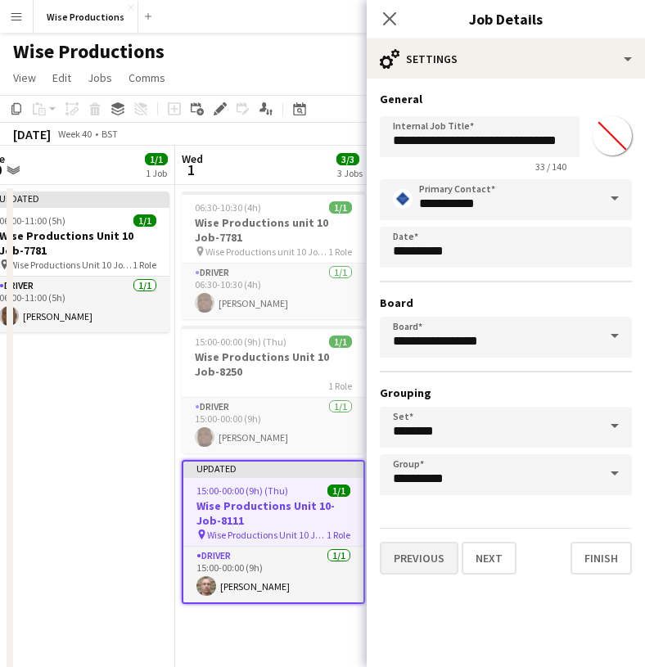
click at [436, 548] on button "Previous" at bounding box center [419, 558] width 79 height 33
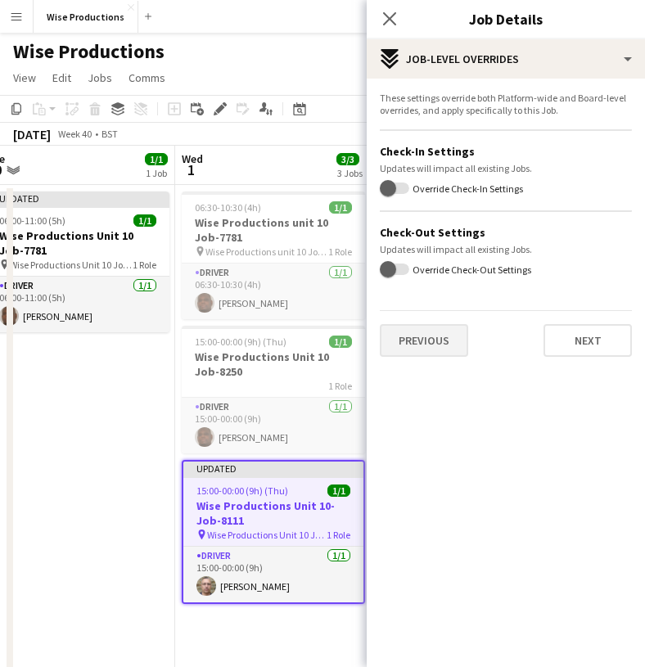
click at [464, 350] on button "Previous" at bounding box center [424, 340] width 88 height 33
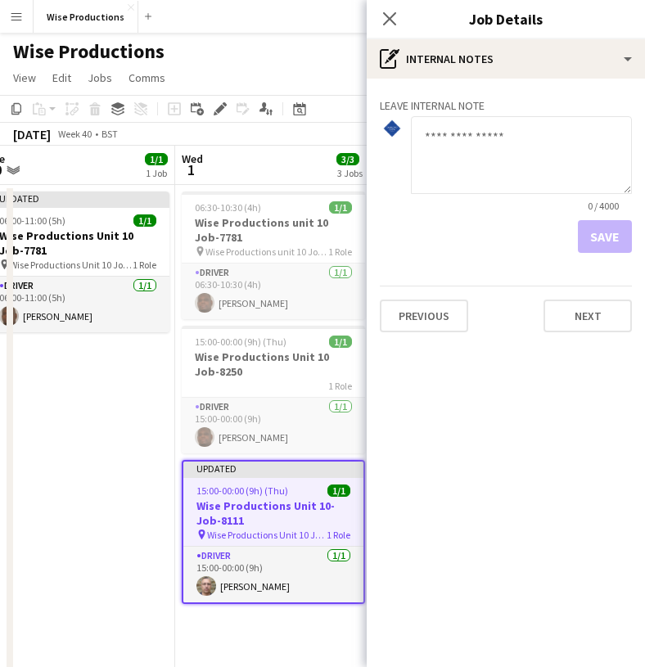
click at [450, 333] on div "Leave internal note 0 / 4000 Save Previous Next" at bounding box center [506, 212] width 278 height 267
click at [447, 314] on button "Previous" at bounding box center [424, 316] width 88 height 33
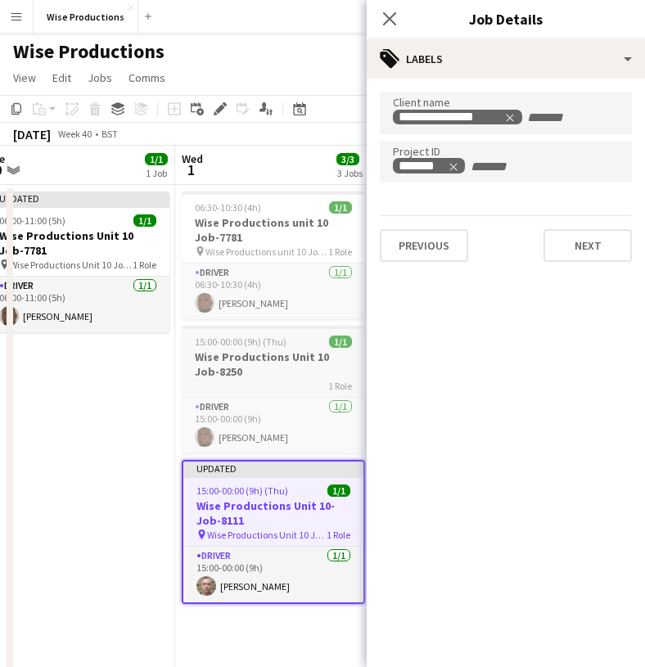
click at [290, 350] on h3 "Wise Productions Unit 10 Job-8250" at bounding box center [273, 364] width 183 height 29
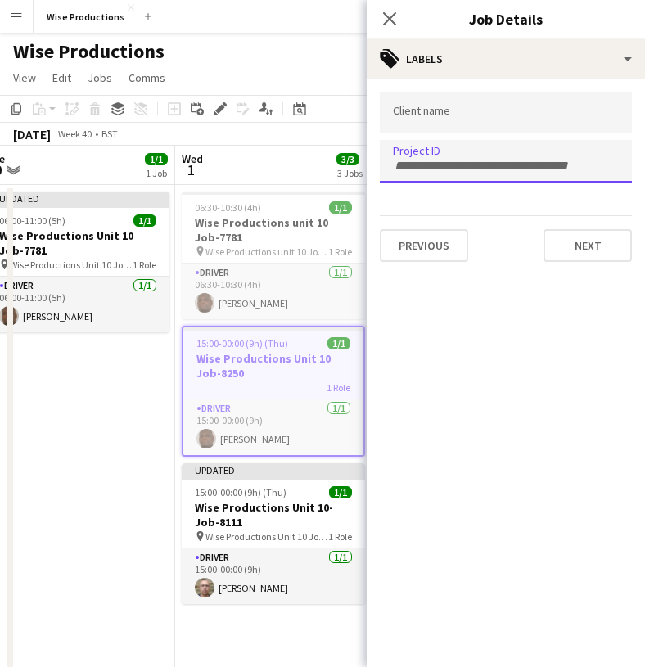
click at [414, 170] on input "Type to search project ID labels..." at bounding box center [506, 166] width 226 height 15
paste input "*******"
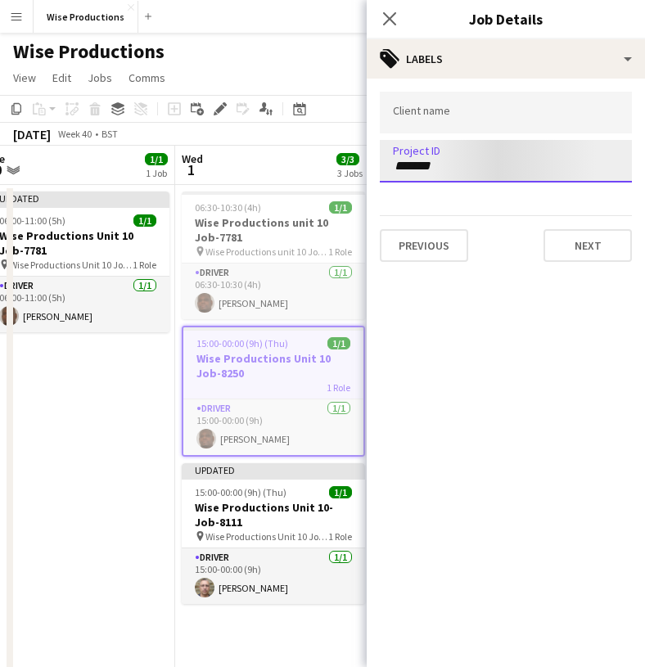
type input "*******"
click at [436, 120] on input "Type to search client labels..." at bounding box center [506, 113] width 226 height 15
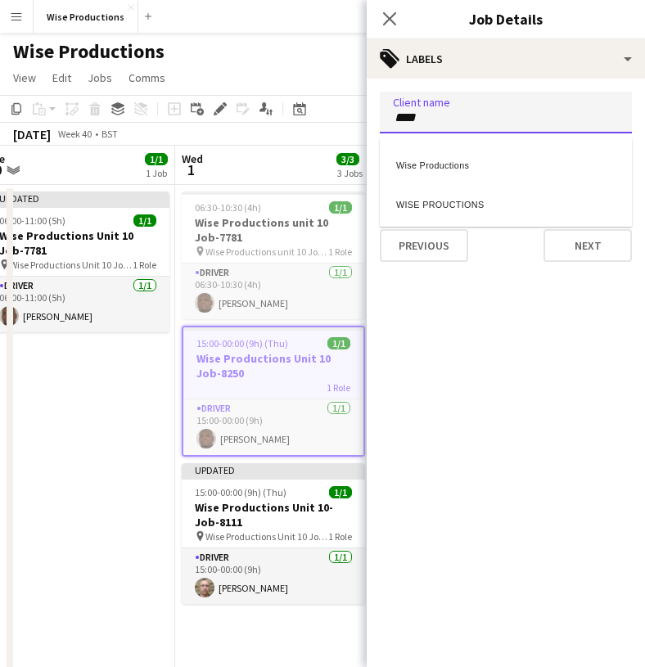
type input "****"
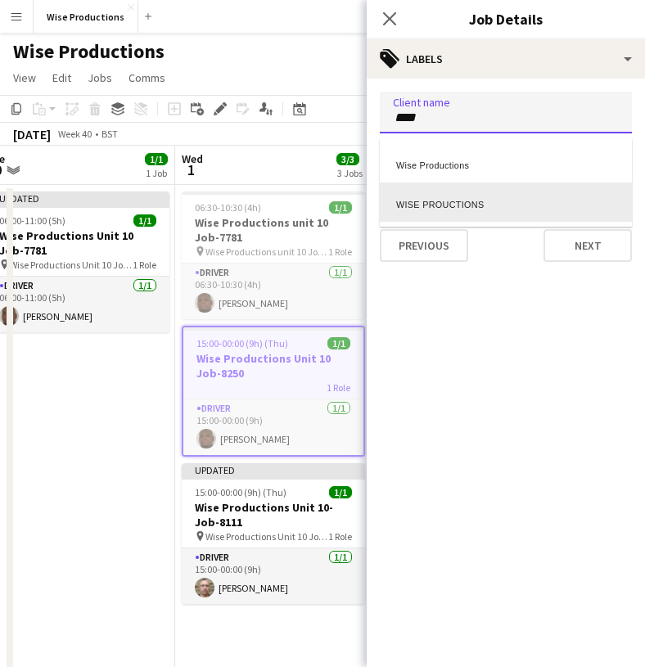
click at [427, 190] on div at bounding box center [506, 188] width 252 height 10
click at [428, 204] on div "WISE PROUCTIONS" at bounding box center [506, 202] width 252 height 39
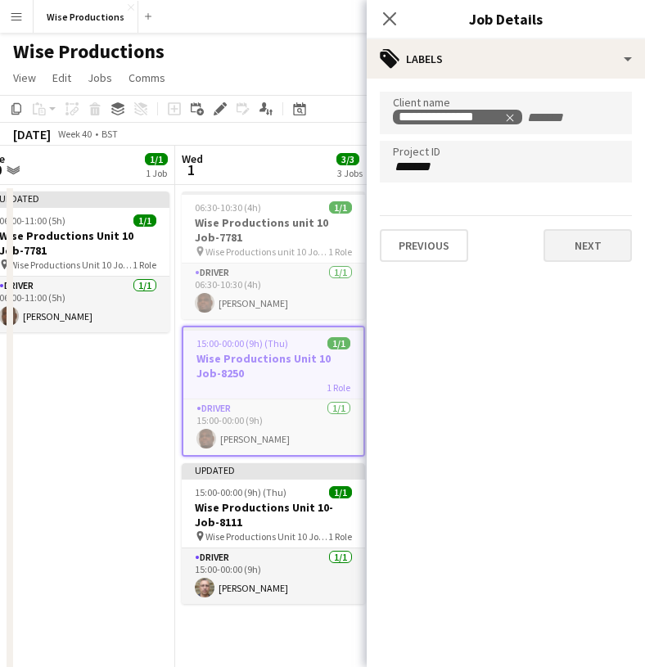
click at [588, 255] on button "Next" at bounding box center [587, 245] width 88 height 33
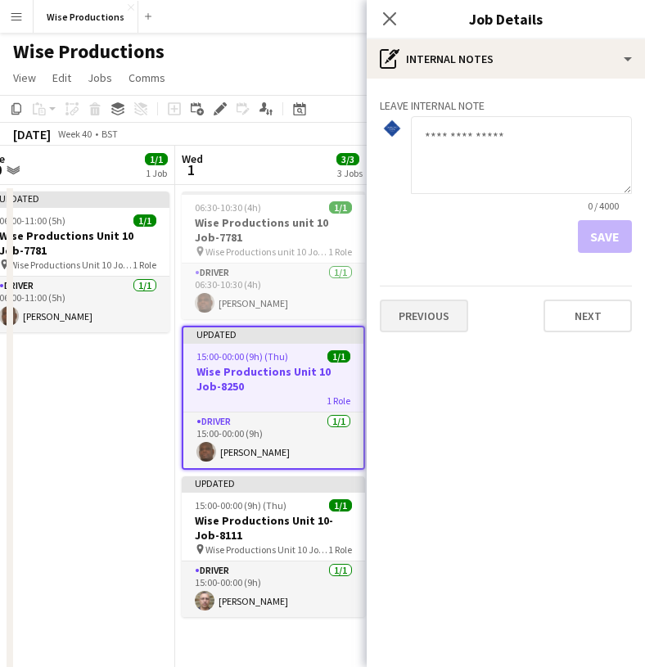
click at [449, 313] on button "Previous" at bounding box center [424, 316] width 88 height 33
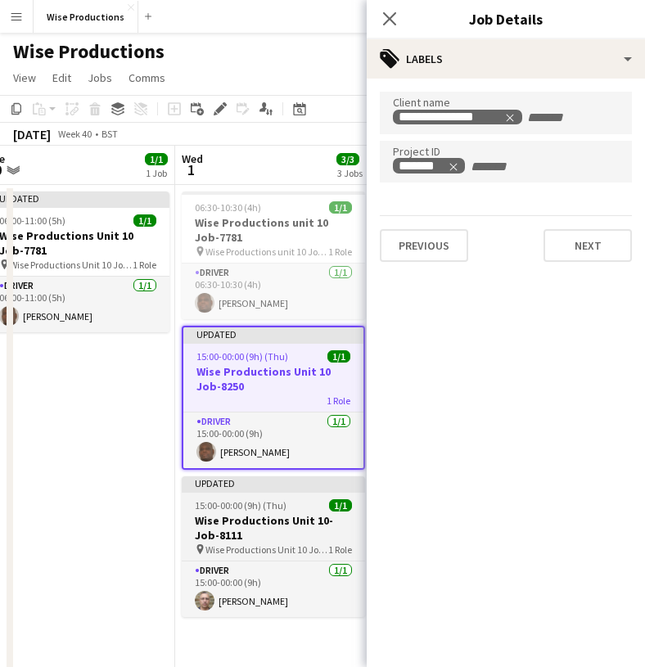
click at [268, 528] on h3 "Wise Productions Unit 10-Job-8111" at bounding box center [273, 527] width 183 height 29
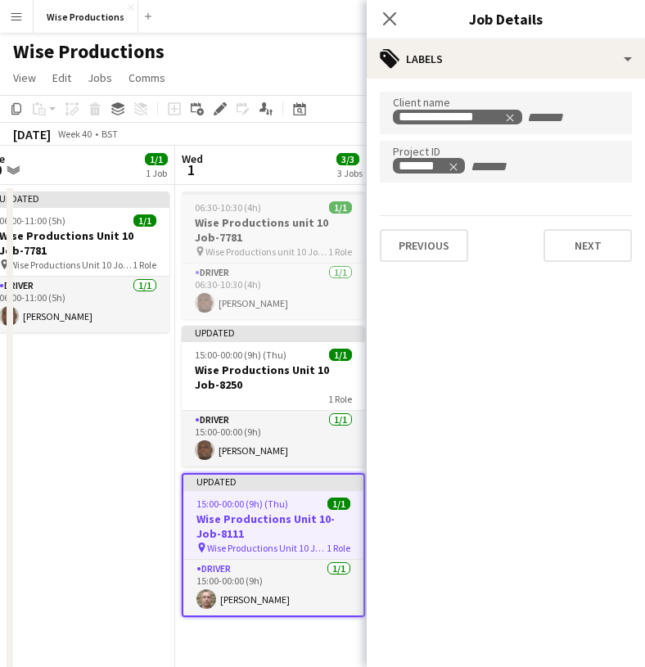
click at [285, 246] on span "Wise Productions unit 10 Job-7781" at bounding box center [266, 252] width 123 height 12
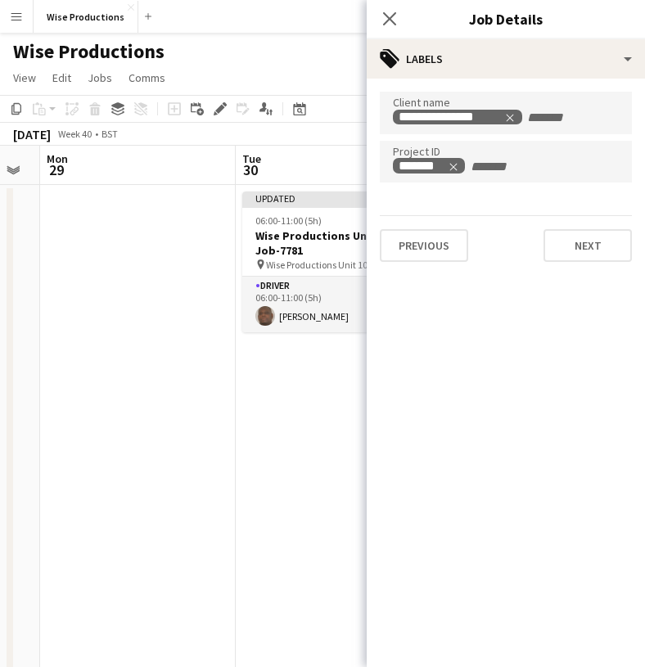
scroll to position [0, 502]
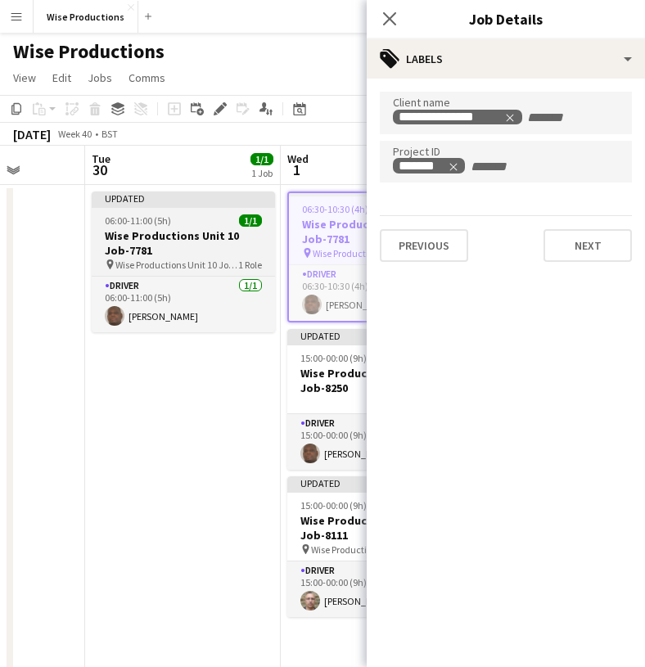
click at [217, 248] on h3 "Wise Productions Unit 10 Job-7781" at bounding box center [183, 242] width 183 height 29
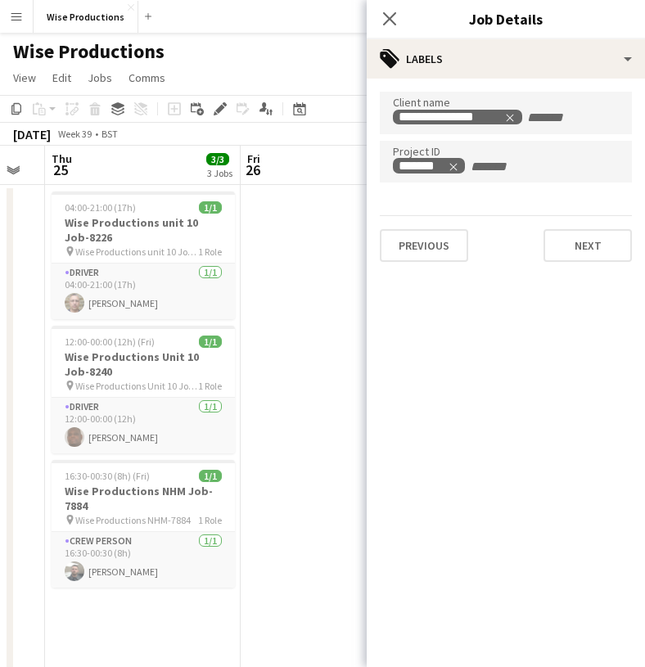
scroll to position [0, 333]
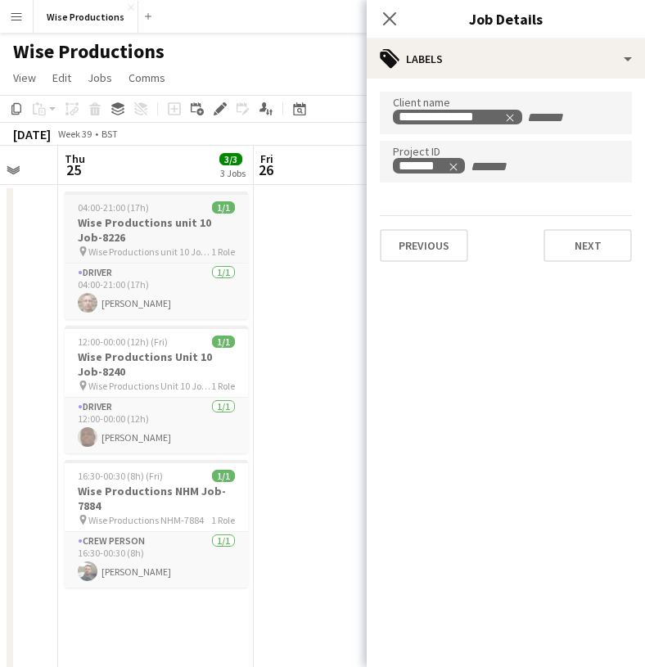
click at [183, 239] on h3 "Wise Productions unit 10 Job-8226" at bounding box center [156, 229] width 183 height 29
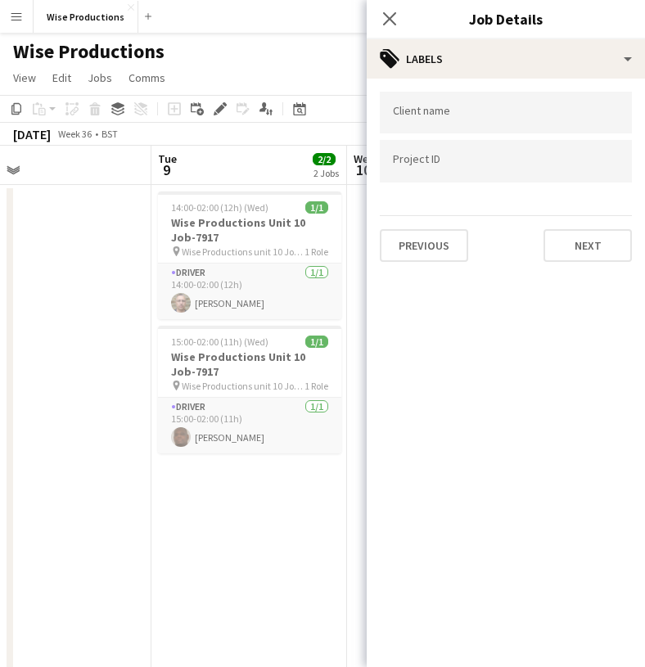
scroll to position [0, 462]
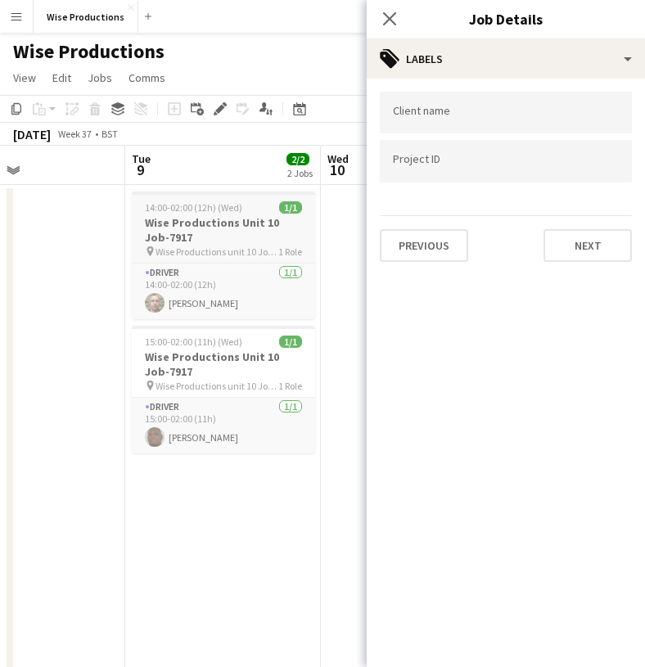
click at [218, 221] on h3 "Wise Productions Unit 10 Job-7917" at bounding box center [223, 229] width 183 height 29
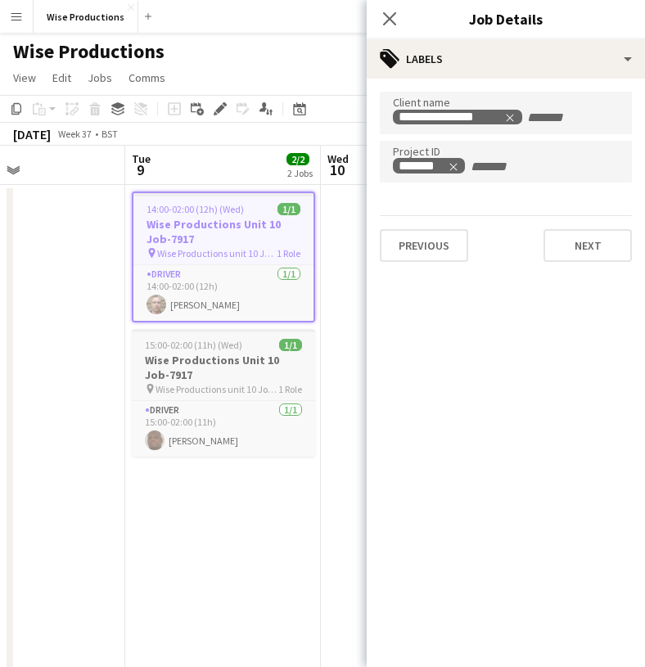
click at [268, 375] on h3 "Wise Productions Unit 10 Job-7917" at bounding box center [223, 367] width 183 height 29
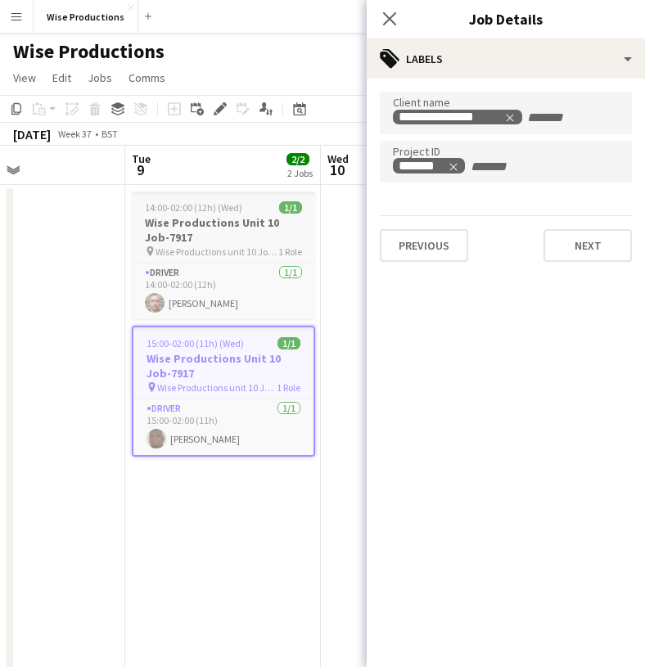
click at [217, 248] on span "Wise Productions unit 10 Job-7917" at bounding box center [217, 252] width 123 height 12
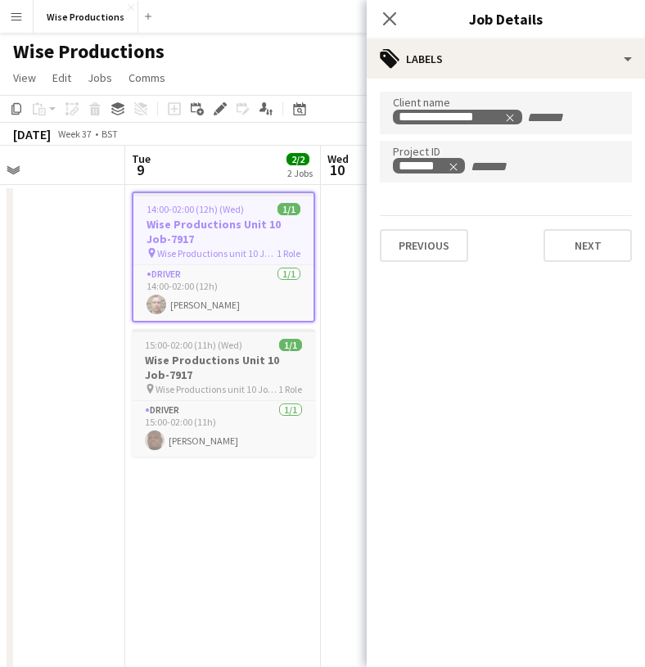
click at [201, 350] on span "15:00-02:00 (11h) (Wed)" at bounding box center [193, 345] width 97 height 12
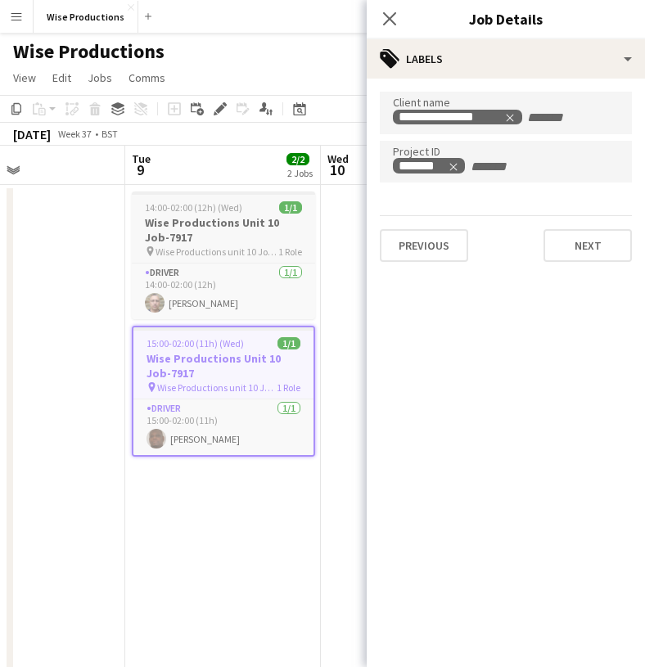
click at [264, 249] on span "Wise Productions unit 10 Job-7917" at bounding box center [217, 252] width 123 height 12
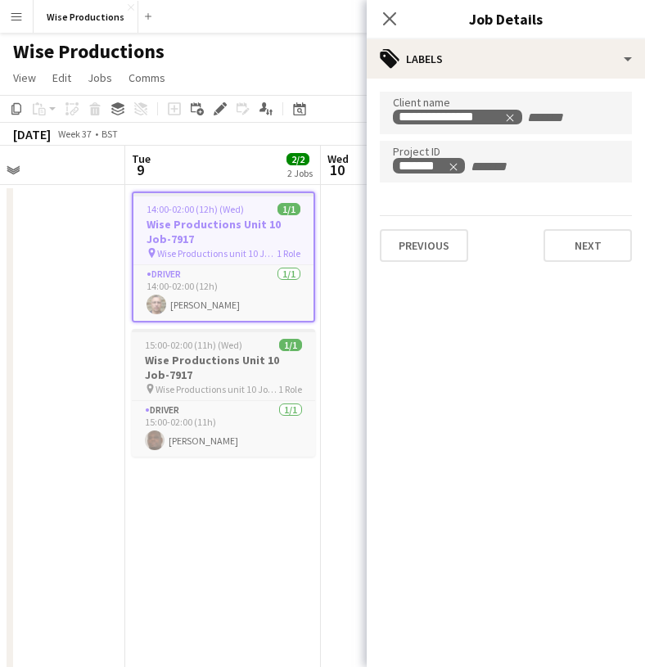
click at [238, 349] on span "15:00-02:00 (11h) (Wed)" at bounding box center [193, 345] width 97 height 12
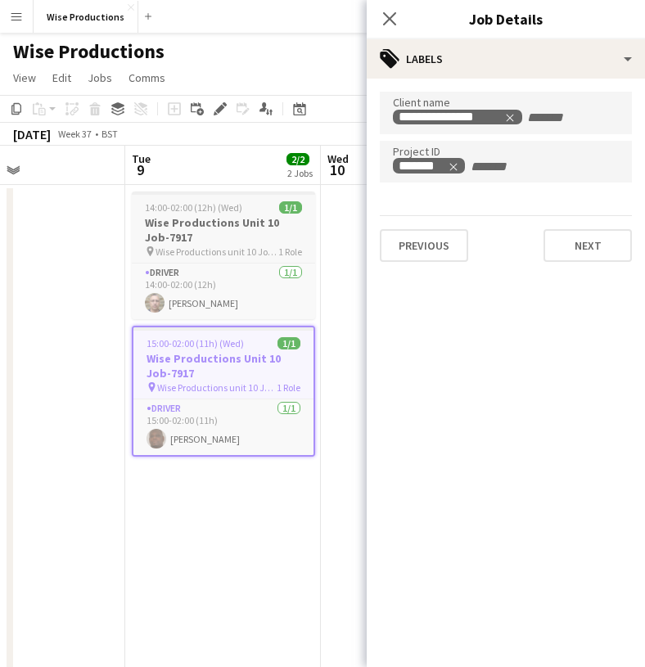
click at [248, 224] on h3 "Wise Productions Unit 10 Job-7917" at bounding box center [223, 229] width 183 height 29
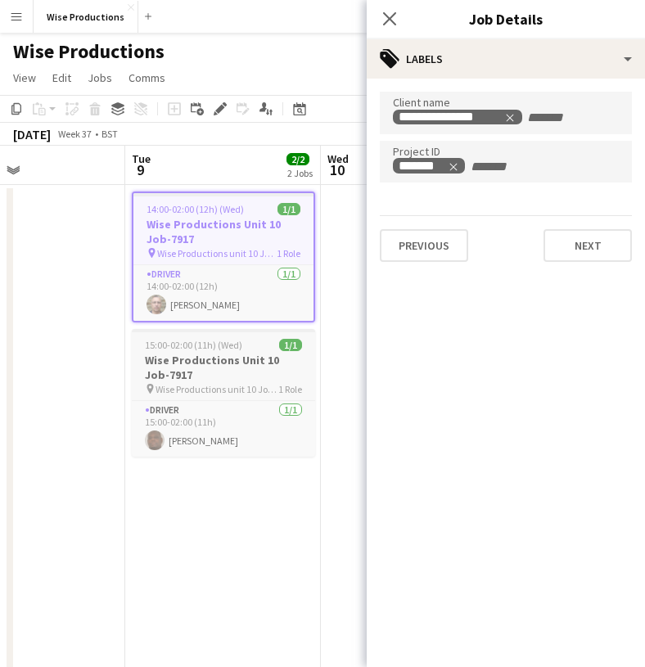
click at [233, 354] on h3 "Wise Productions Unit 10 Job-7917" at bounding box center [223, 367] width 183 height 29
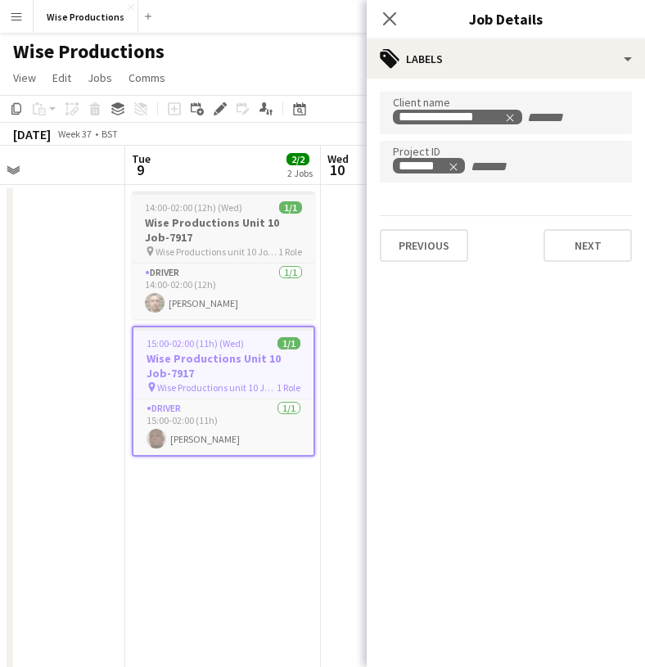
click at [230, 234] on h3 "Wise Productions Unit 10 Job-7917" at bounding box center [223, 229] width 183 height 29
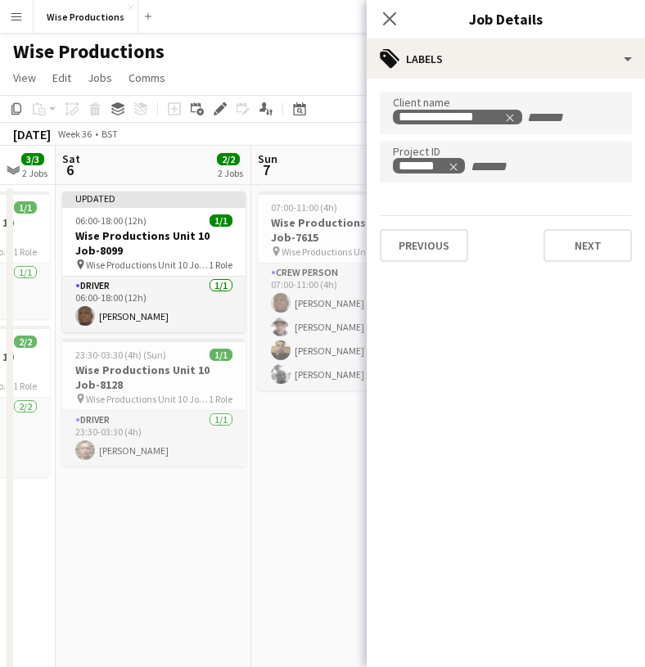
scroll to position [0, 537]
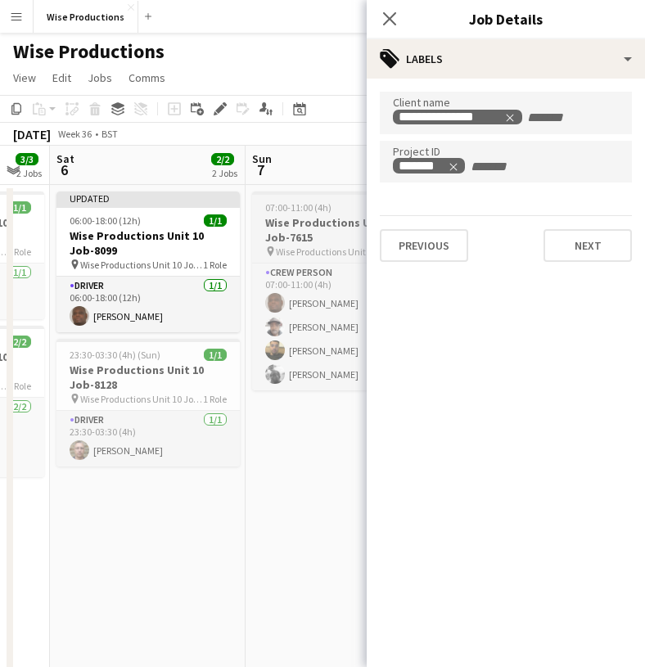
click at [278, 229] on h3 "Wise Productions Unit 10 Job-7615" at bounding box center [343, 229] width 183 height 29
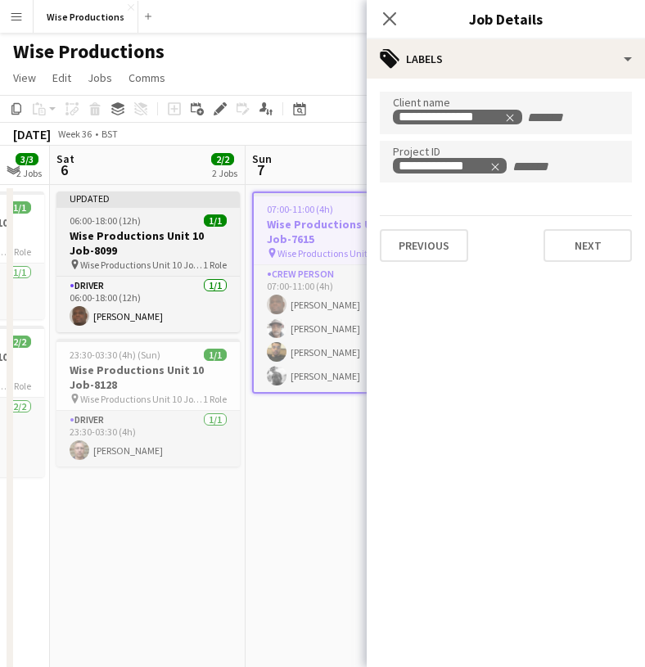
click at [183, 236] on h3 "Wise Productions Unit 10 Job-8099" at bounding box center [147, 242] width 183 height 29
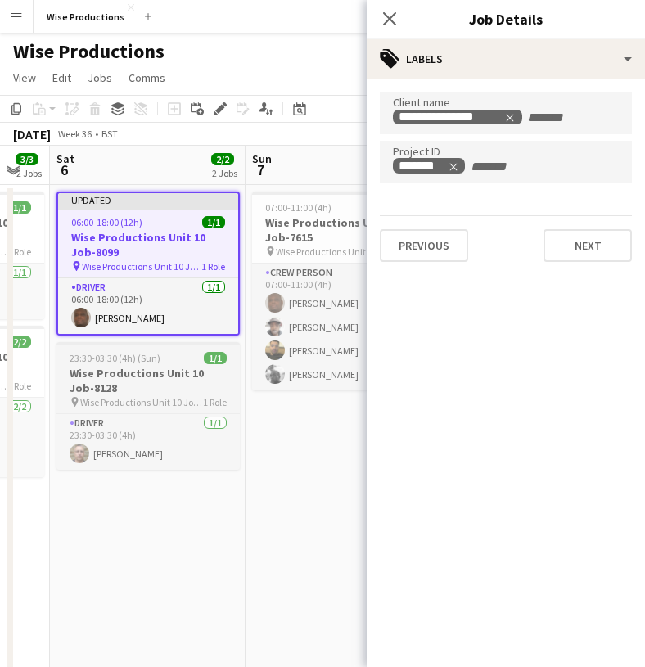
click at [156, 377] on h3 "Wise Productions Unit 10 Job-8128" at bounding box center [147, 380] width 183 height 29
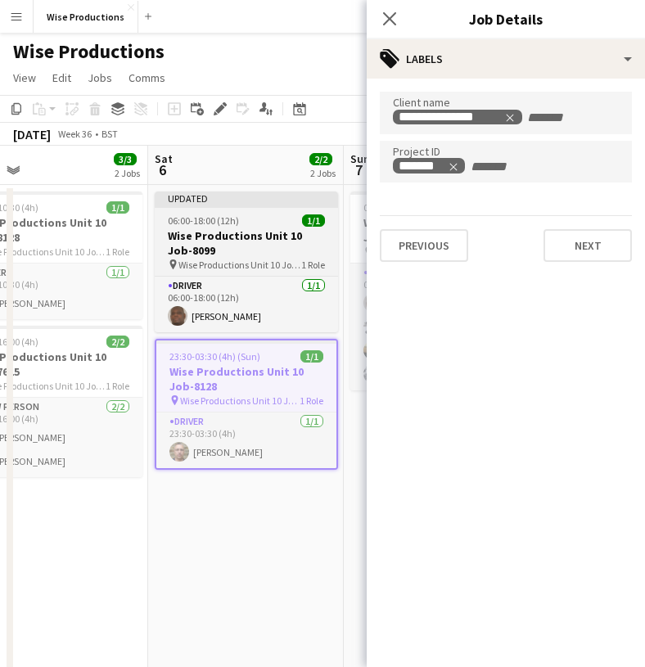
scroll to position [0, 412]
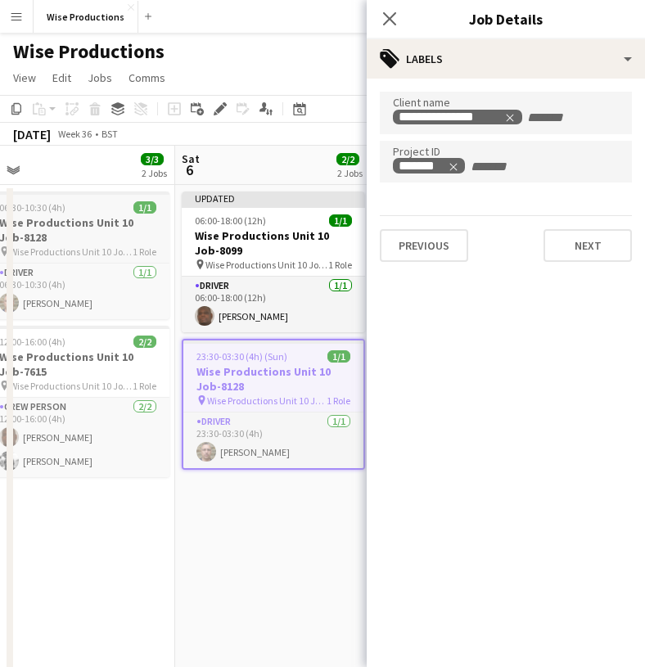
click at [120, 243] on h3 "Wise Productions Unit 10 Job-8128" at bounding box center [77, 229] width 183 height 29
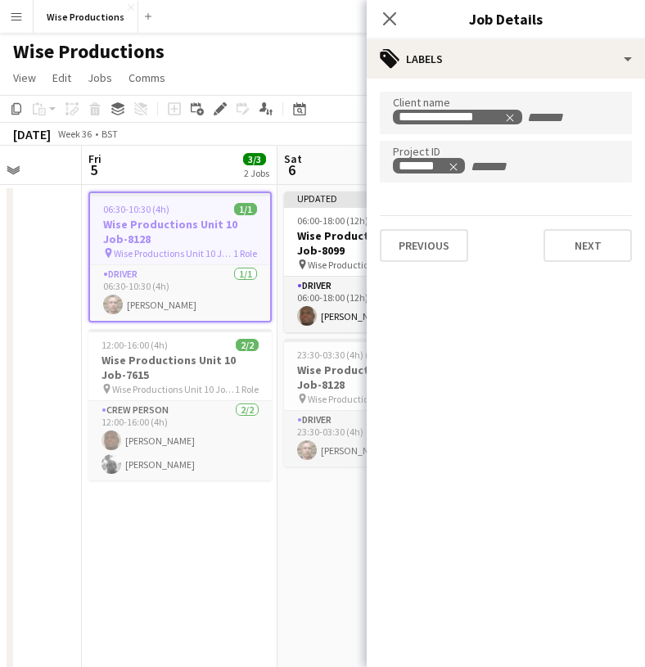
scroll to position [0, 476]
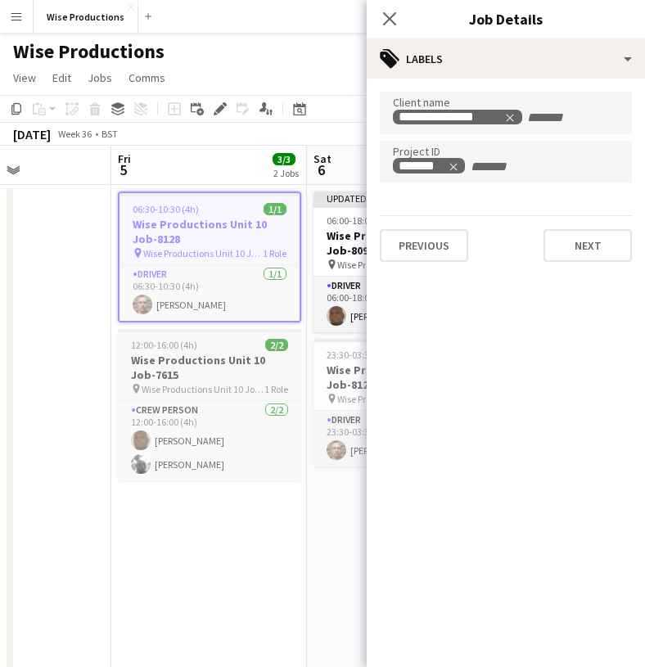
click at [161, 371] on h3 "Wise Productions Unit 10 Job-7615" at bounding box center [209, 367] width 183 height 29
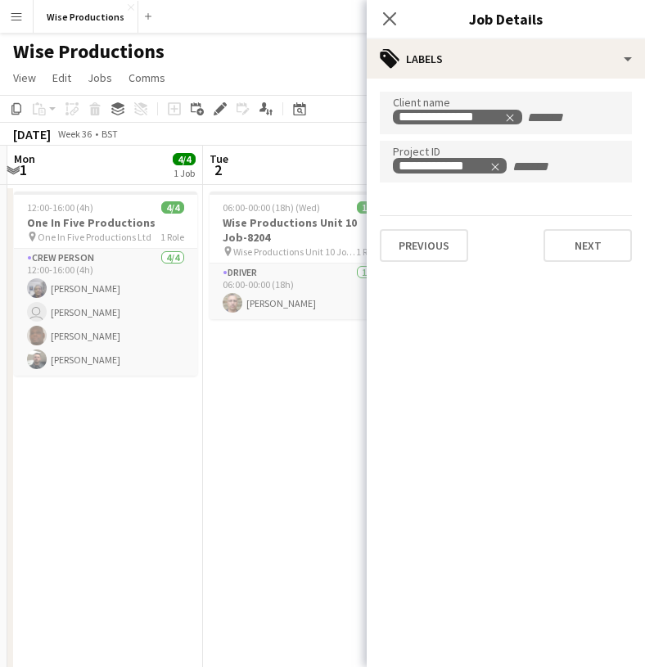
scroll to position [0, 359]
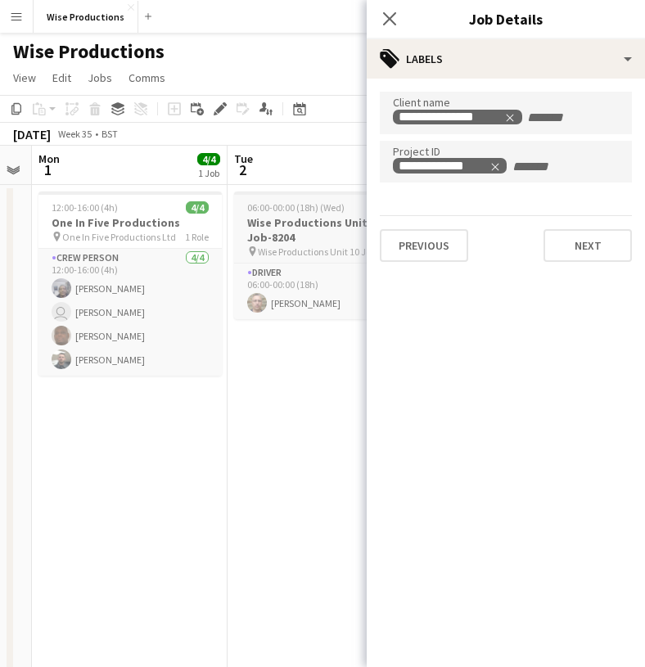
click at [258, 230] on h3 "Wise Productions Unit 10 Job-8204" at bounding box center [325, 229] width 183 height 29
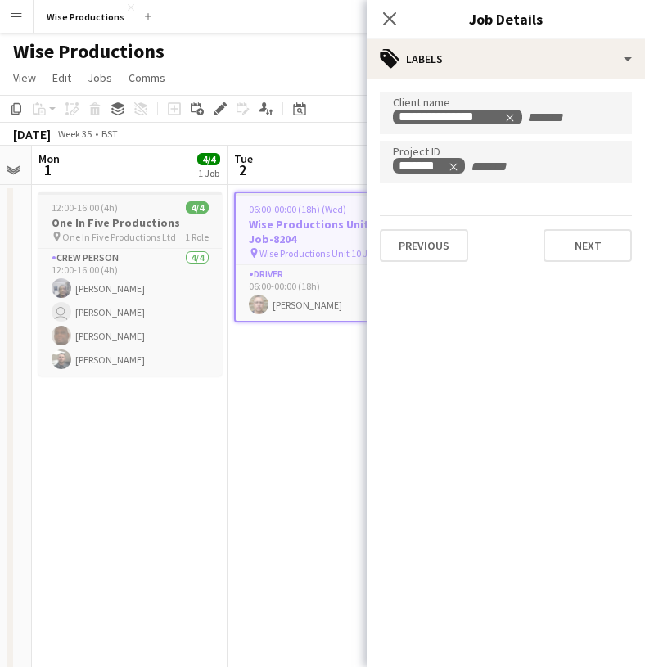
click at [142, 215] on h3 "One In Five Productions" at bounding box center [129, 222] width 183 height 15
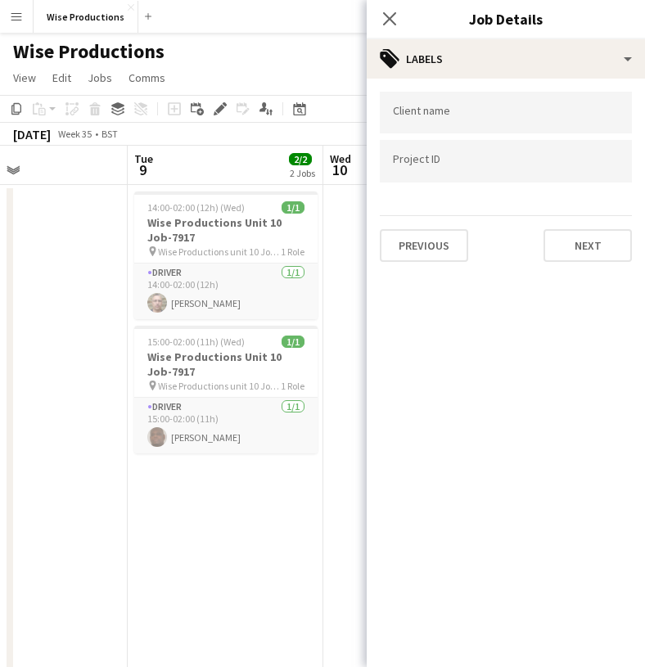
scroll to position [0, 726]
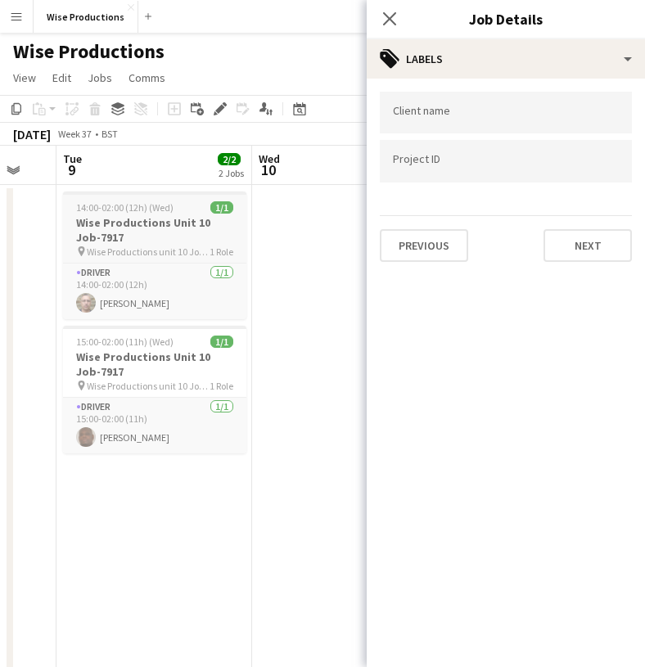
click at [208, 214] on app-job-card "14:00-02:00 (12h) (Wed) 1/1 Wise Productions Unit 10 Job-7917 pin Wise Producti…" at bounding box center [154, 256] width 183 height 128
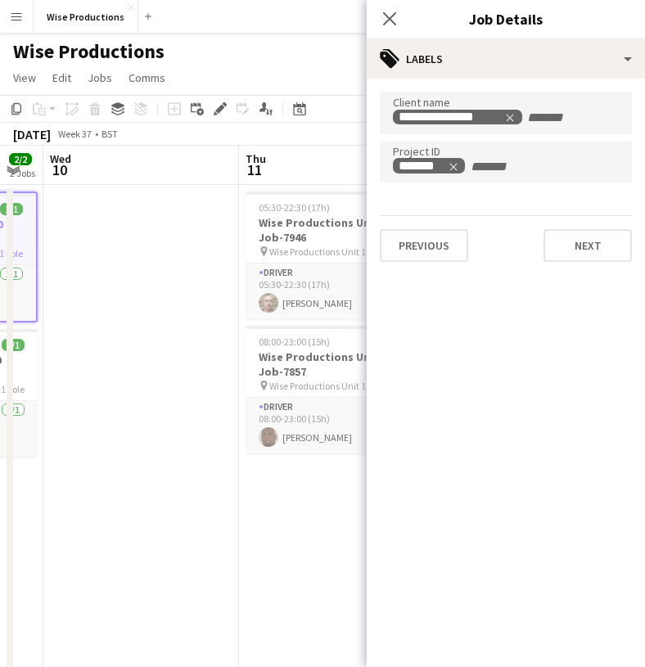
scroll to position [0, 645]
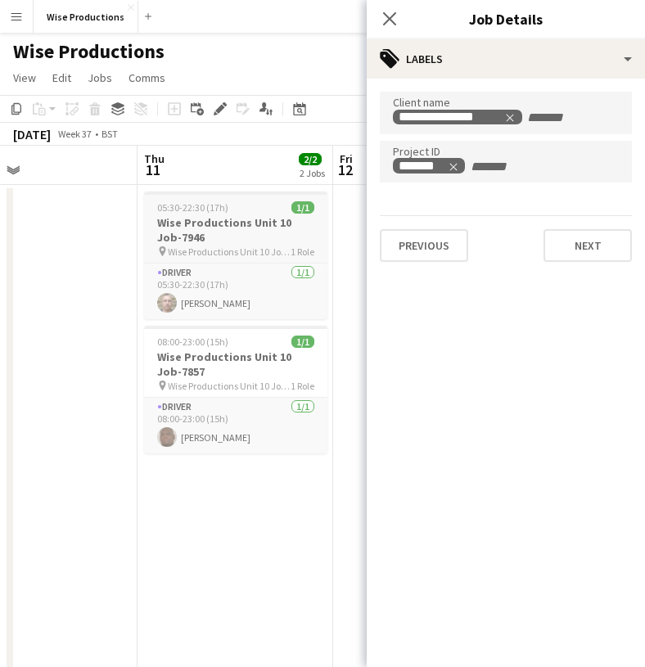
click at [208, 215] on h3 "Wise Productions Unit 10 Job-7946" at bounding box center [235, 229] width 183 height 29
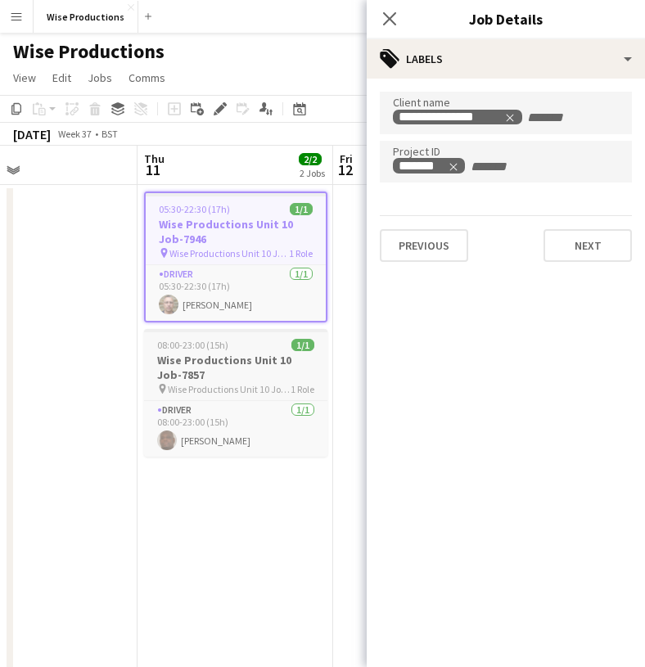
click at [217, 373] on h3 "Wise Productions Unit 10 Job-7857" at bounding box center [235, 367] width 183 height 29
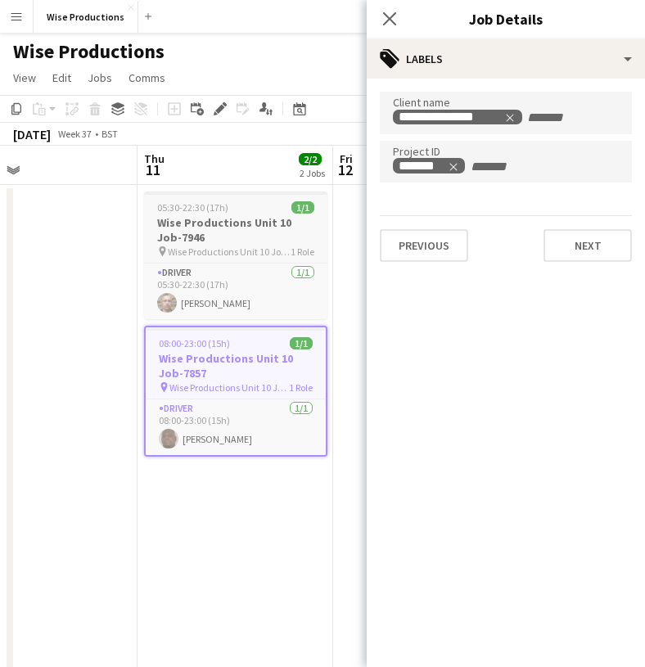
click at [252, 225] on h3 "Wise Productions Unit 10 Job-7946" at bounding box center [235, 229] width 183 height 29
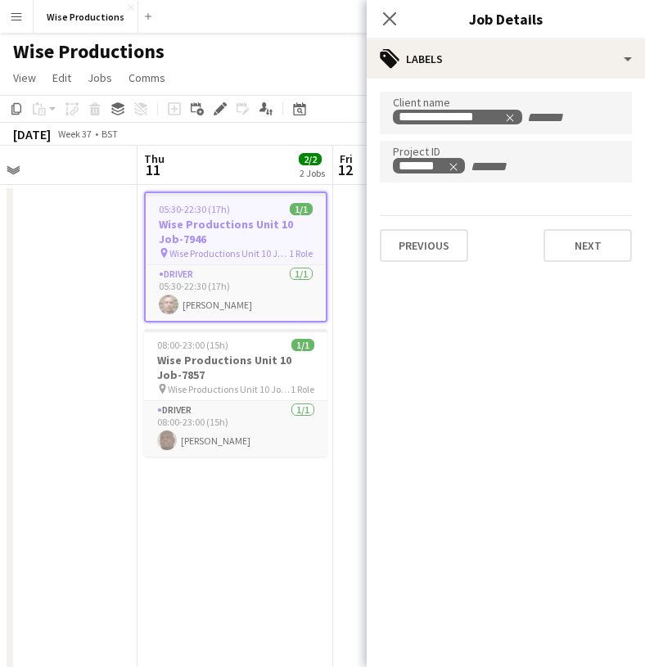
click at [252, 225] on h3 "Wise Productions Unit 10 Job-7946" at bounding box center [236, 231] width 180 height 29
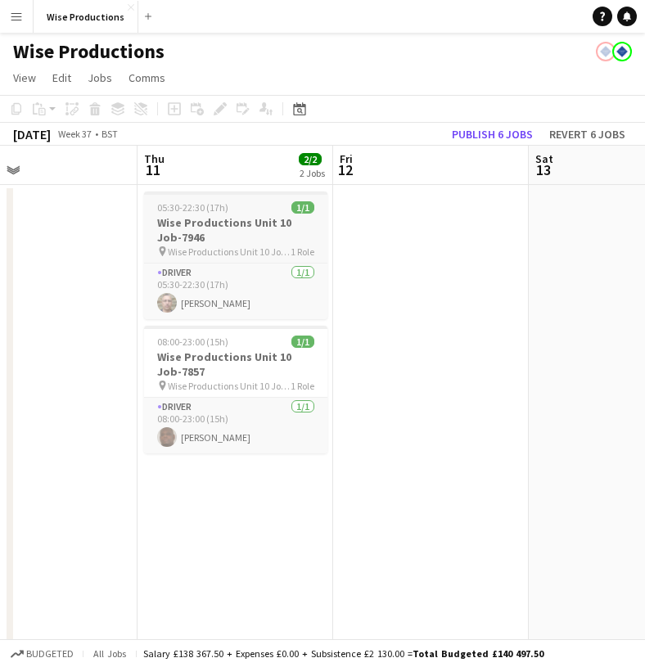
click at [223, 213] on span "05:30-22:30 (17h)" at bounding box center [192, 207] width 71 height 12
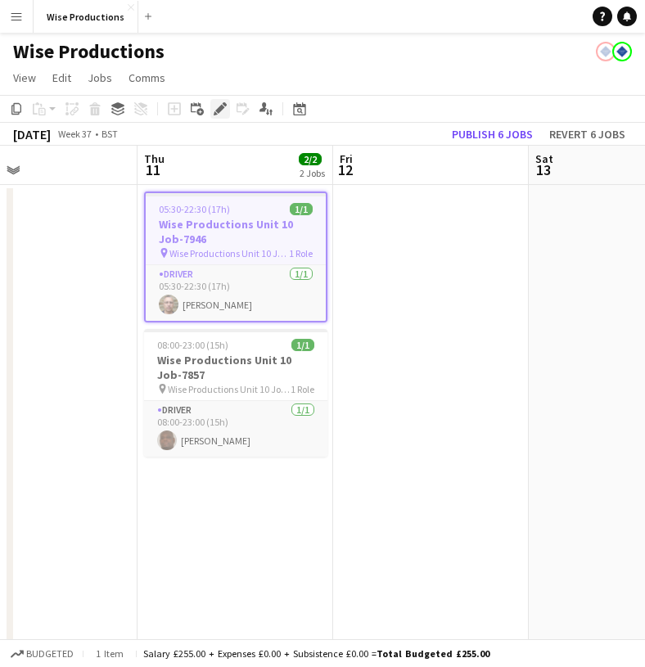
click at [217, 104] on icon "Edit" at bounding box center [220, 108] width 13 height 13
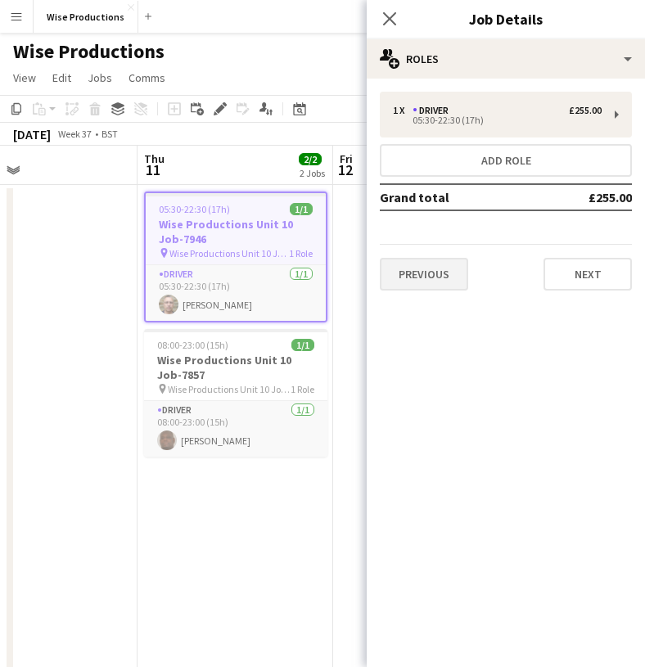
click at [440, 277] on button "Previous" at bounding box center [424, 274] width 88 height 33
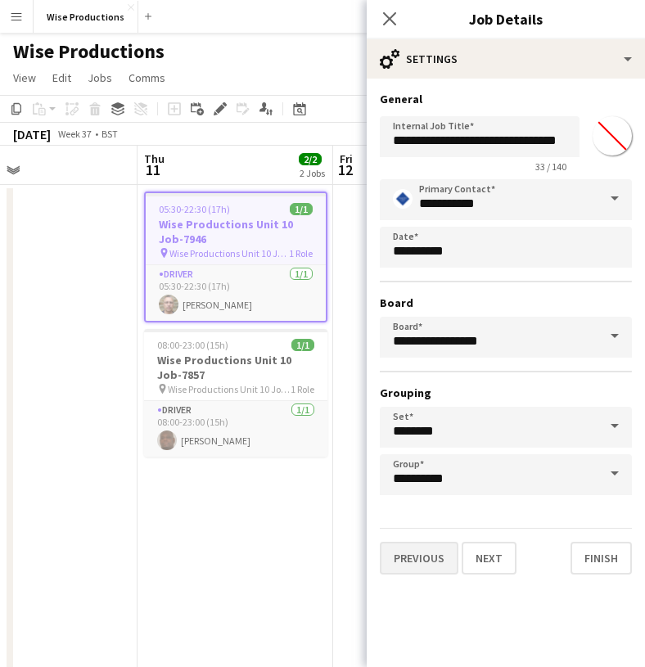
click at [419, 548] on button "Previous" at bounding box center [419, 558] width 79 height 33
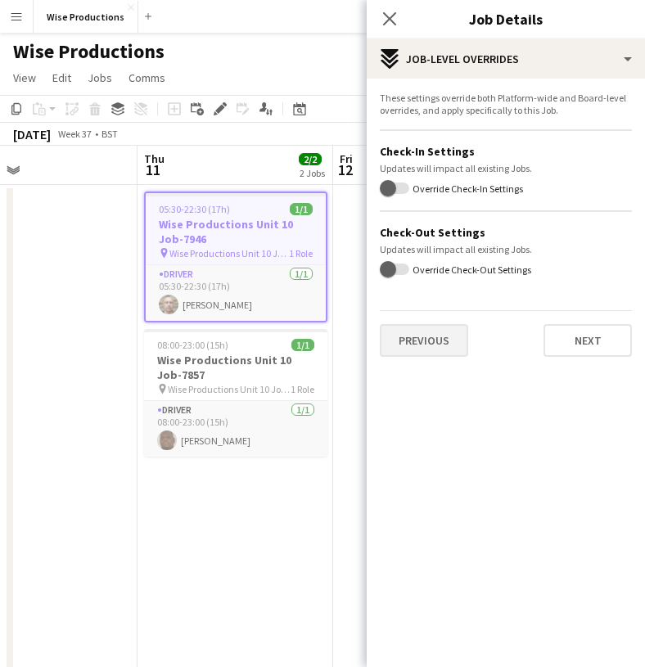
click at [437, 345] on button "Previous" at bounding box center [424, 340] width 88 height 33
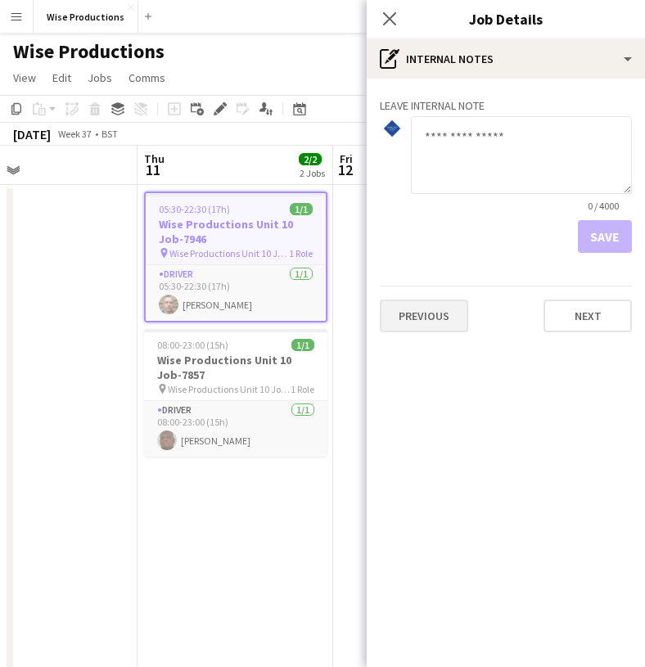
click at [440, 310] on button "Previous" at bounding box center [424, 316] width 88 height 33
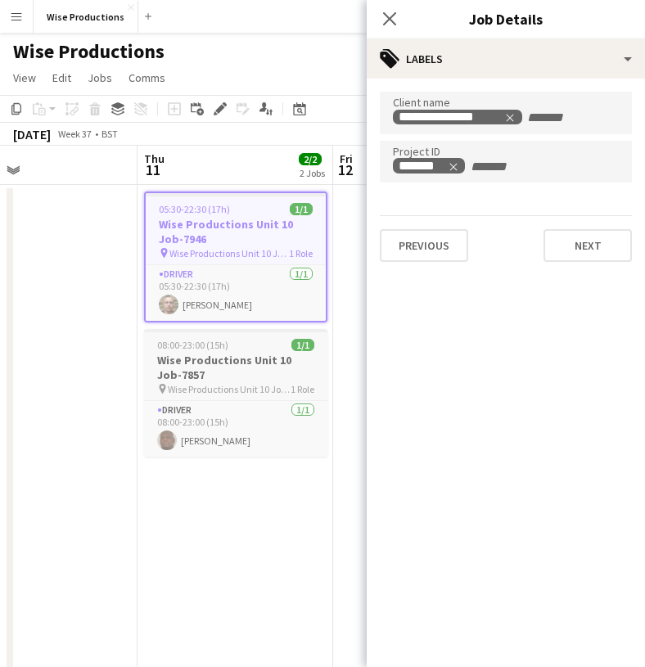
click at [270, 383] on span "Wise Productions Unit 10 Job-7857" at bounding box center [229, 389] width 123 height 12
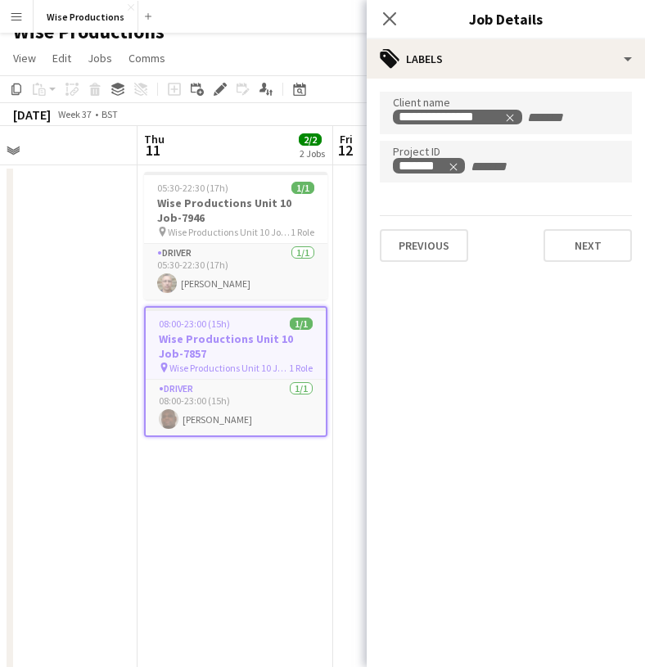
scroll to position [34, 0]
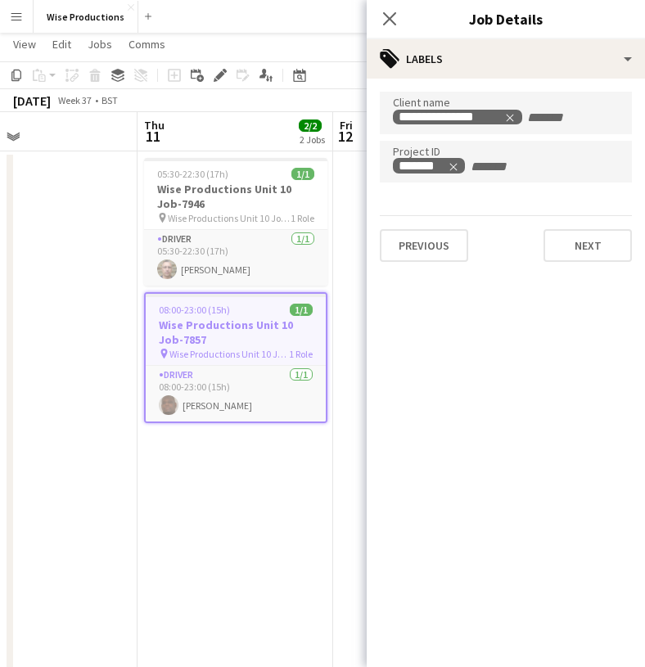
click at [262, 345] on h3 "Wise Productions Unit 10 Job-7857" at bounding box center [236, 332] width 180 height 29
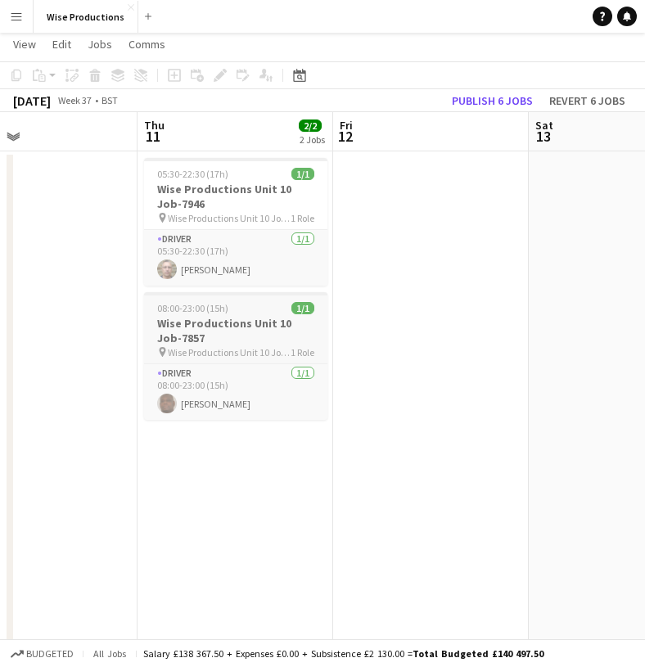
click at [254, 333] on h3 "Wise Productions Unit 10 Job-7857" at bounding box center [235, 330] width 183 height 29
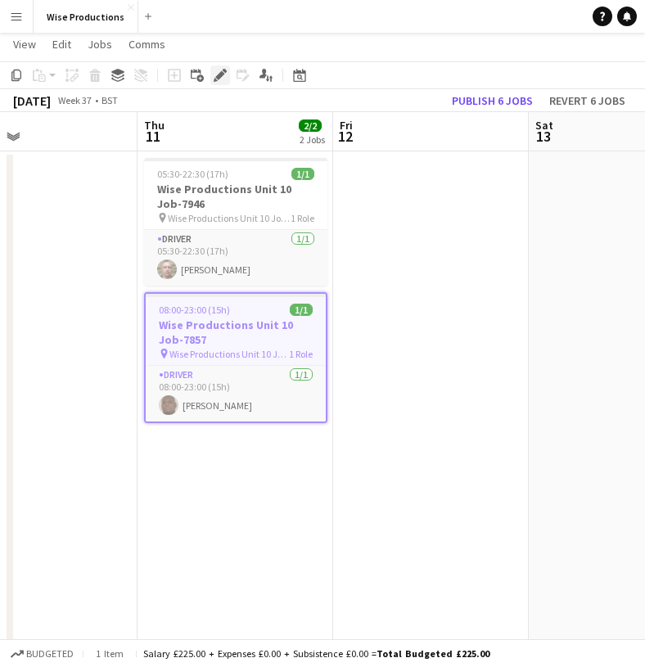
click at [221, 79] on icon "Edit" at bounding box center [220, 75] width 13 height 13
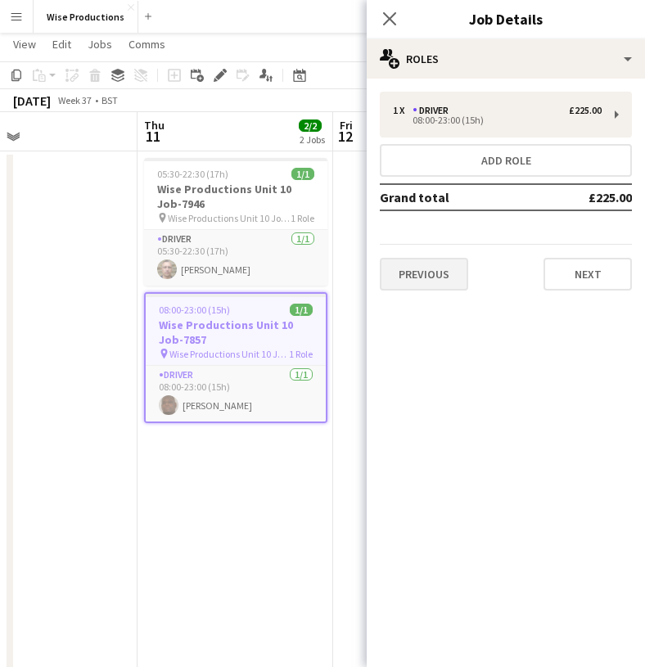
click at [405, 261] on button "Previous" at bounding box center [424, 274] width 88 height 33
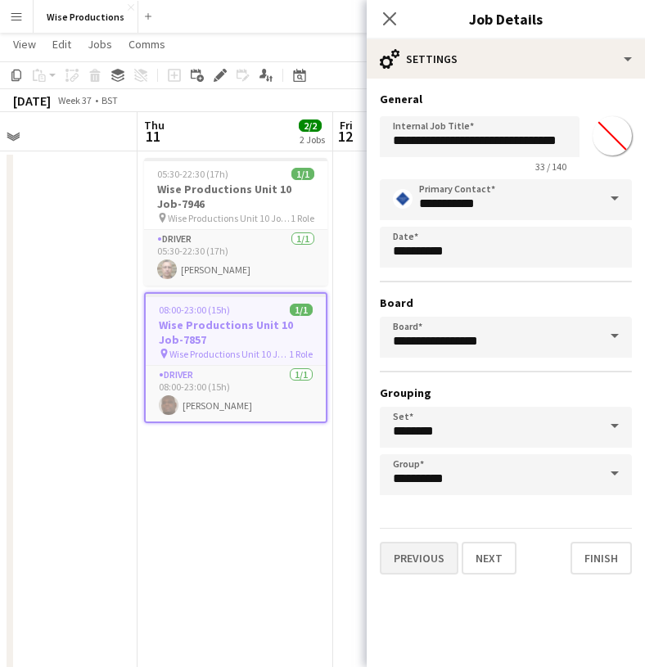
click at [408, 549] on button "Previous" at bounding box center [419, 558] width 79 height 33
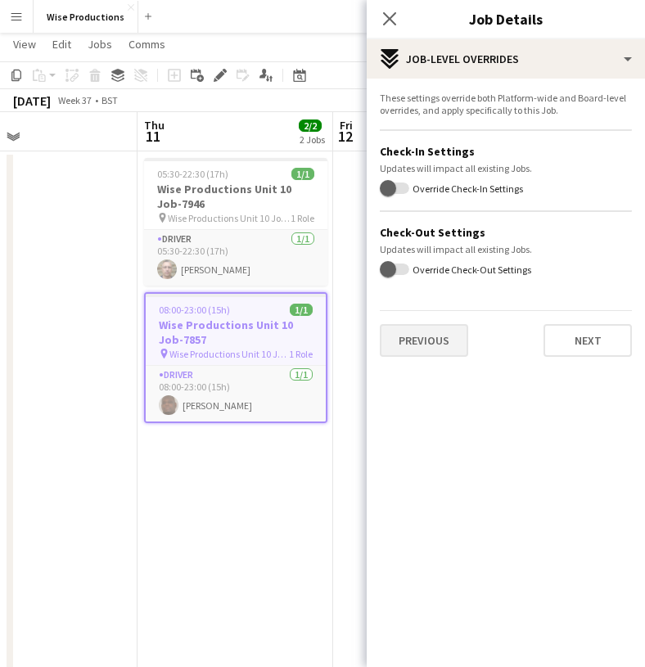
click at [436, 345] on button "Previous" at bounding box center [424, 340] width 88 height 33
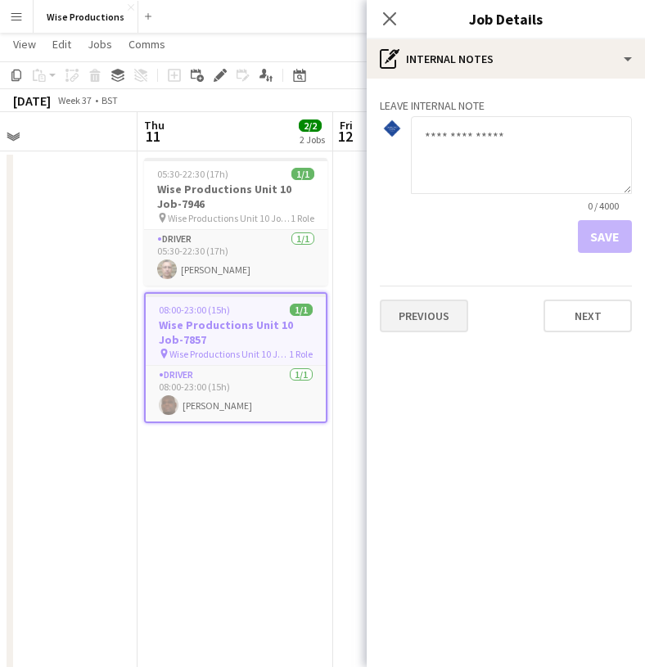
click at [431, 329] on button "Previous" at bounding box center [424, 316] width 88 height 33
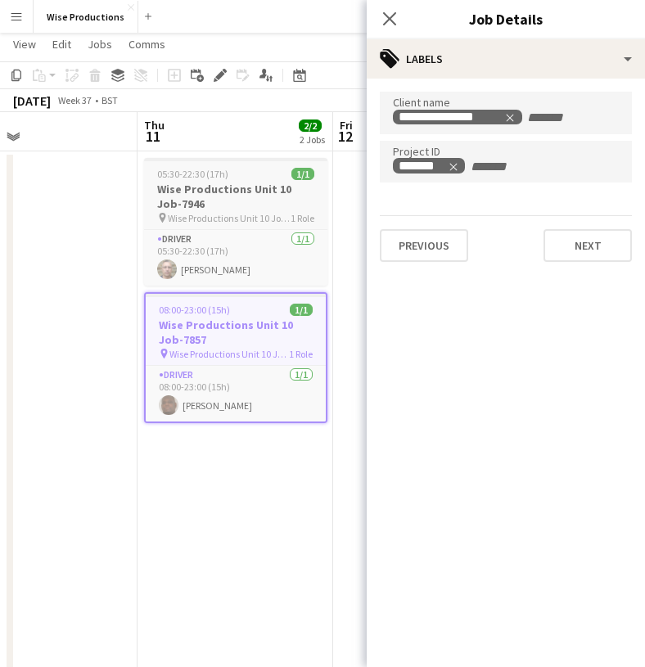
click at [261, 197] on h3 "Wise Productions Unit 10 Job-7946" at bounding box center [235, 196] width 183 height 29
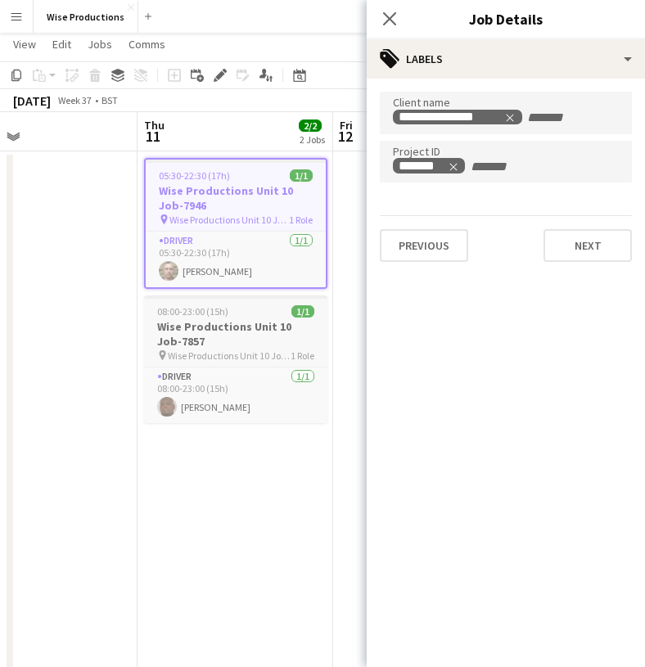
click at [224, 331] on h3 "Wise Productions Unit 10 Job-7857" at bounding box center [235, 333] width 183 height 29
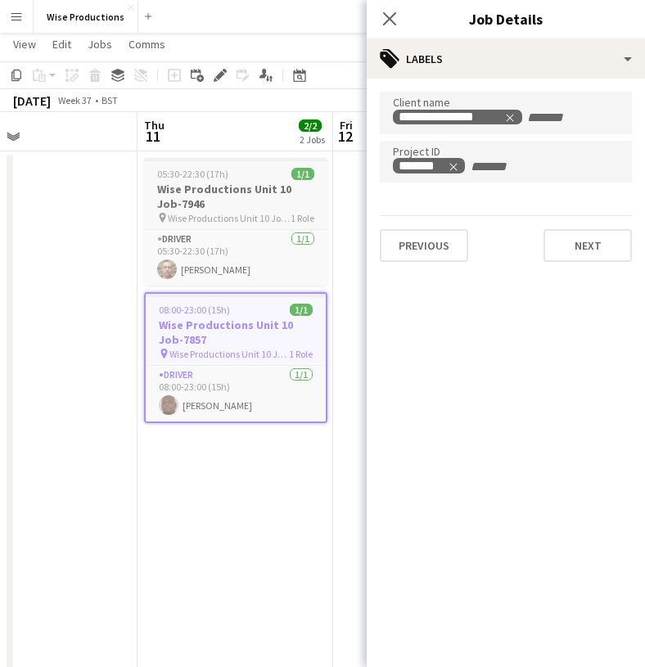
click at [232, 210] on h3 "Wise Productions Unit 10 Job-7946" at bounding box center [235, 196] width 183 height 29
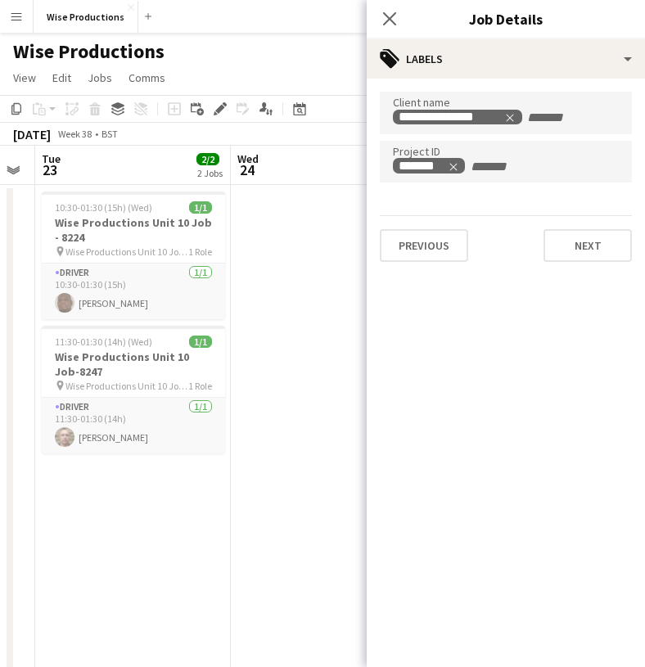
scroll to position [0, 765]
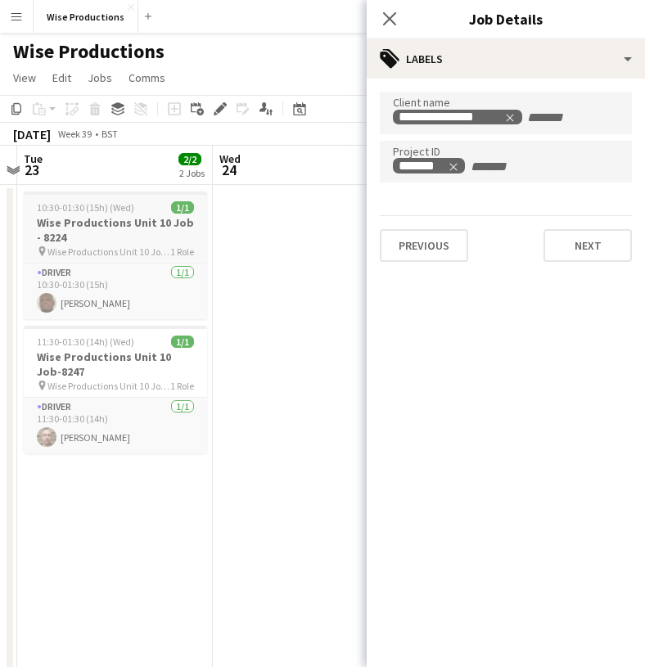
click at [122, 223] on h3 "Wise Productions Unit 10 Job - 8224" at bounding box center [115, 229] width 183 height 29
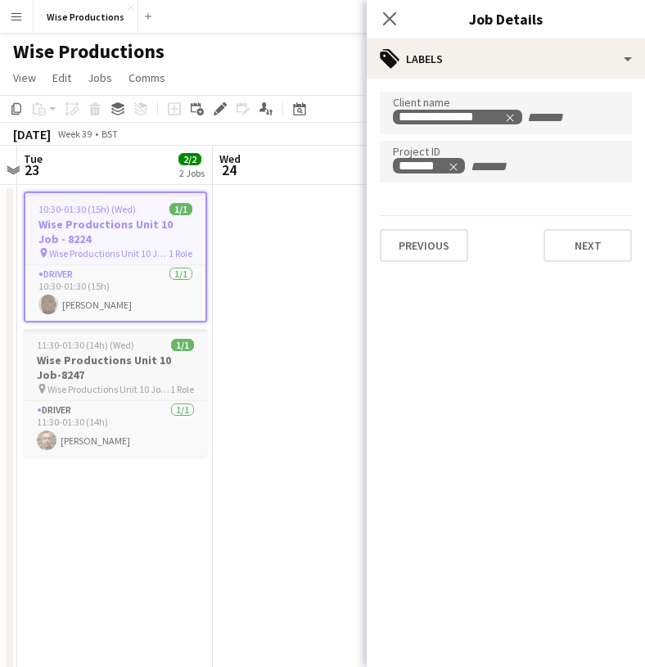
click at [124, 370] on h3 "Wise Productions Unit 10 Job-8247" at bounding box center [115, 367] width 183 height 29
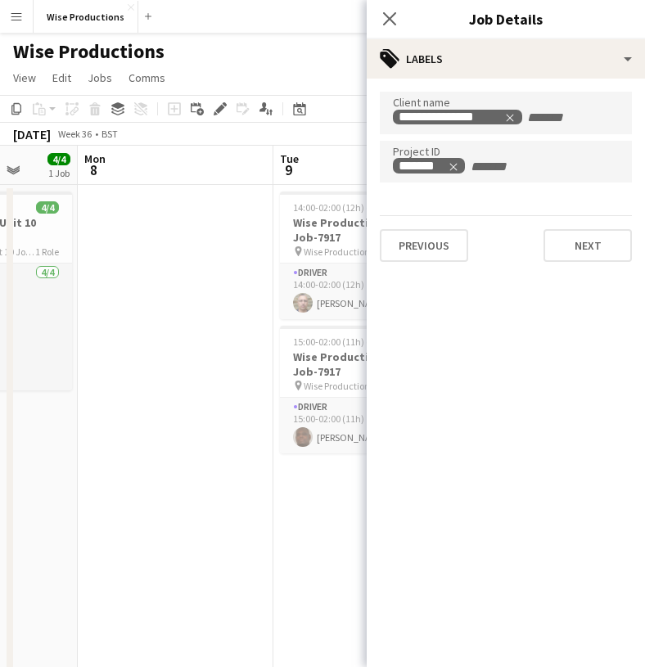
scroll to position [0, 503]
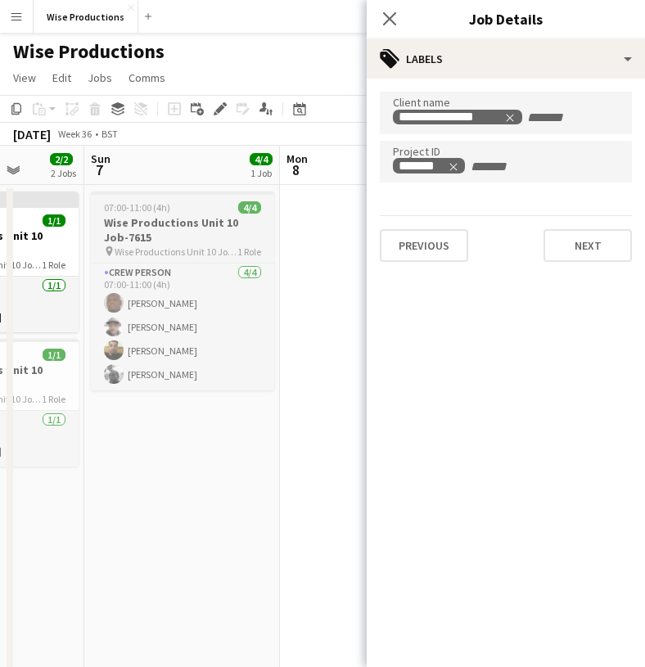
click at [161, 239] on h3 "Wise Productions Unit 10 Job-7615" at bounding box center [182, 229] width 183 height 29
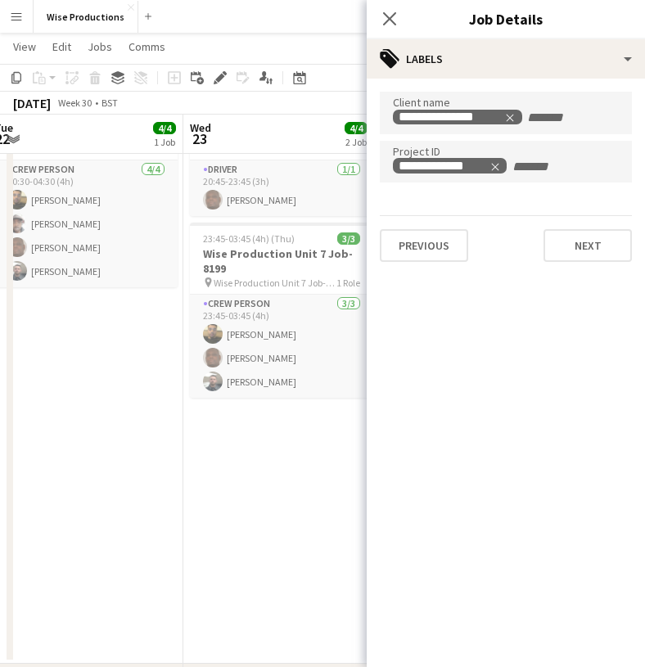
scroll to position [0, 590]
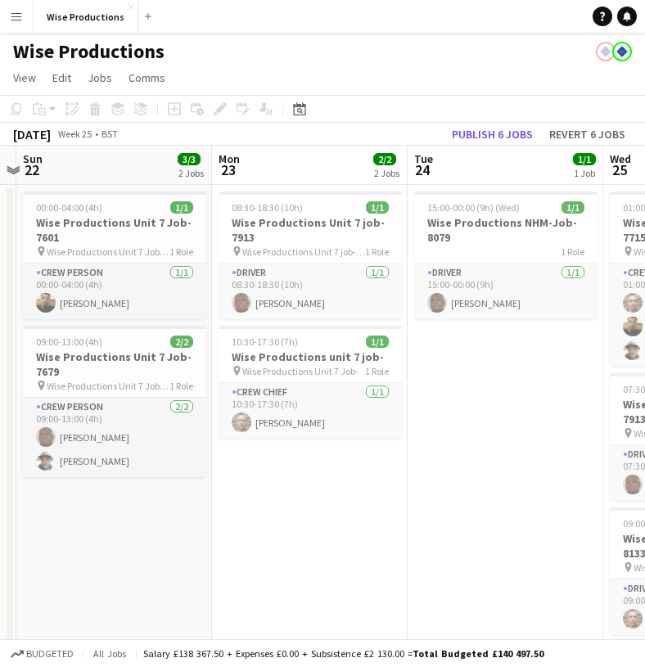
scroll to position [0, 771]
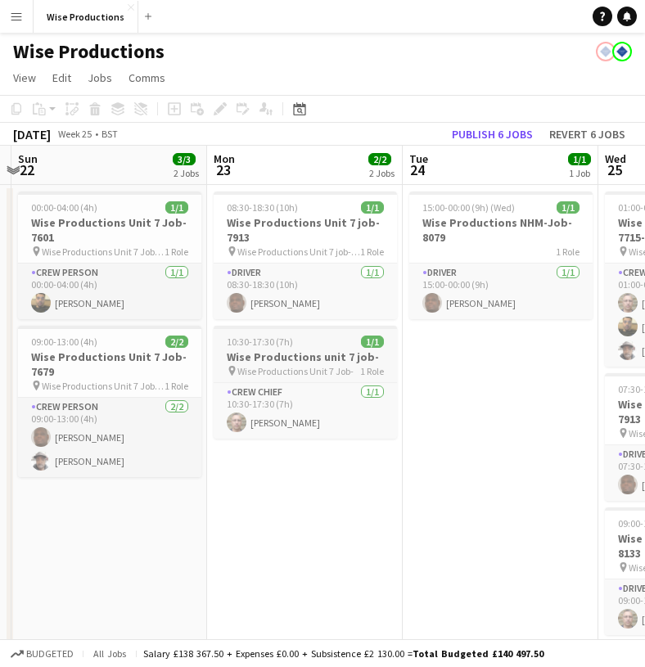
click at [309, 358] on h3 "Wise Productions unit 7 job-" at bounding box center [305, 357] width 183 height 15
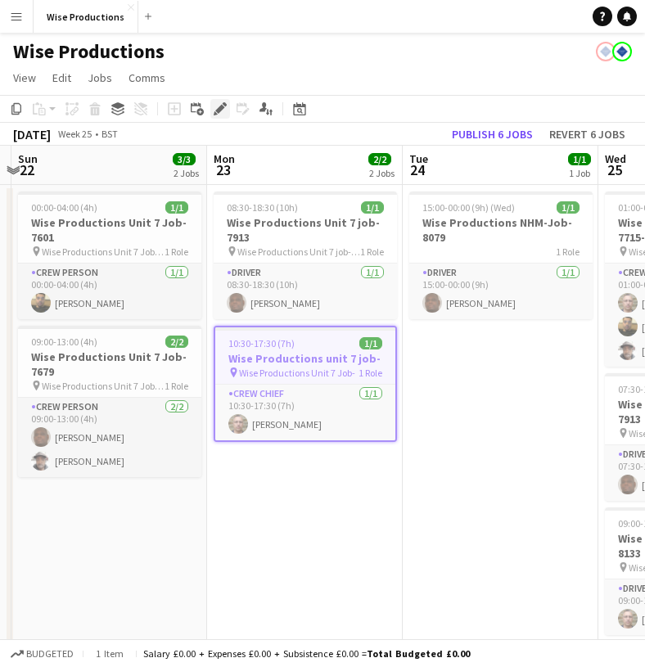
click at [218, 103] on icon "Edit" at bounding box center [220, 108] width 13 height 13
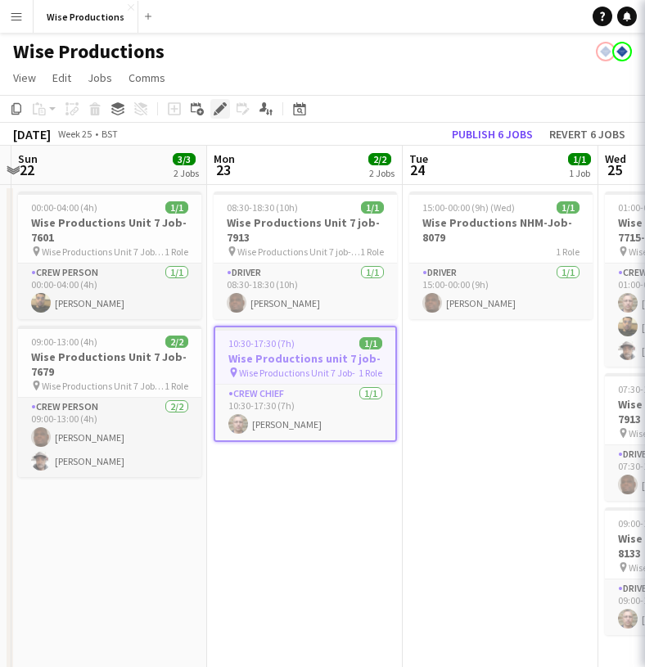
type input "*******"
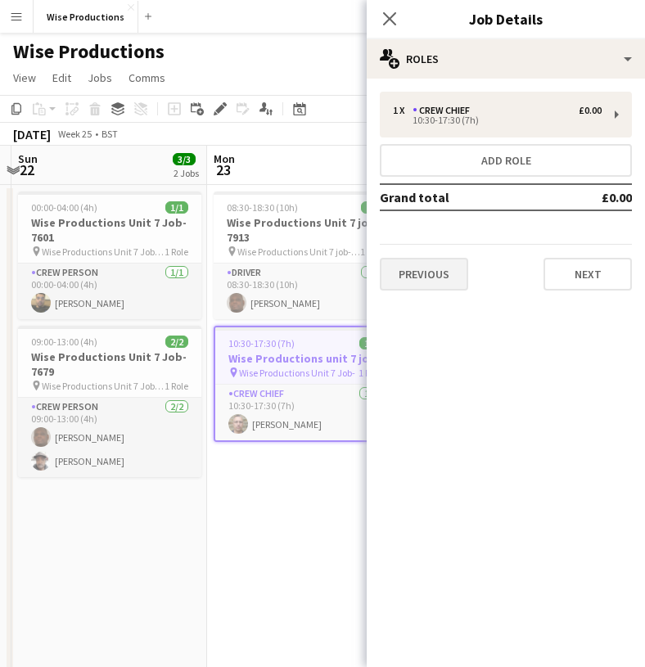
click at [422, 268] on button "Previous" at bounding box center [424, 274] width 88 height 33
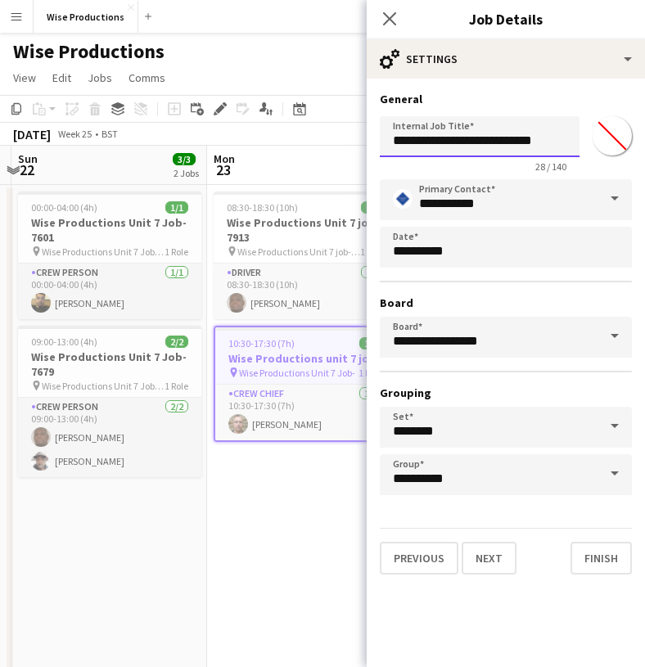
click at [555, 147] on input "**********" at bounding box center [480, 136] width 200 height 41
type input "**********"
click at [431, 550] on button "Previous" at bounding box center [419, 558] width 79 height 33
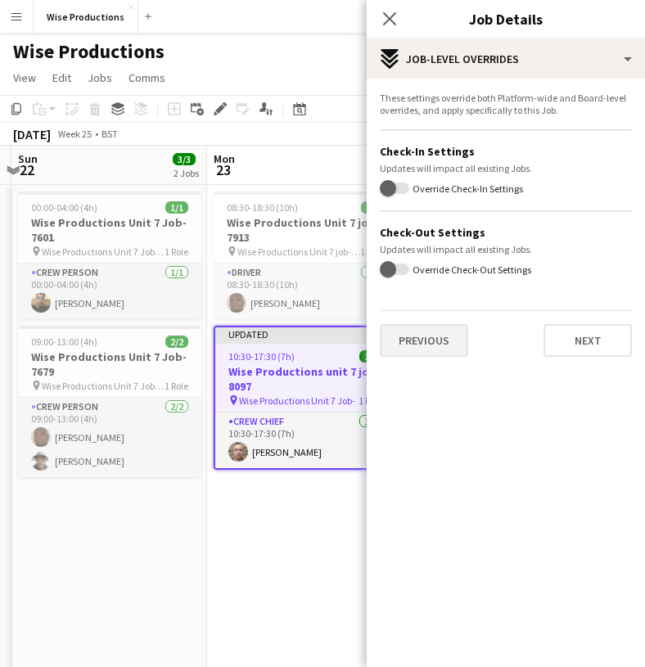
click at [449, 350] on button "Previous" at bounding box center [424, 340] width 88 height 33
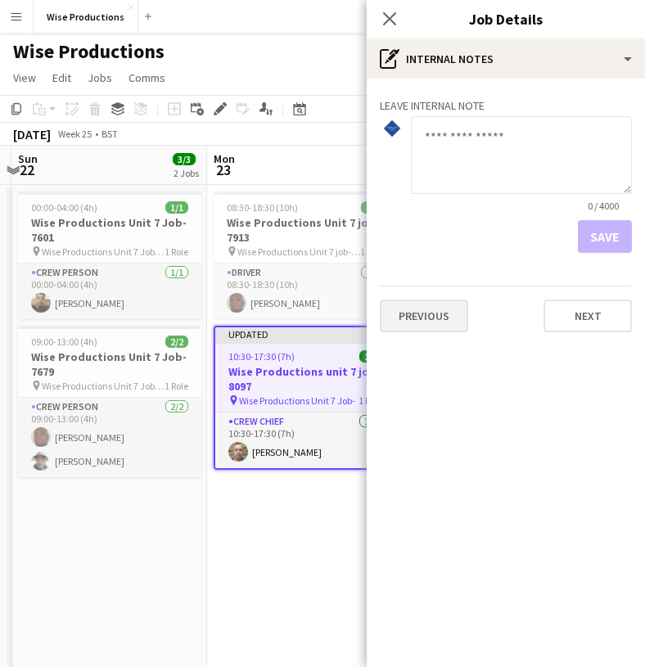
click at [448, 320] on button "Previous" at bounding box center [424, 316] width 88 height 33
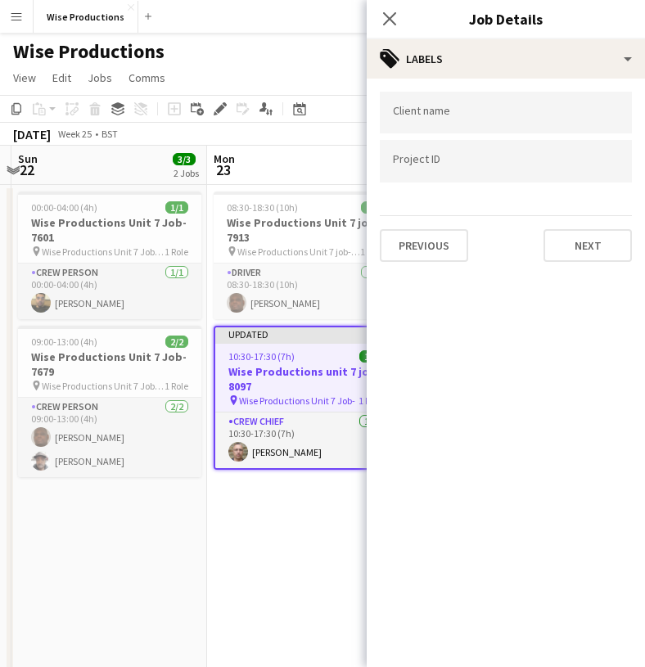
click at [402, 155] on div at bounding box center [506, 161] width 252 height 42
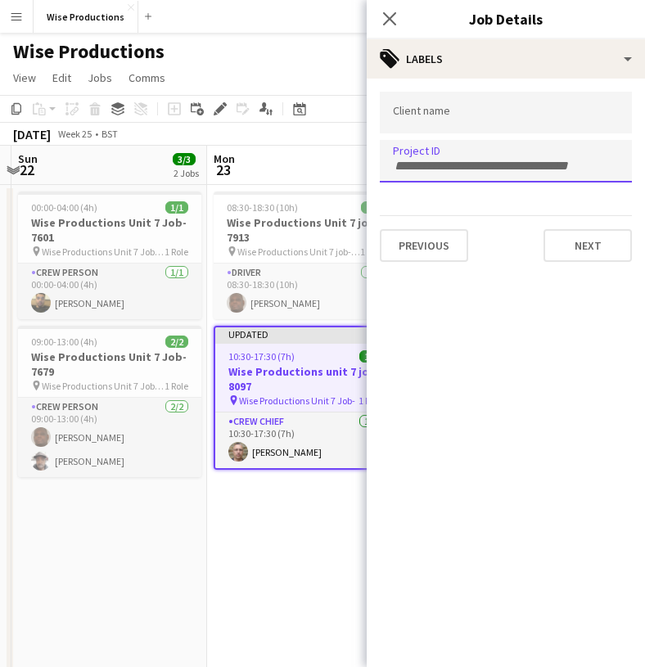
paste input "*******"
type input "*******"
click at [433, 117] on input "Type to search client labels..." at bounding box center [506, 113] width 226 height 15
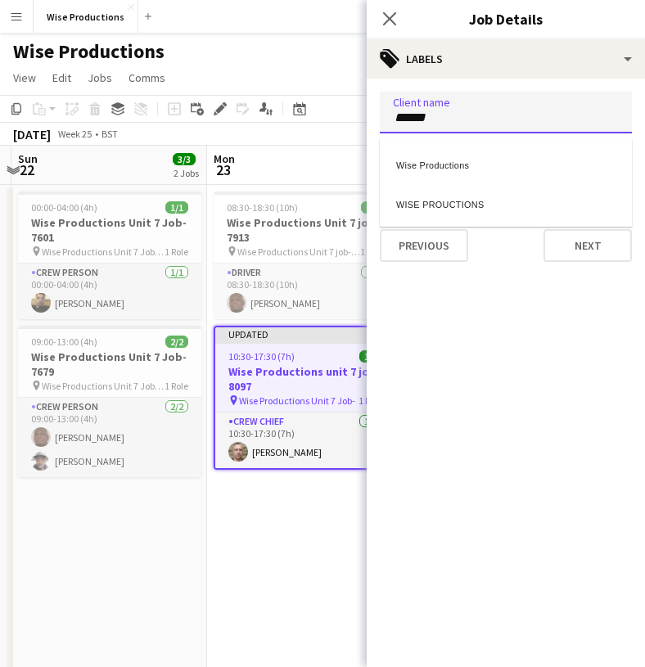
type input "******"
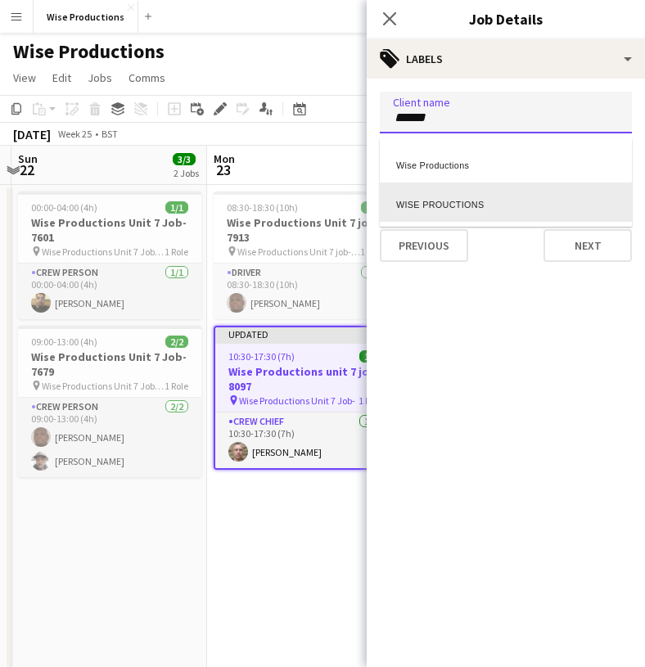
click at [445, 203] on div "WISE PROUCTIONS" at bounding box center [506, 202] width 252 height 39
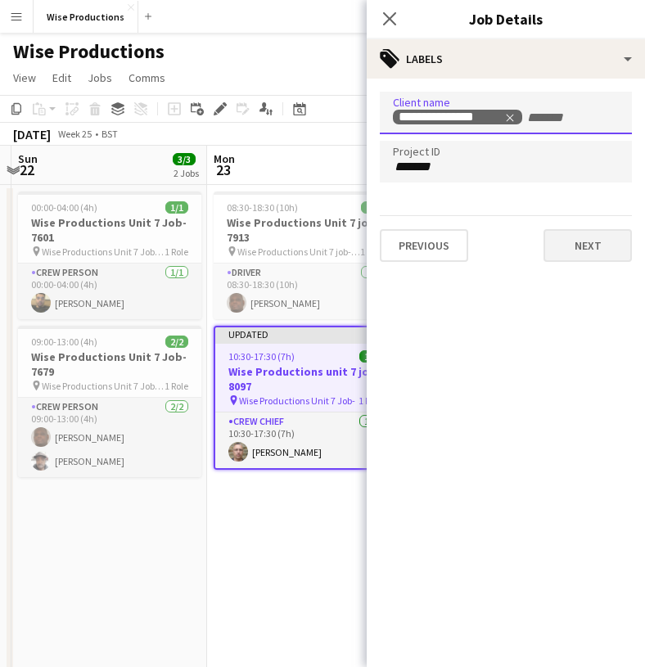
click at [580, 245] on button "Next" at bounding box center [587, 245] width 88 height 33
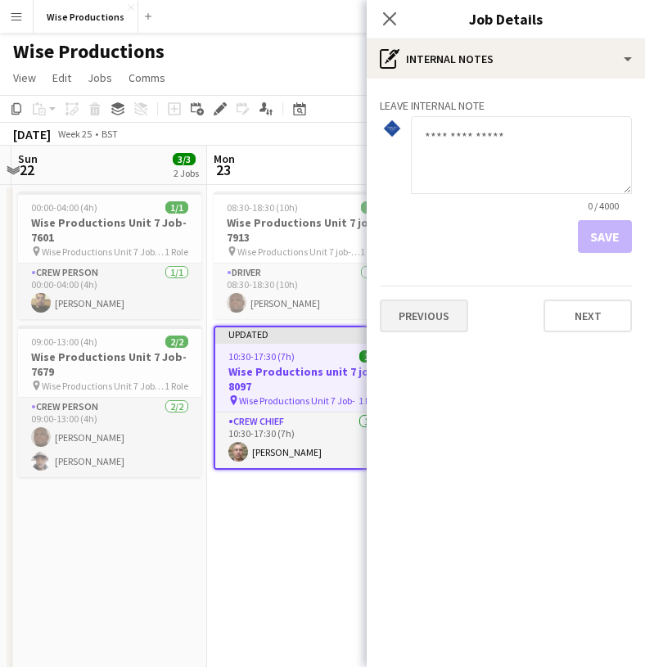
scroll to position [0, 0]
click at [410, 314] on button "Previous" at bounding box center [424, 316] width 88 height 33
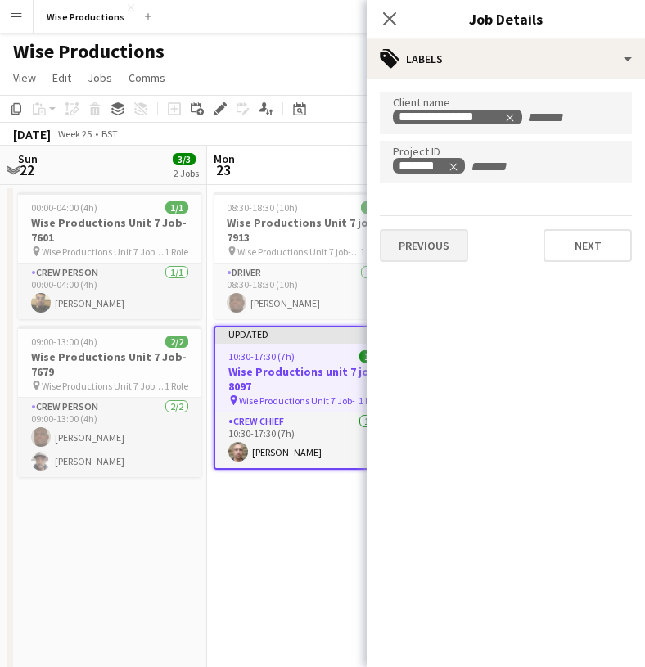
click at [426, 252] on button "Previous" at bounding box center [424, 245] width 88 height 33
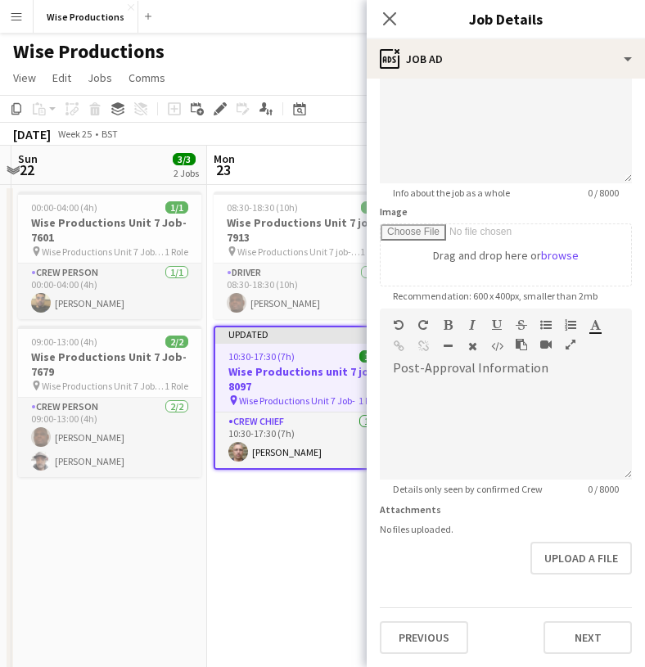
scroll to position [142, 0]
click at [427, 623] on button "Previous" at bounding box center [424, 637] width 88 height 33
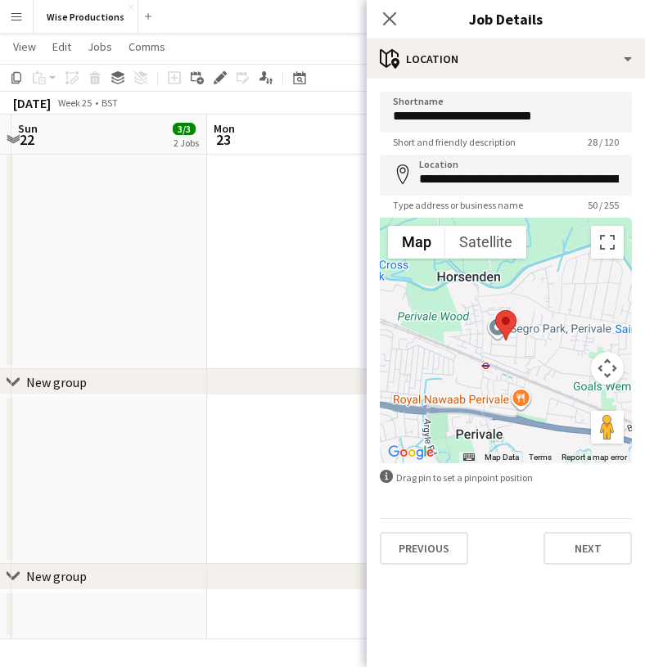
scroll to position [484, 0]
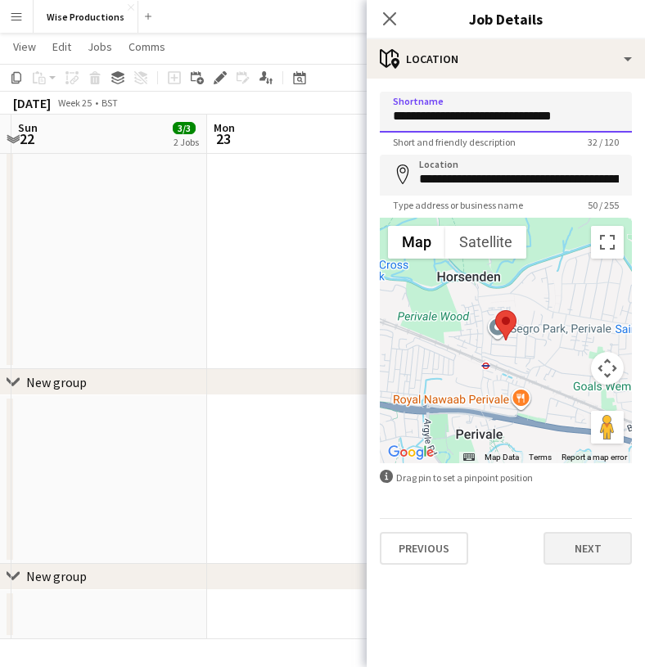
type input "**********"
click at [593, 547] on button "Next" at bounding box center [587, 548] width 88 height 33
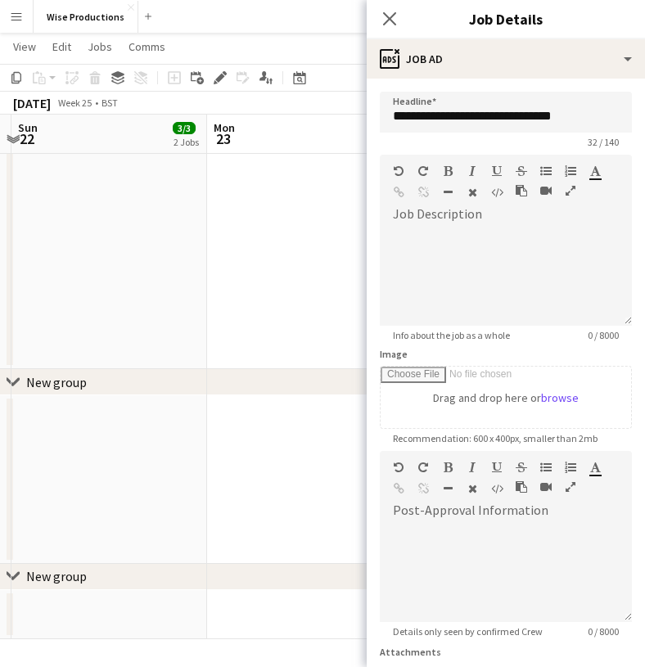
scroll to position [0, 0]
click at [411, 264] on div at bounding box center [506, 277] width 252 height 98
paste div
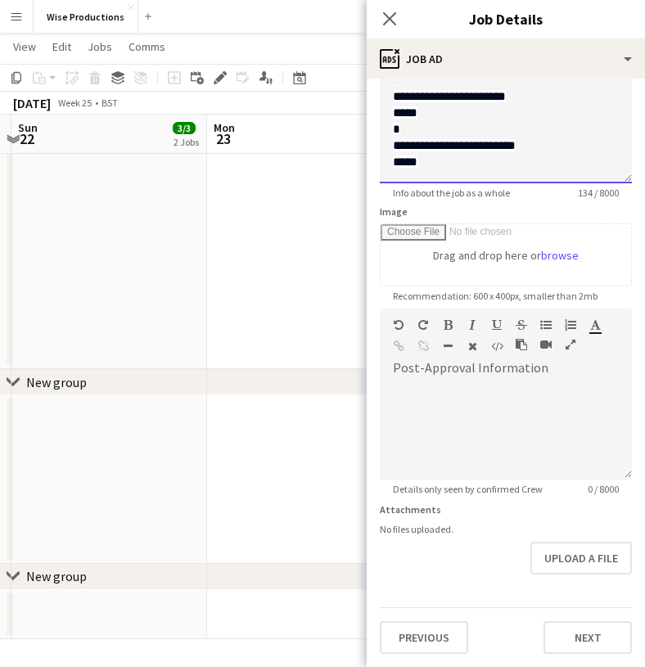
scroll to position [142, 0]
click at [589, 626] on button "Next" at bounding box center [587, 637] width 88 height 33
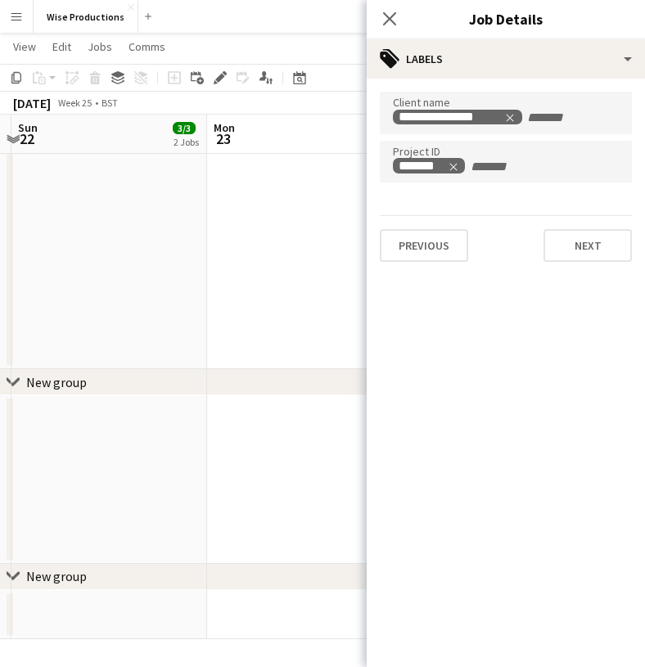
scroll to position [0, 0]
click at [569, 255] on button "Next" at bounding box center [587, 245] width 88 height 33
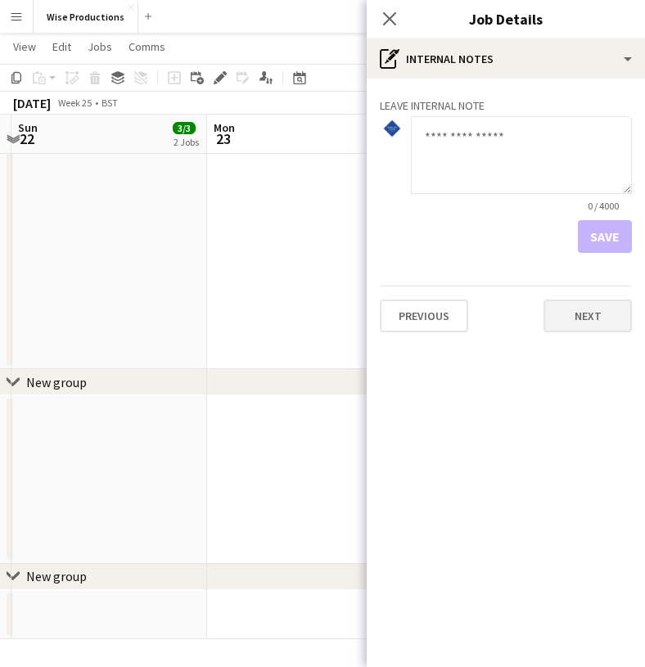
click at [579, 309] on button "Next" at bounding box center [587, 316] width 88 height 33
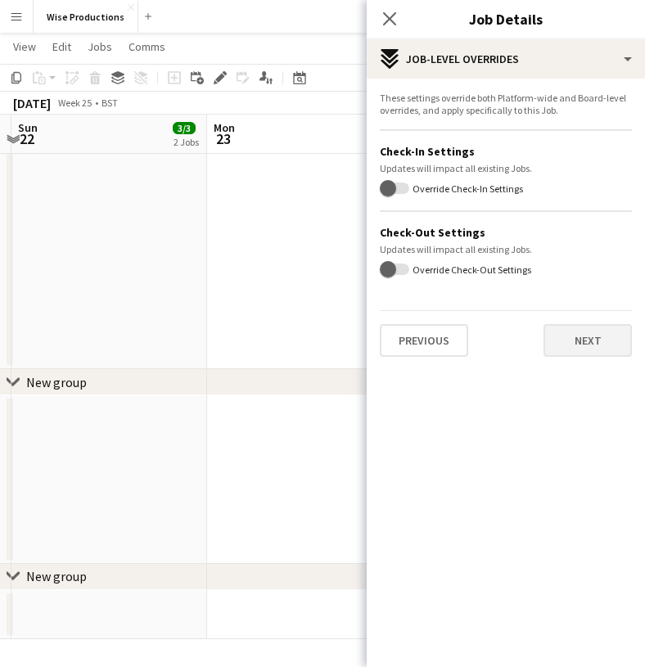
click at [571, 350] on button "Next" at bounding box center [587, 340] width 88 height 33
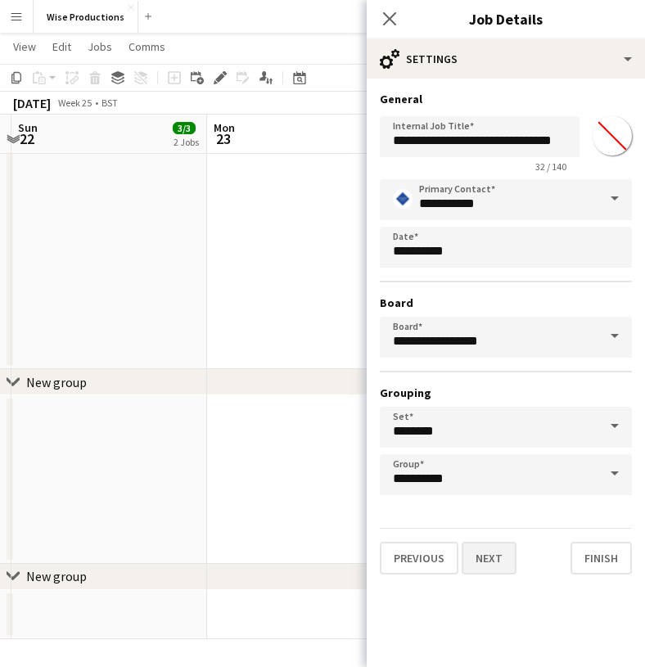
click at [496, 557] on button "Next" at bounding box center [489, 558] width 55 height 33
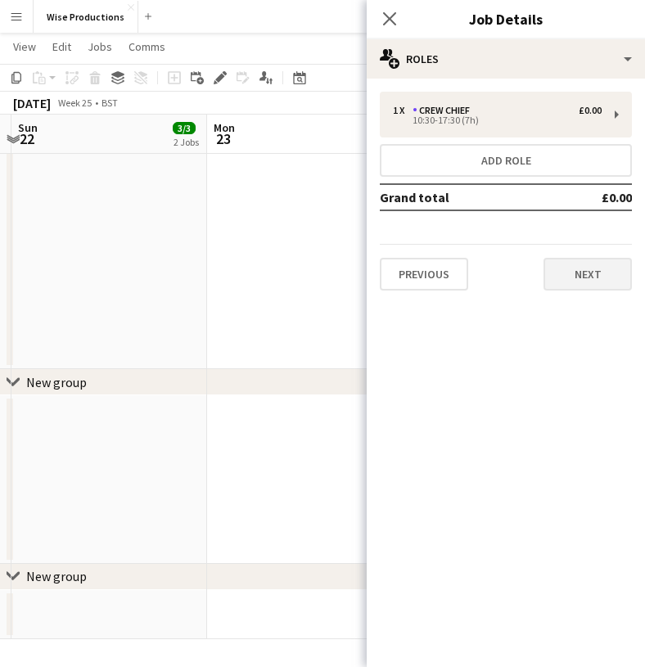
click at [590, 281] on button "Next" at bounding box center [587, 274] width 88 height 33
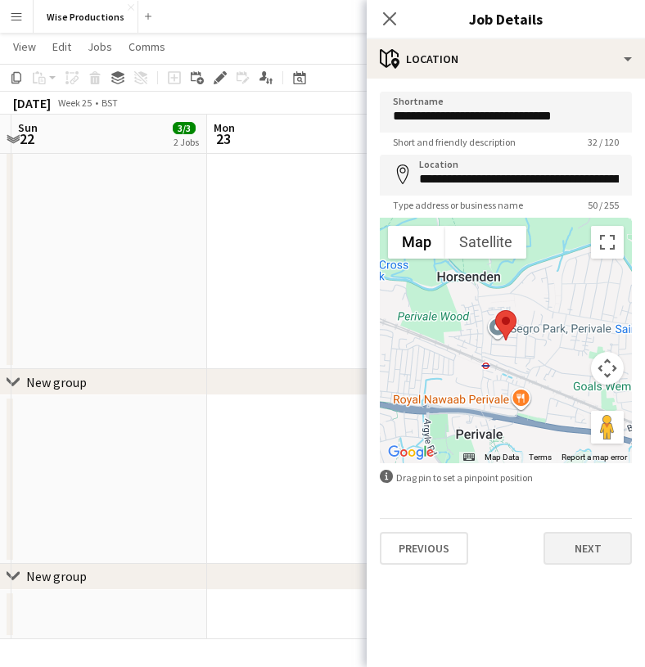
click at [606, 548] on button "Next" at bounding box center [587, 548] width 88 height 33
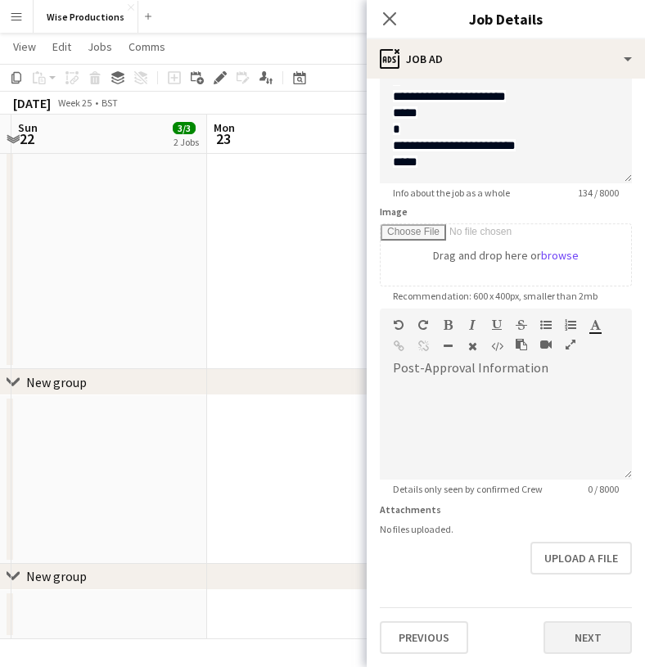
scroll to position [142, 0]
click at [566, 638] on button "Next" at bounding box center [587, 637] width 88 height 33
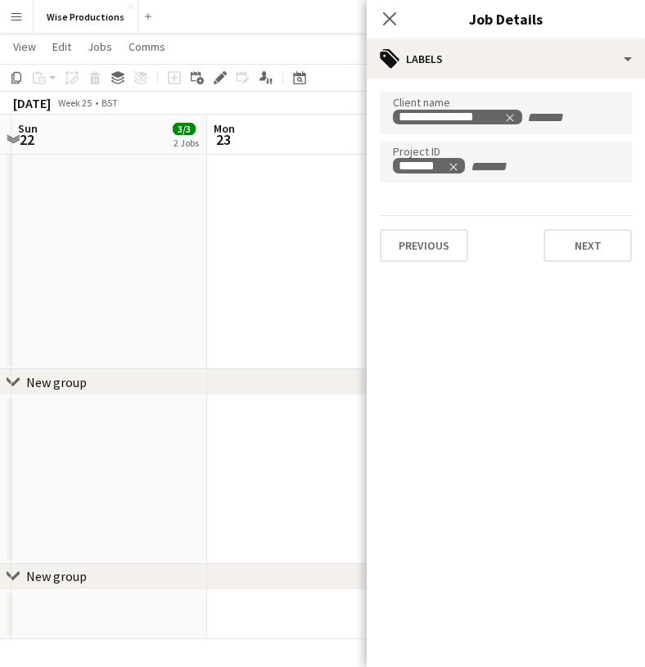
scroll to position [484, 0]
click at [593, 255] on button "Next" at bounding box center [587, 245] width 88 height 33
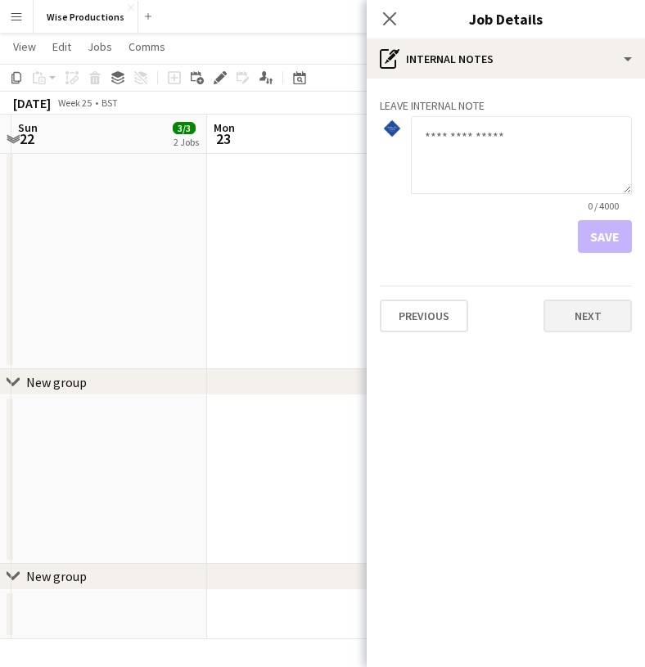
click at [584, 312] on button "Next" at bounding box center [587, 316] width 88 height 33
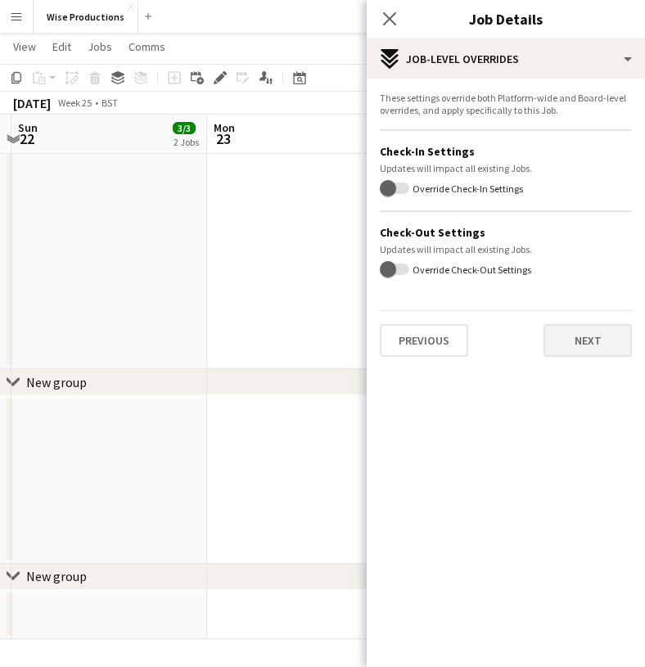
click at [580, 348] on button "Next" at bounding box center [587, 340] width 88 height 33
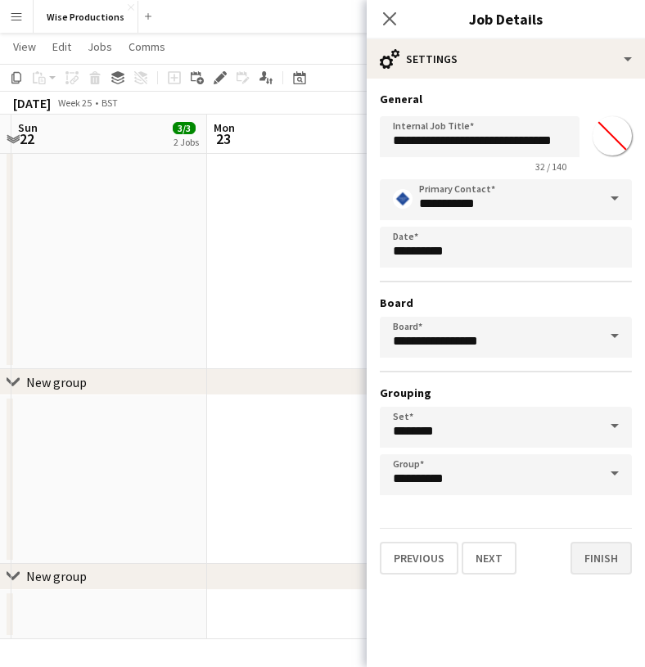
click at [598, 556] on button "Finish" at bounding box center [601, 558] width 61 height 33
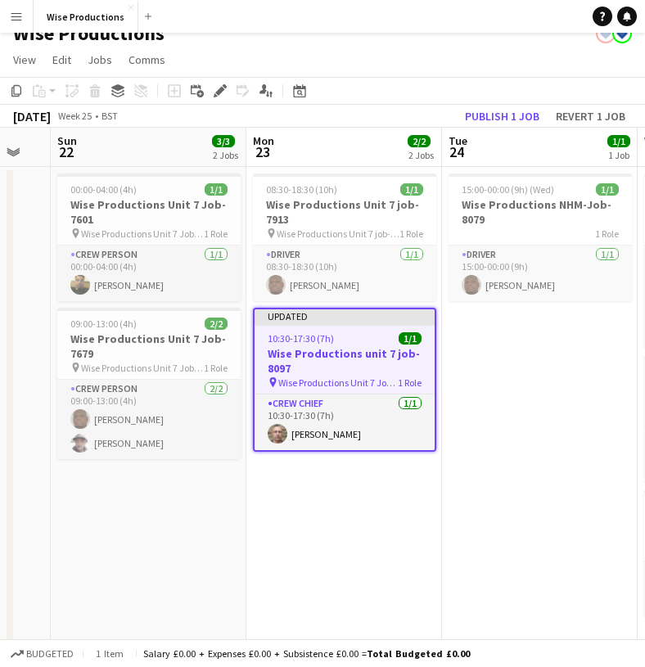
scroll to position [0, 704]
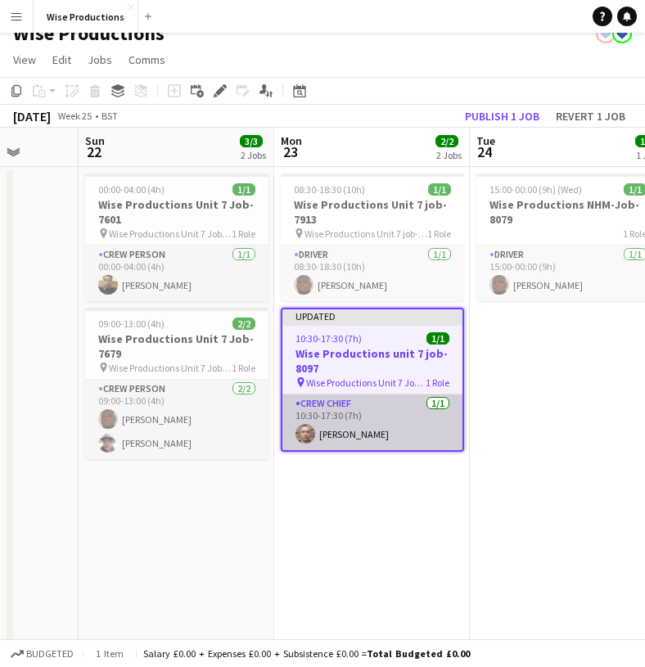
click at [377, 405] on app-card-role "Crew Chief 1/1 10:30-17:30 (7h) Igor Toropov" at bounding box center [372, 423] width 180 height 56
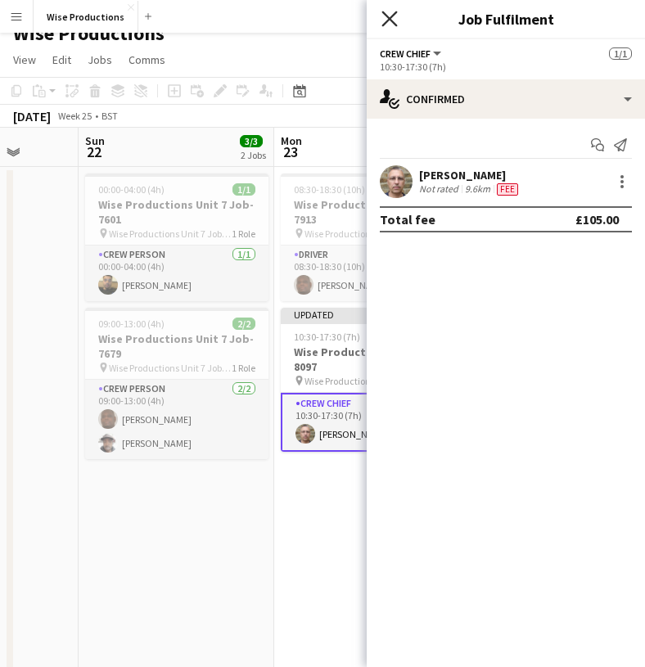
click at [393, 22] on icon at bounding box center [389, 19] width 16 height 16
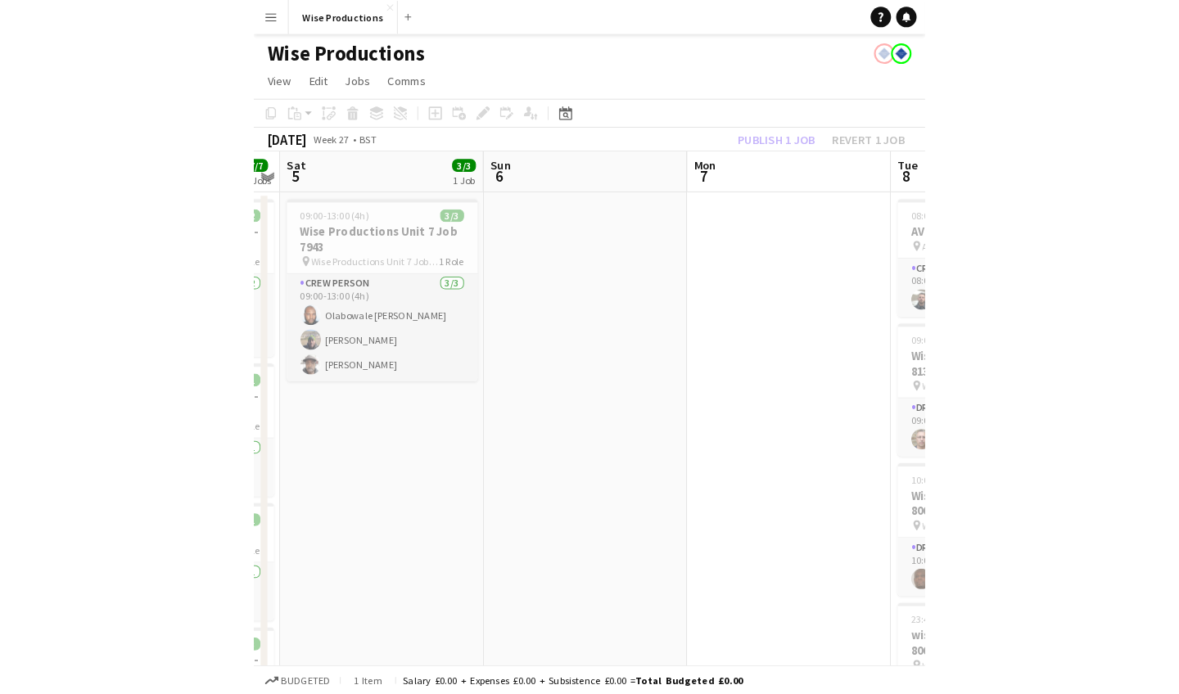
scroll to position [0, 0]
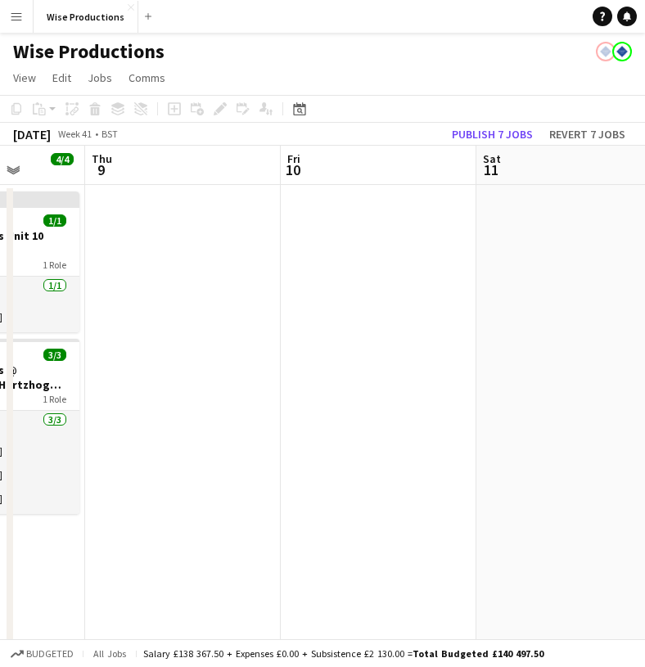
scroll to position [0, 516]
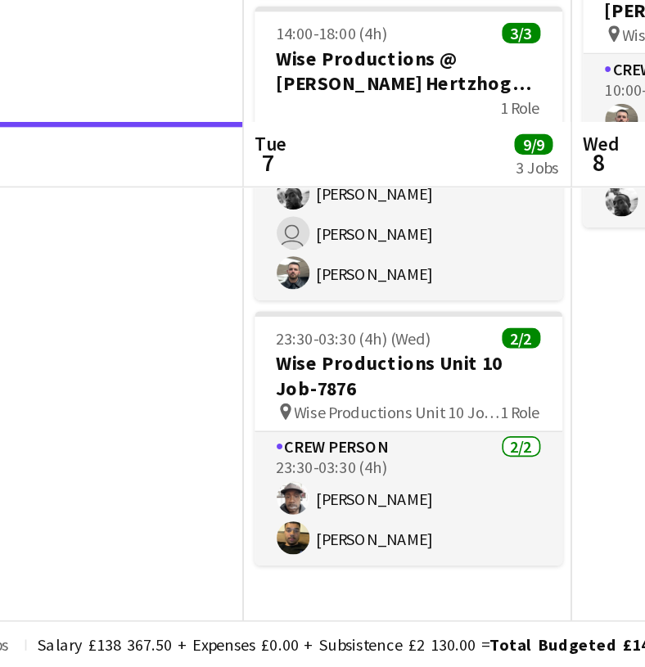
scroll to position [116, 0]
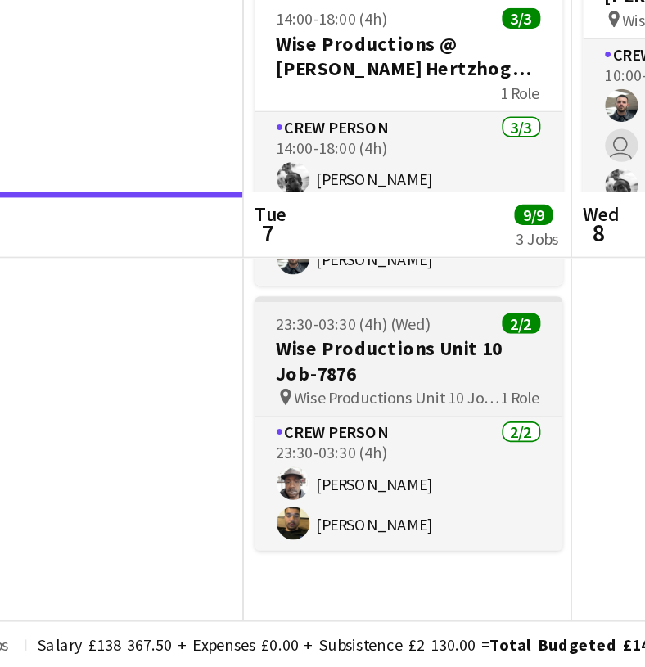
click at [273, 470] on h3 "Wise Productions Unit 10 Job-7876" at bounding box center [364, 484] width 183 height 29
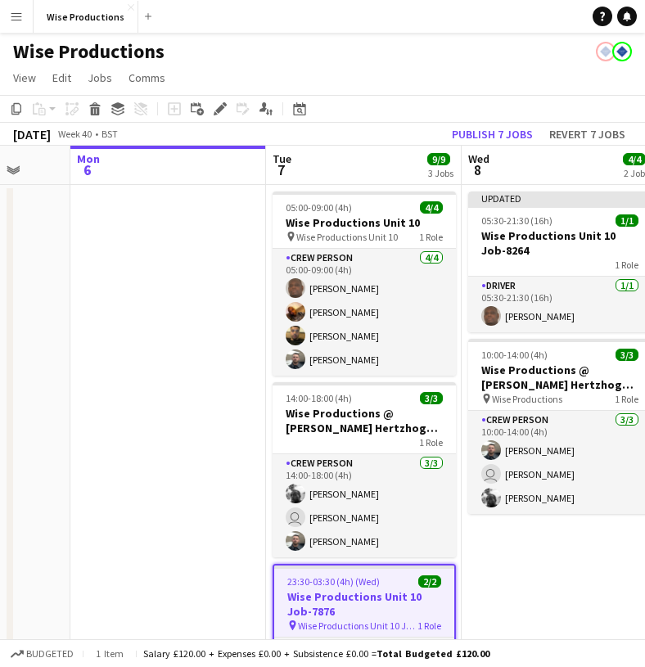
scroll to position [0, 0]
click at [217, 106] on icon "Edit" at bounding box center [220, 108] width 13 height 13
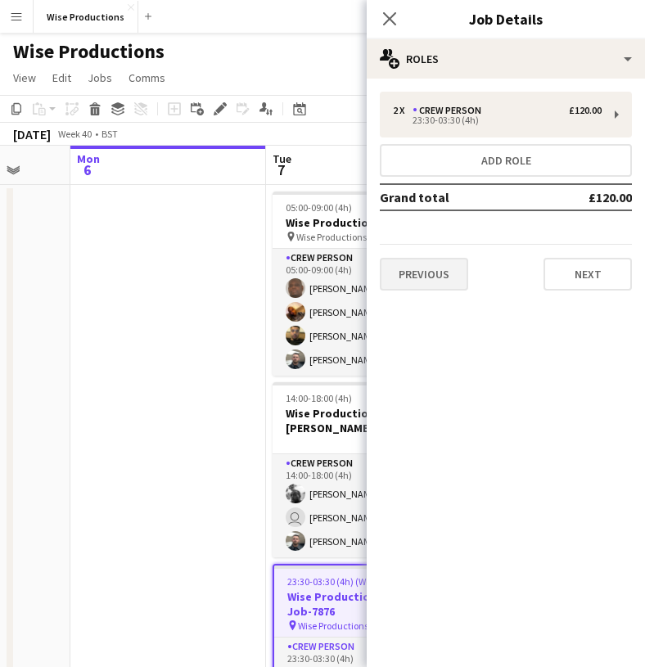
click at [439, 274] on button "Previous" at bounding box center [424, 274] width 88 height 33
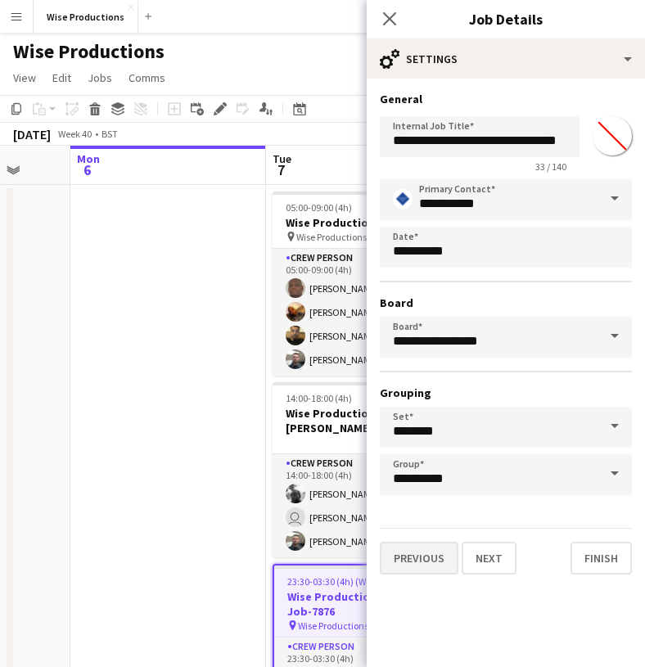
click at [417, 558] on button "Previous" at bounding box center [419, 558] width 79 height 33
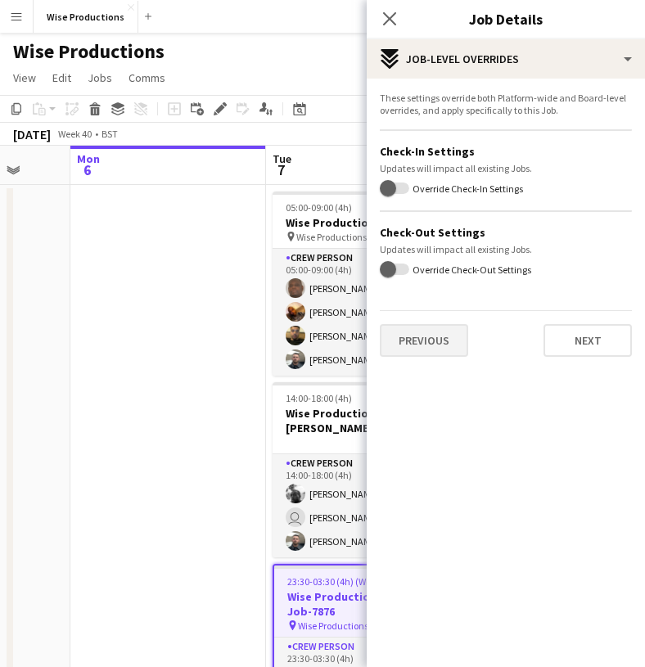
click at [450, 330] on button "Previous" at bounding box center [424, 340] width 88 height 33
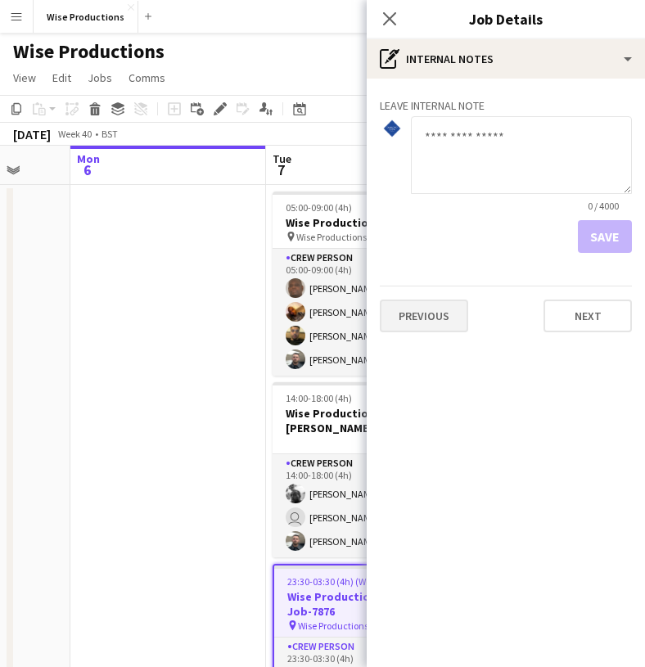
click at [449, 304] on button "Previous" at bounding box center [424, 316] width 88 height 33
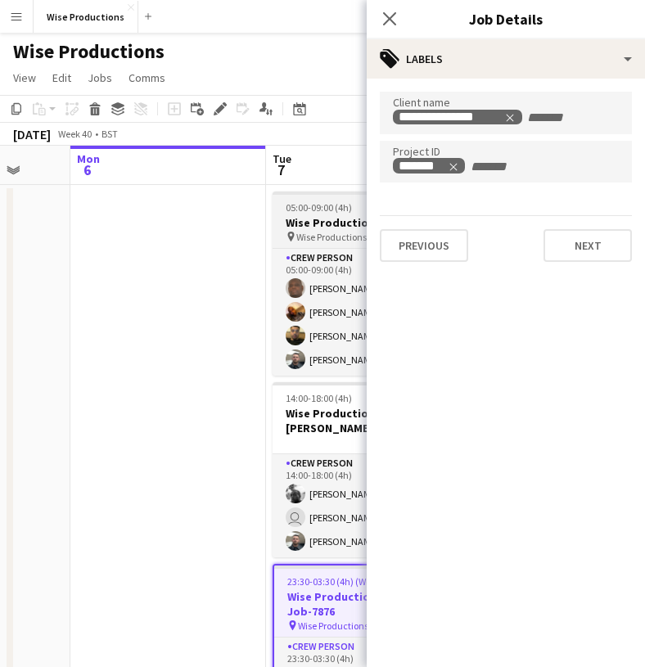
click at [346, 219] on h3 "Wise Productions Unit 10" at bounding box center [364, 222] width 183 height 15
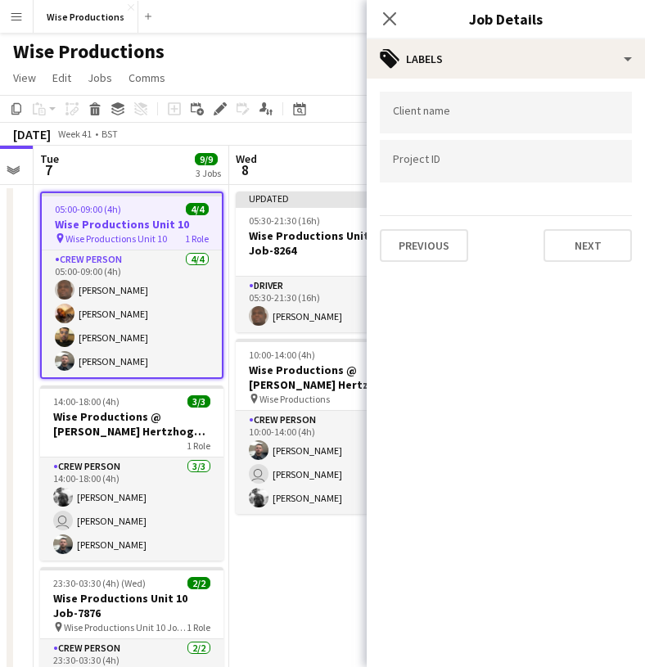
scroll to position [0, 751]
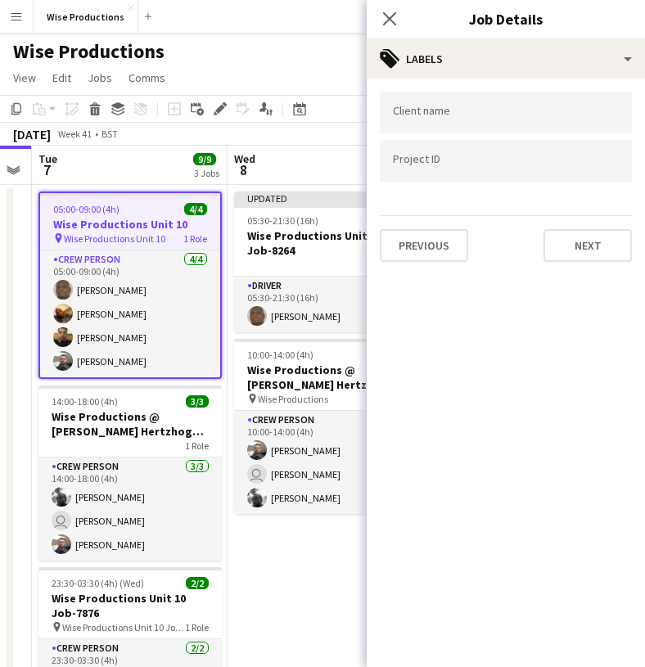
click at [164, 232] on span "Wise Productions Unit 10" at bounding box center [114, 238] width 101 height 12
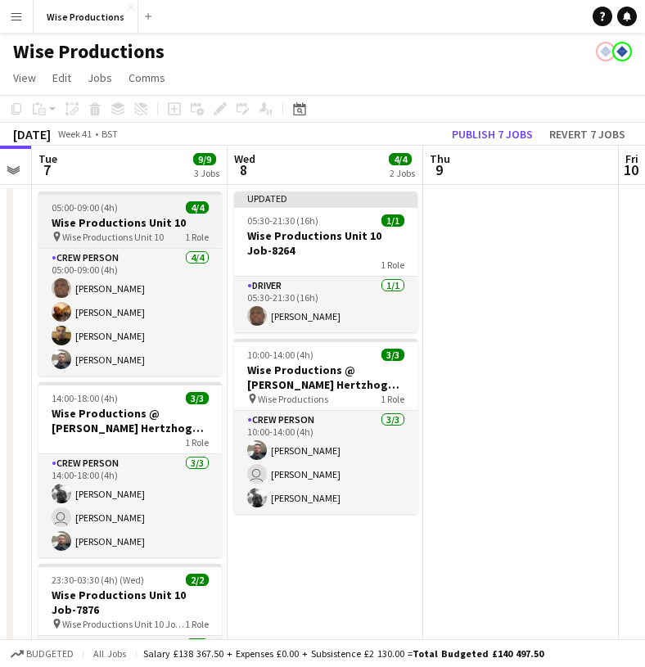
click at [161, 217] on h3 "Wise Productions Unit 10" at bounding box center [129, 222] width 183 height 15
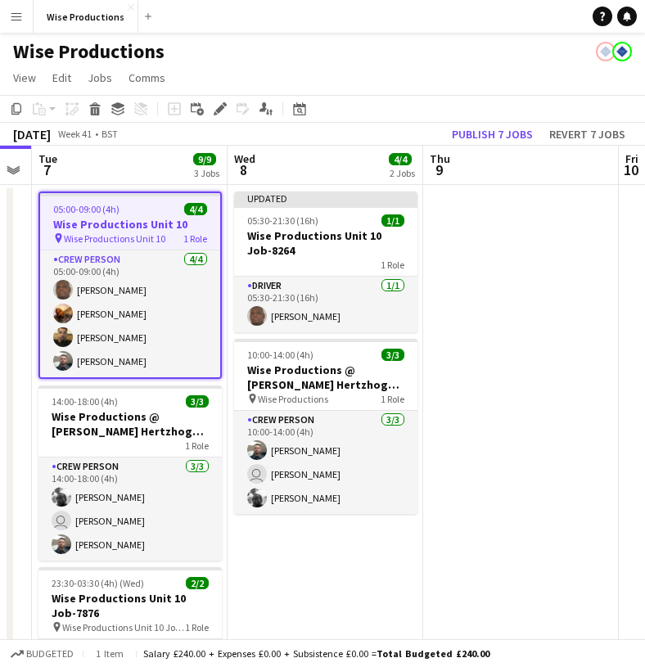
click at [149, 227] on h3 "Wise Productions Unit 10" at bounding box center [130, 224] width 180 height 15
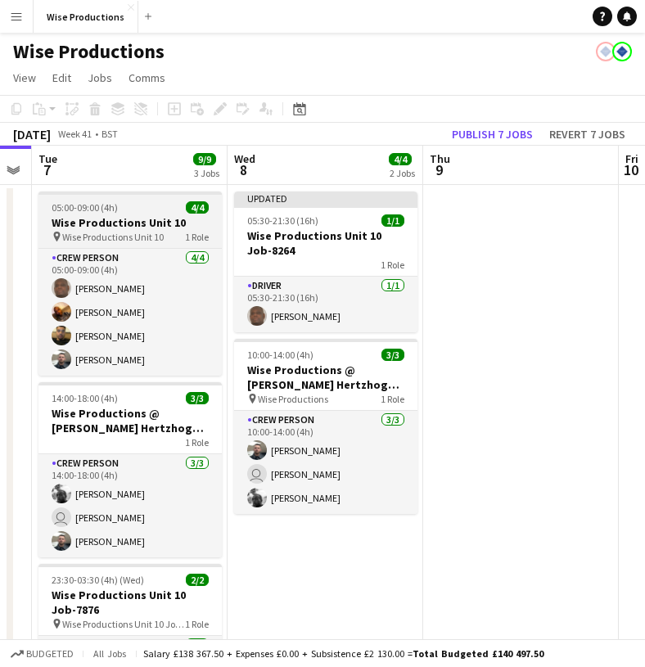
click at [149, 227] on h3 "Wise Productions Unit 10" at bounding box center [129, 222] width 183 height 15
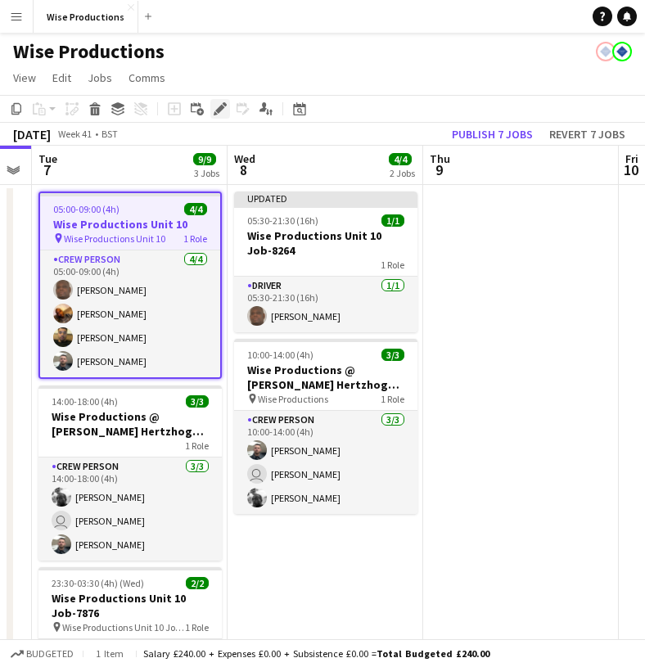
click at [216, 106] on icon "Edit" at bounding box center [220, 108] width 13 height 13
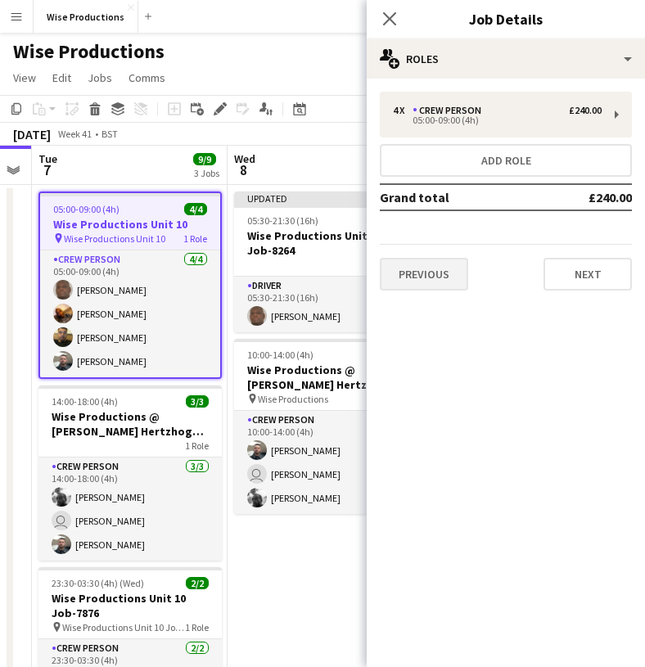
click at [405, 268] on button "Previous" at bounding box center [424, 274] width 88 height 33
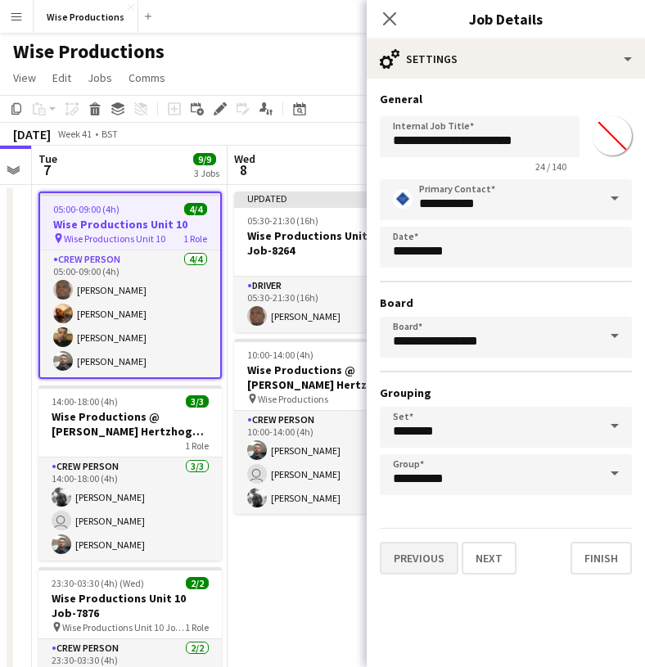
click at [411, 557] on button "Previous" at bounding box center [419, 558] width 79 height 33
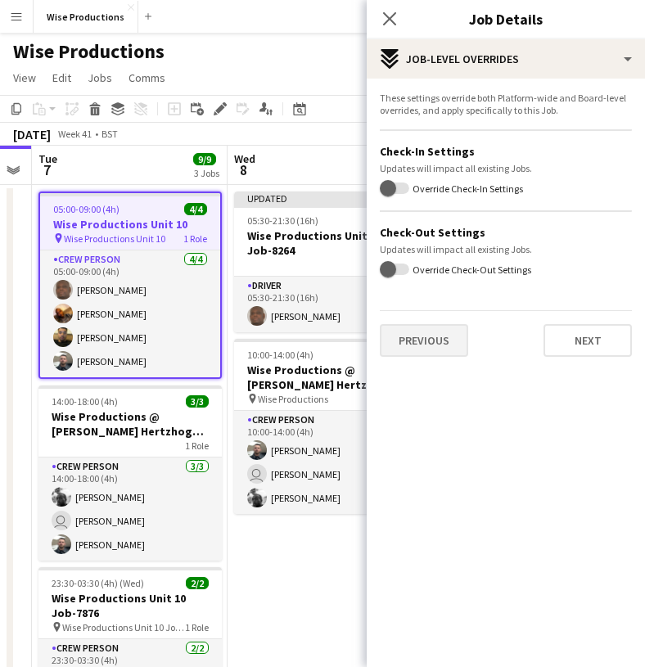
click at [420, 348] on button "Previous" at bounding box center [424, 340] width 88 height 33
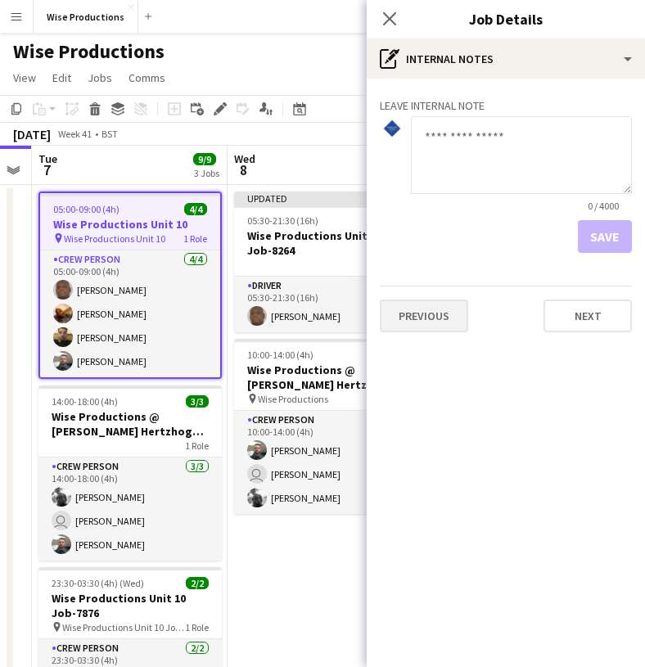
click at [428, 327] on button "Previous" at bounding box center [424, 316] width 88 height 33
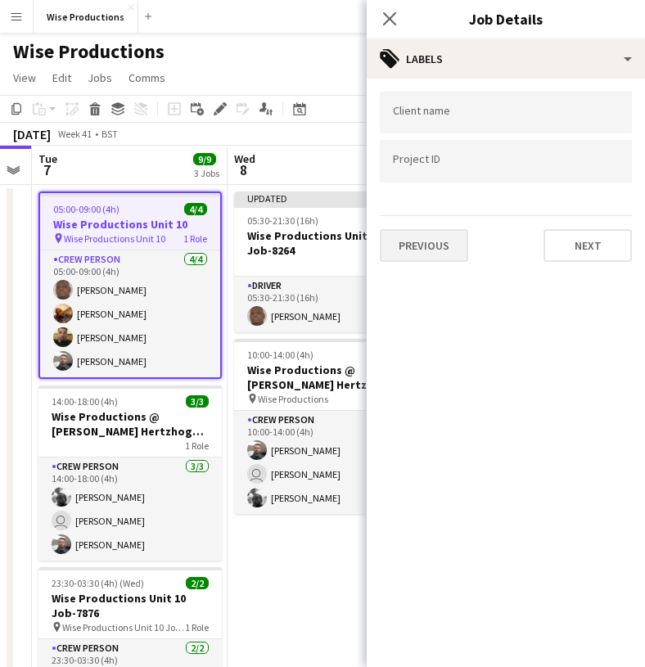
click at [426, 250] on button "Previous" at bounding box center [424, 245] width 88 height 33
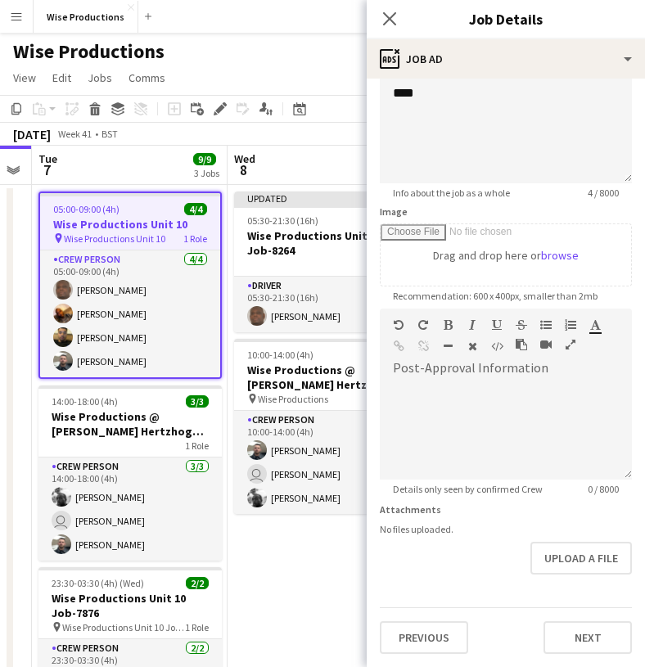
scroll to position [142, 0]
click at [421, 631] on button "Previous" at bounding box center [424, 637] width 88 height 33
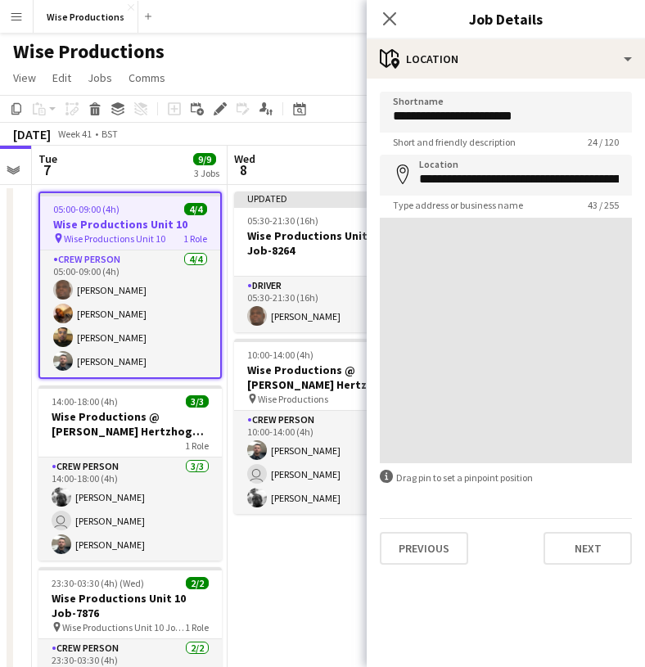
scroll to position [0, 0]
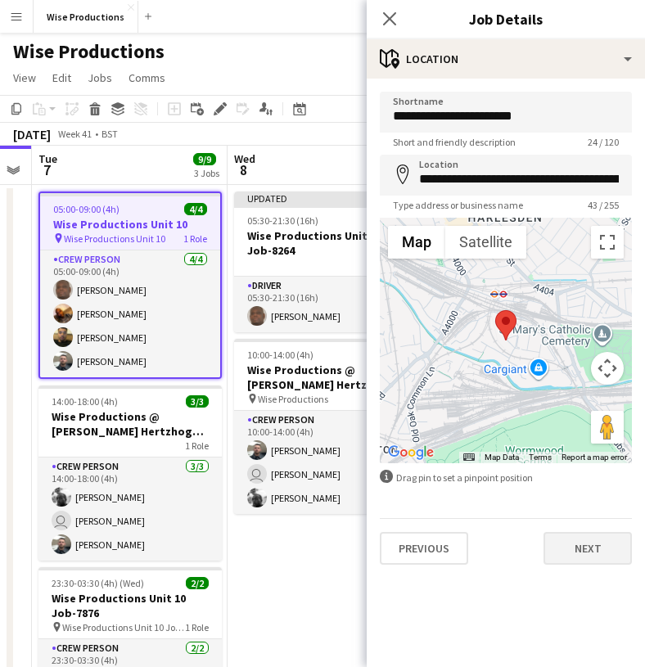
click at [579, 535] on button "Next" at bounding box center [587, 548] width 88 height 33
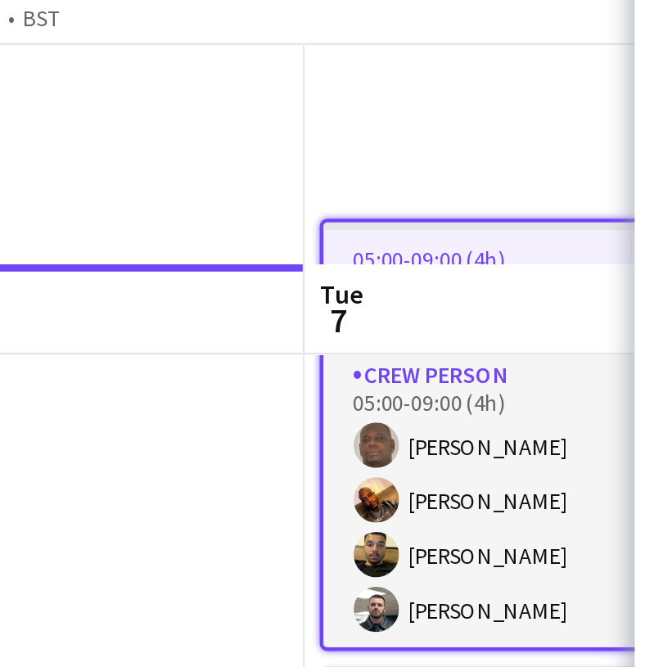
scroll to position [0, 610]
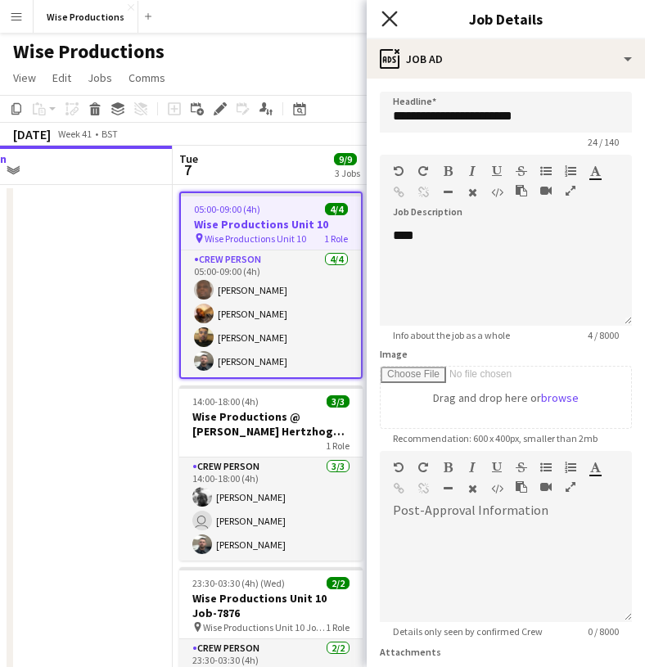
click at [391, 25] on icon "Close pop-in" at bounding box center [389, 19] width 16 height 16
